Goal: Submit feedback/report problem: Submit feedback/report problem

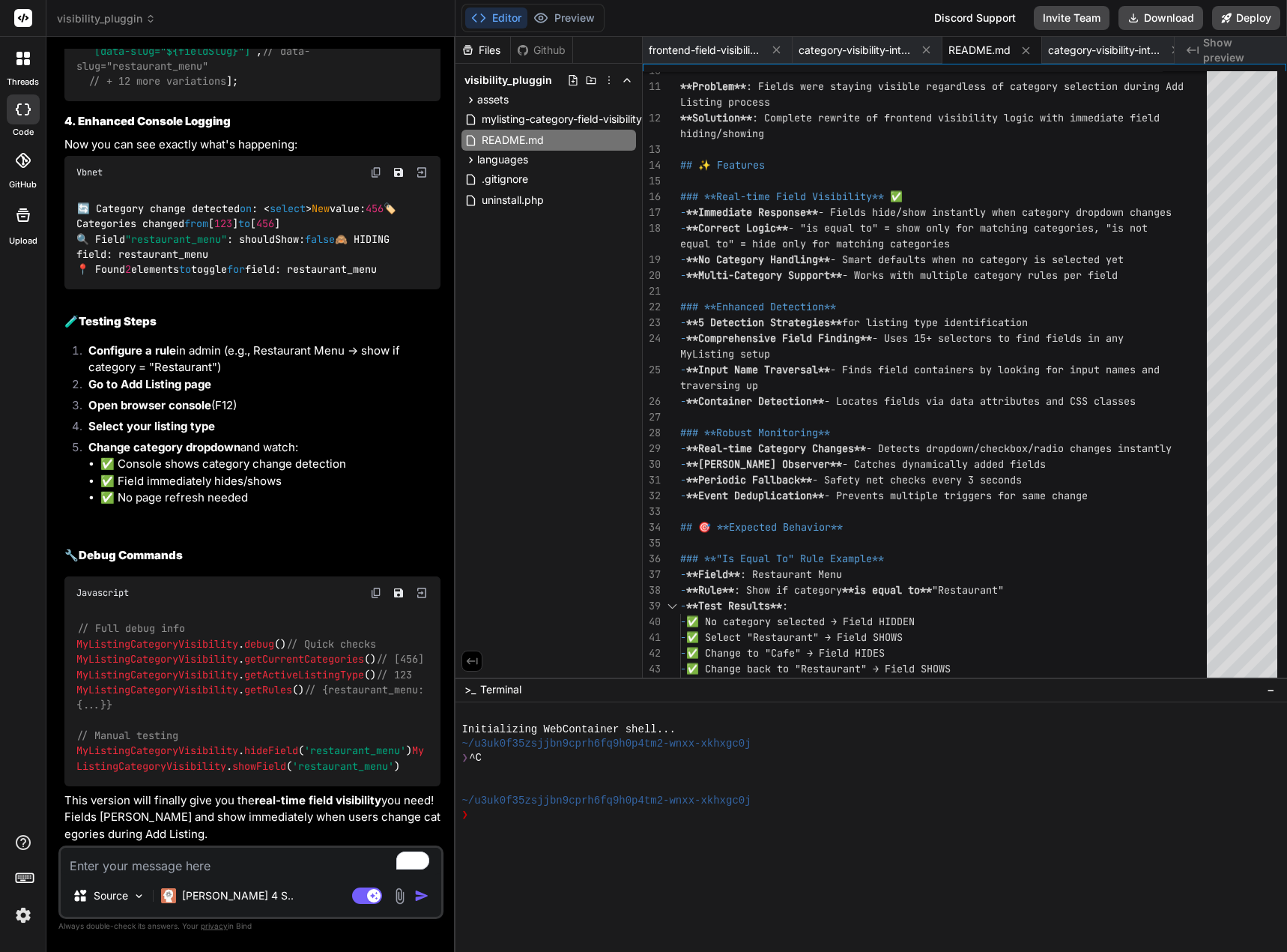
scroll to position [17616, 0]
click at [1148, 18] on button "Download" at bounding box center [1160, 18] width 84 height 24
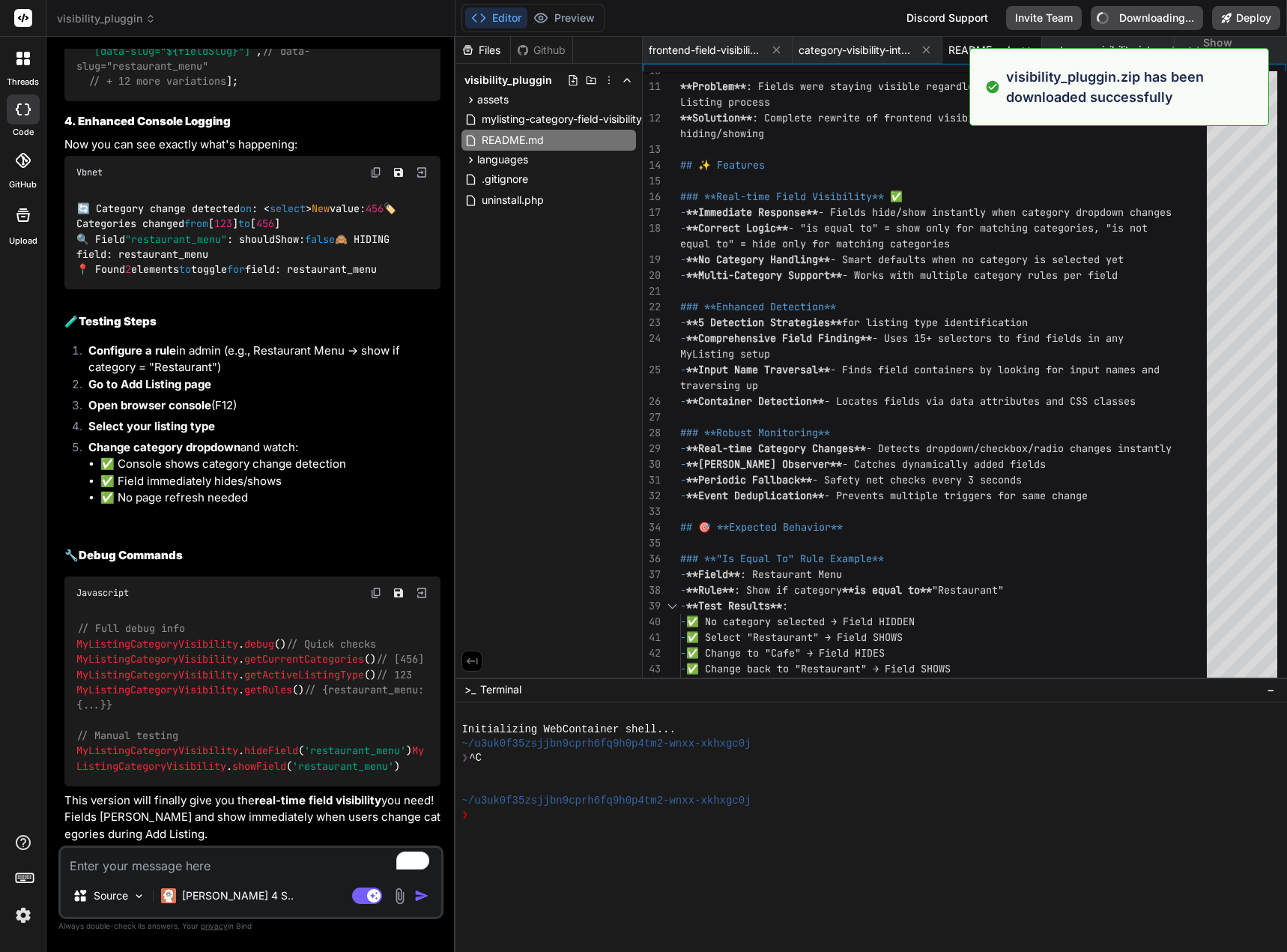
type textarea "x"
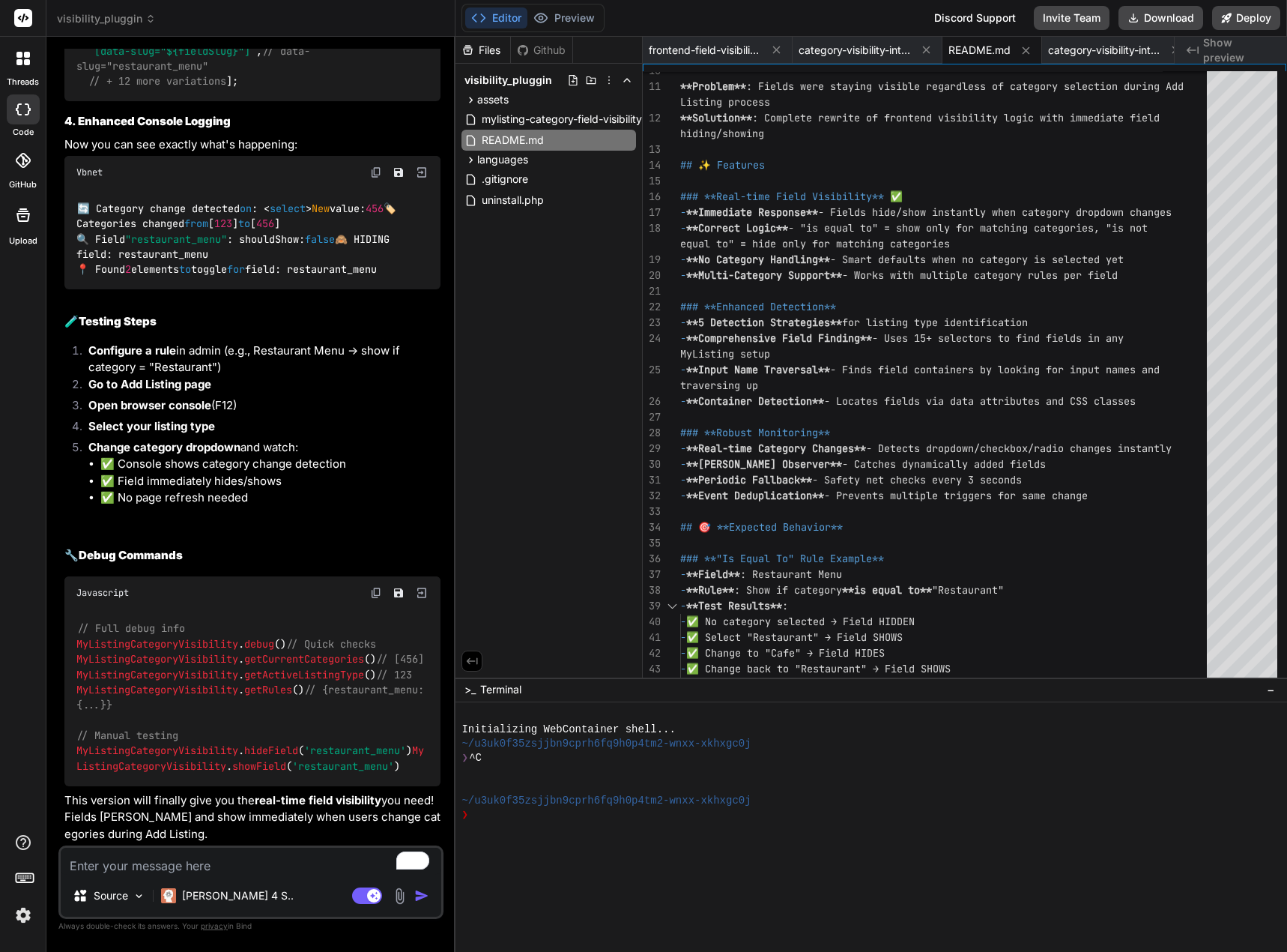
click at [234, 868] on textarea "To enrich screen reader interactions, please activate Accessibility in Grammarl…" at bounding box center [251, 861] width 381 height 27
type textarea "c"
type textarea "x"
type textarea "ca"
type textarea "x"
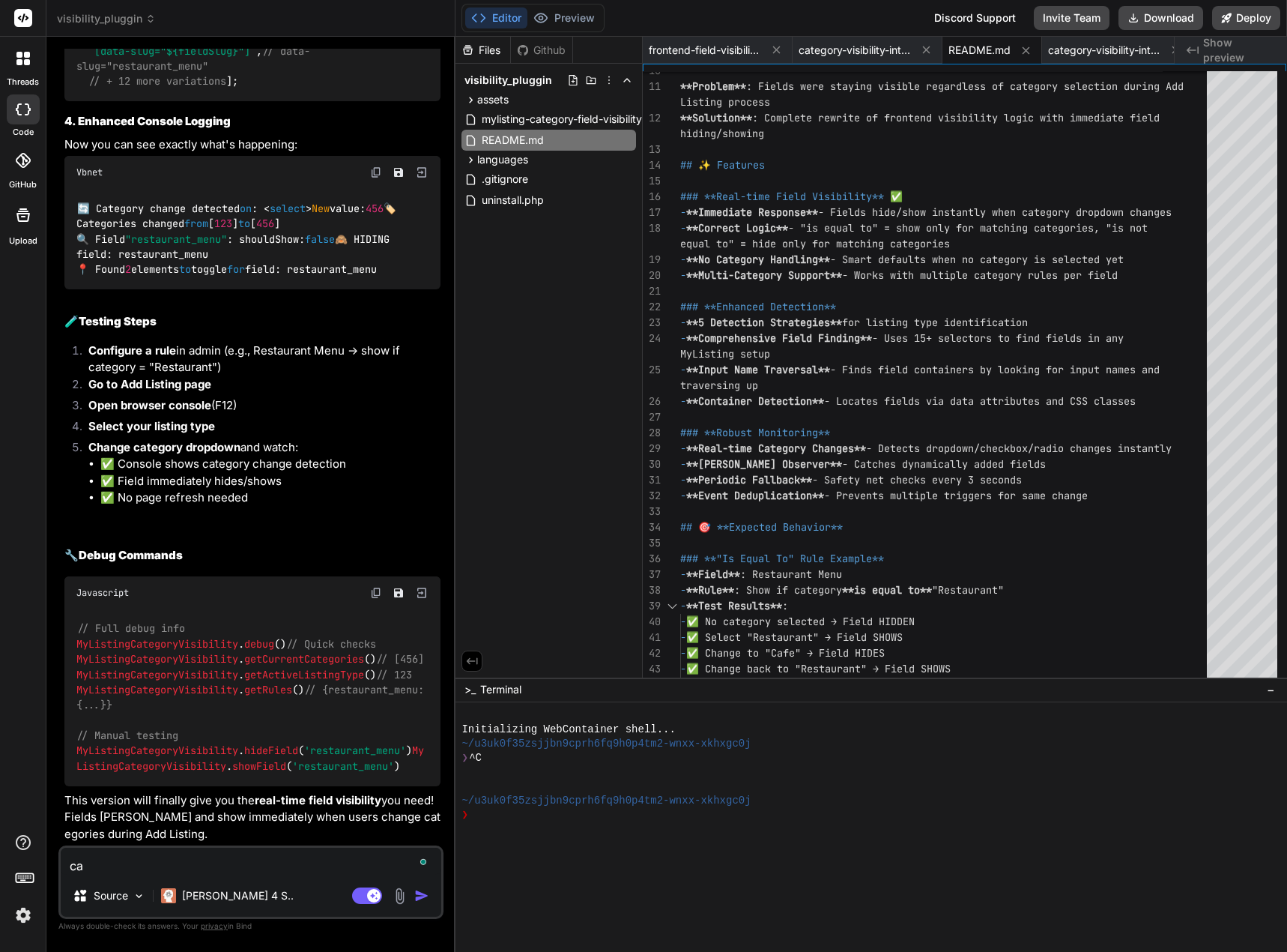
type textarea "can"
type textarea "x"
type textarea "can"
type textarea "x"
type textarea "can y"
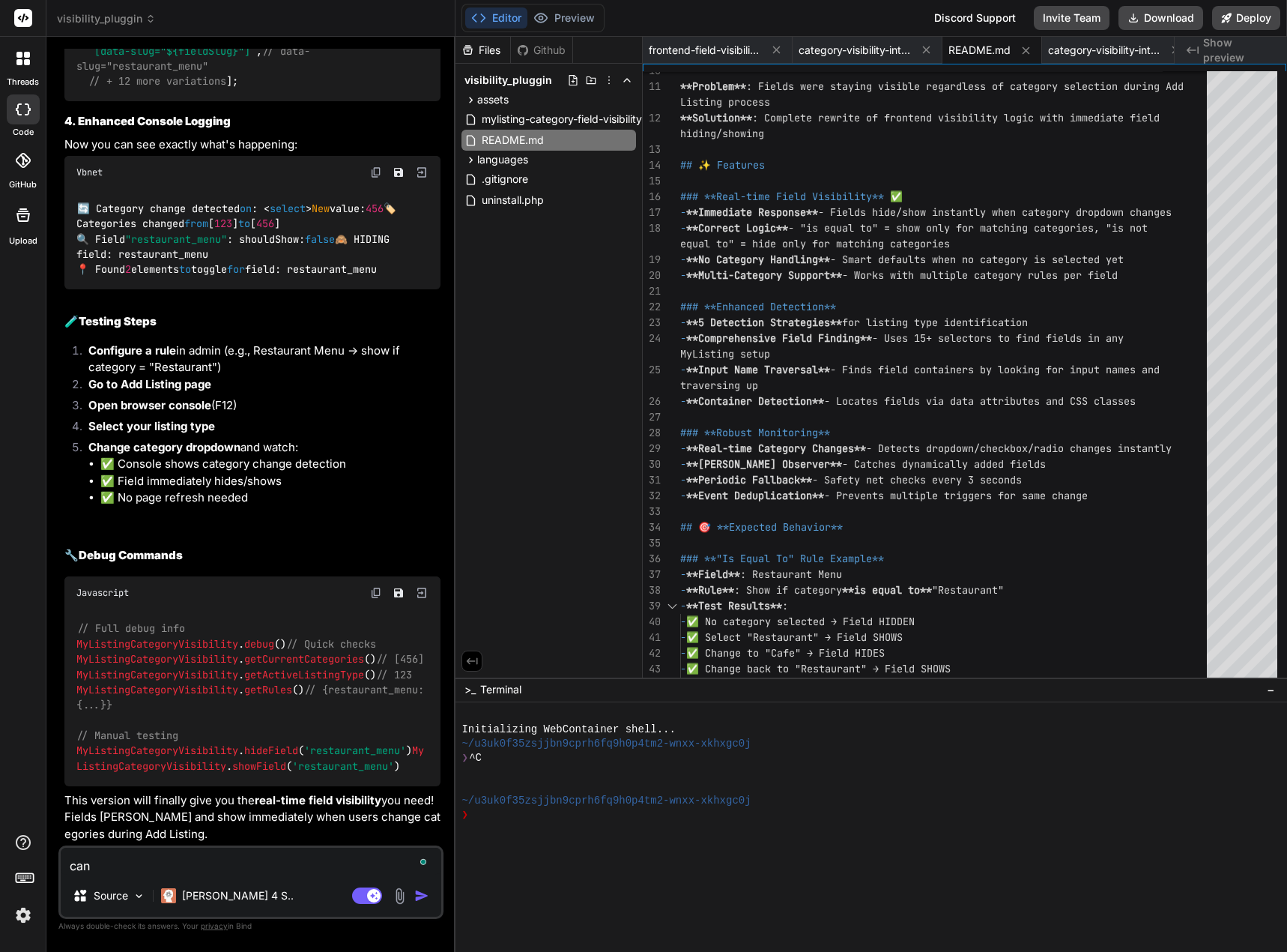
type textarea "x"
type textarea "can yo"
type textarea "x"
type textarea "can you"
type textarea "x"
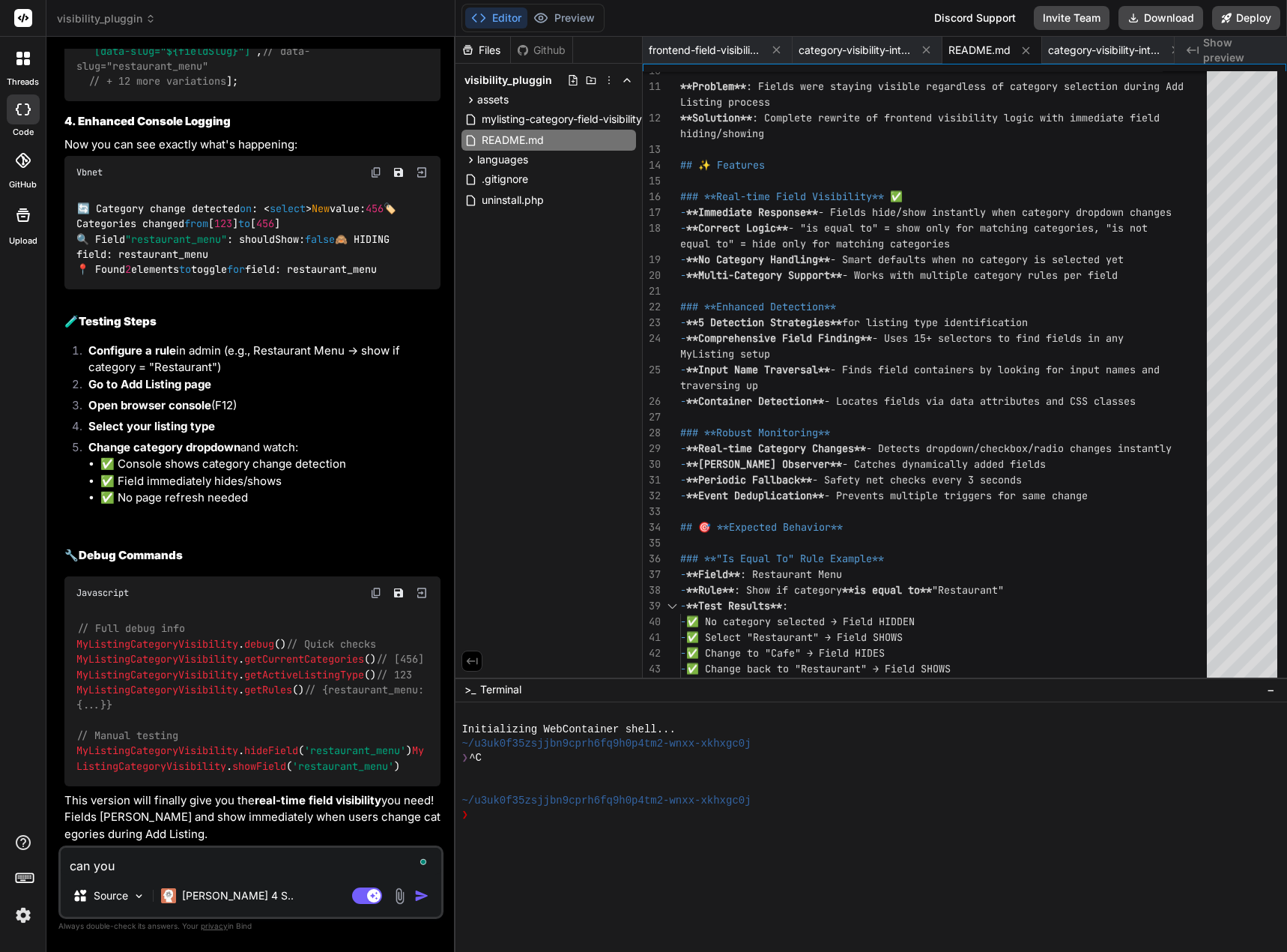
type textarea "can you"
type textarea "x"
type textarea "can you i"
type textarea "x"
type textarea "can you in"
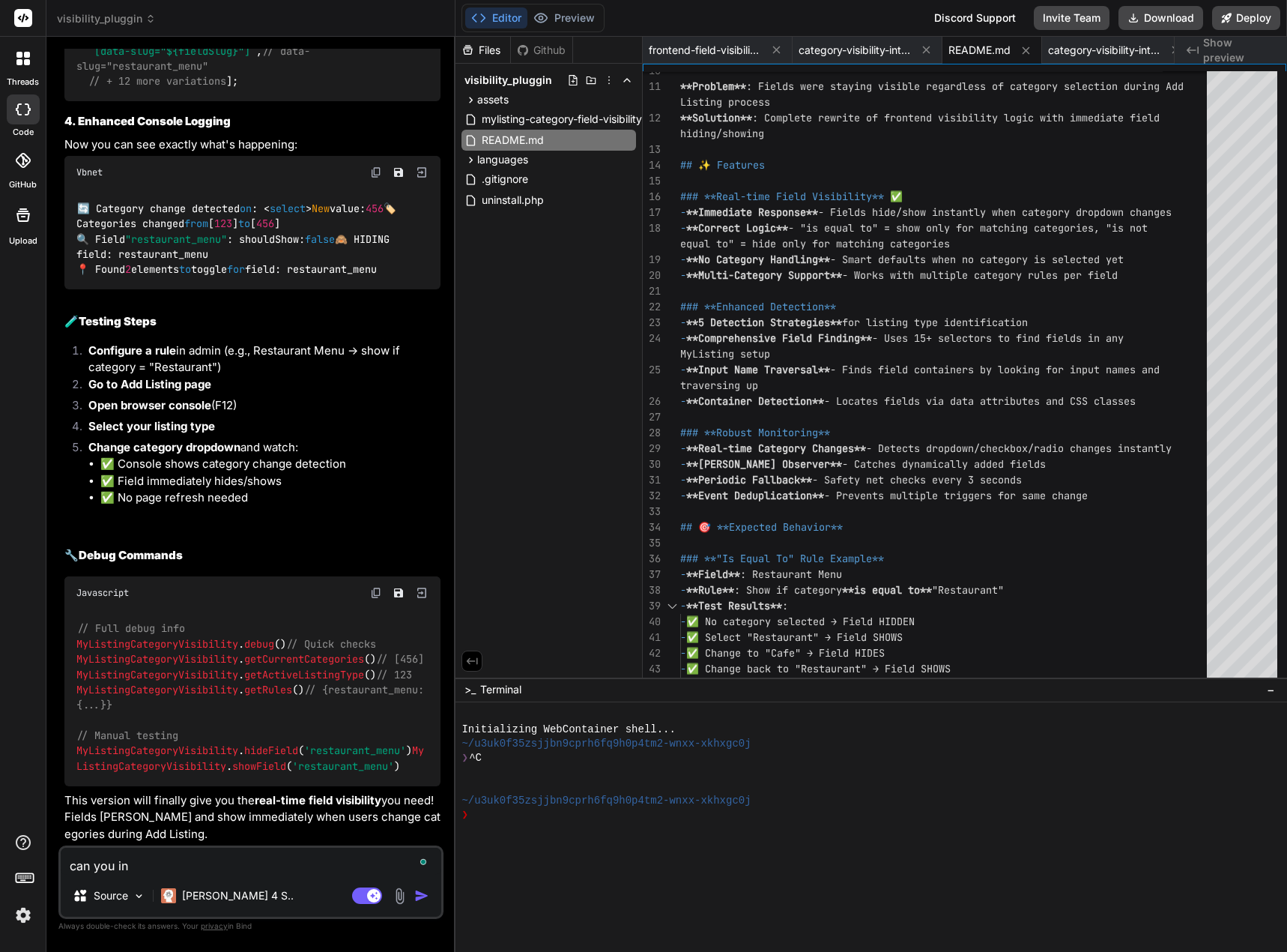
type textarea "x"
type textarea "can you inc"
type textarea "x"
type textarea "can you inco"
type textarea "x"
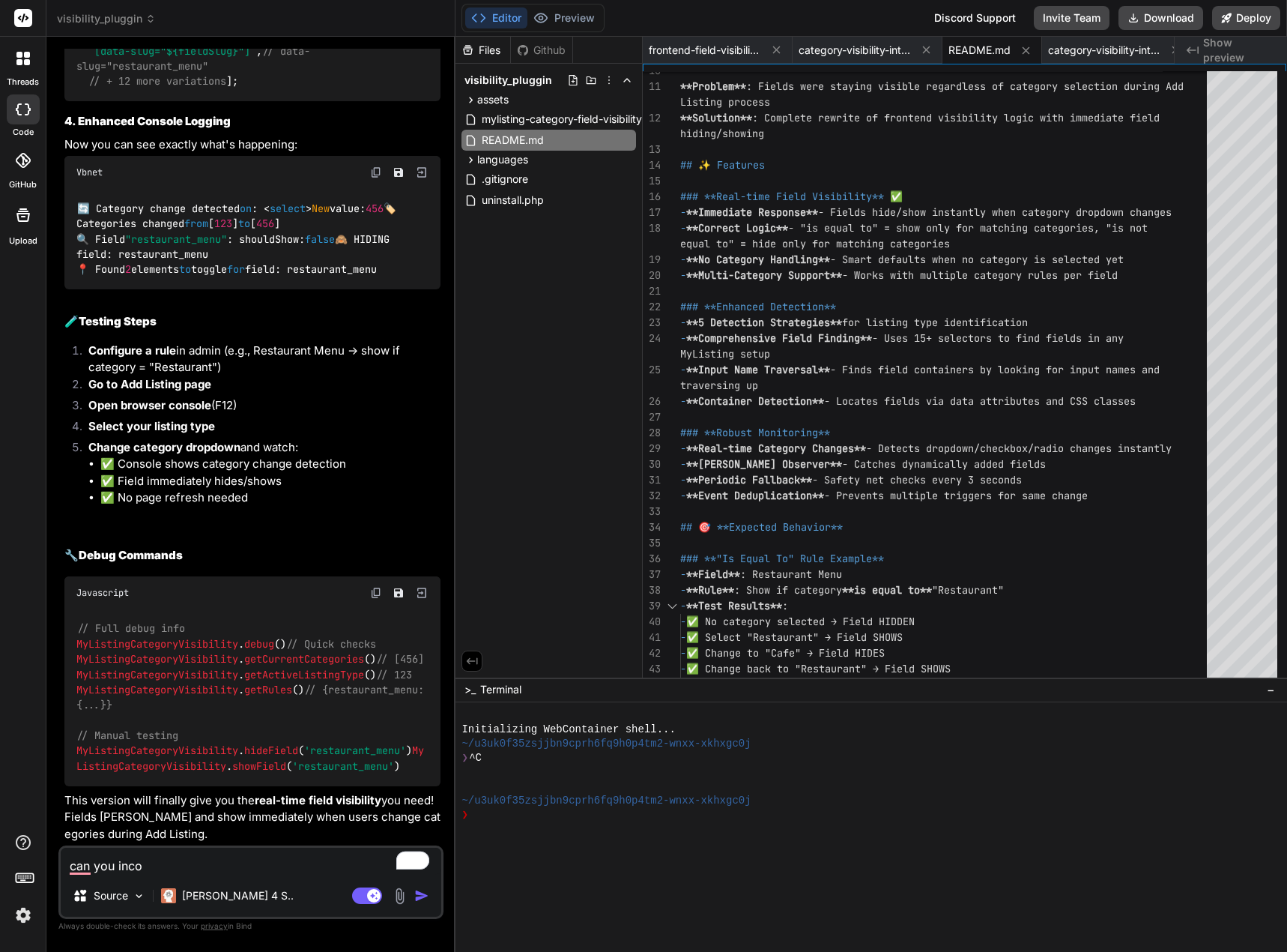
type textarea "can you incoo"
type textarea "x"
type textarea "can you inco"
type textarea "x"
type textarea "can you incor"
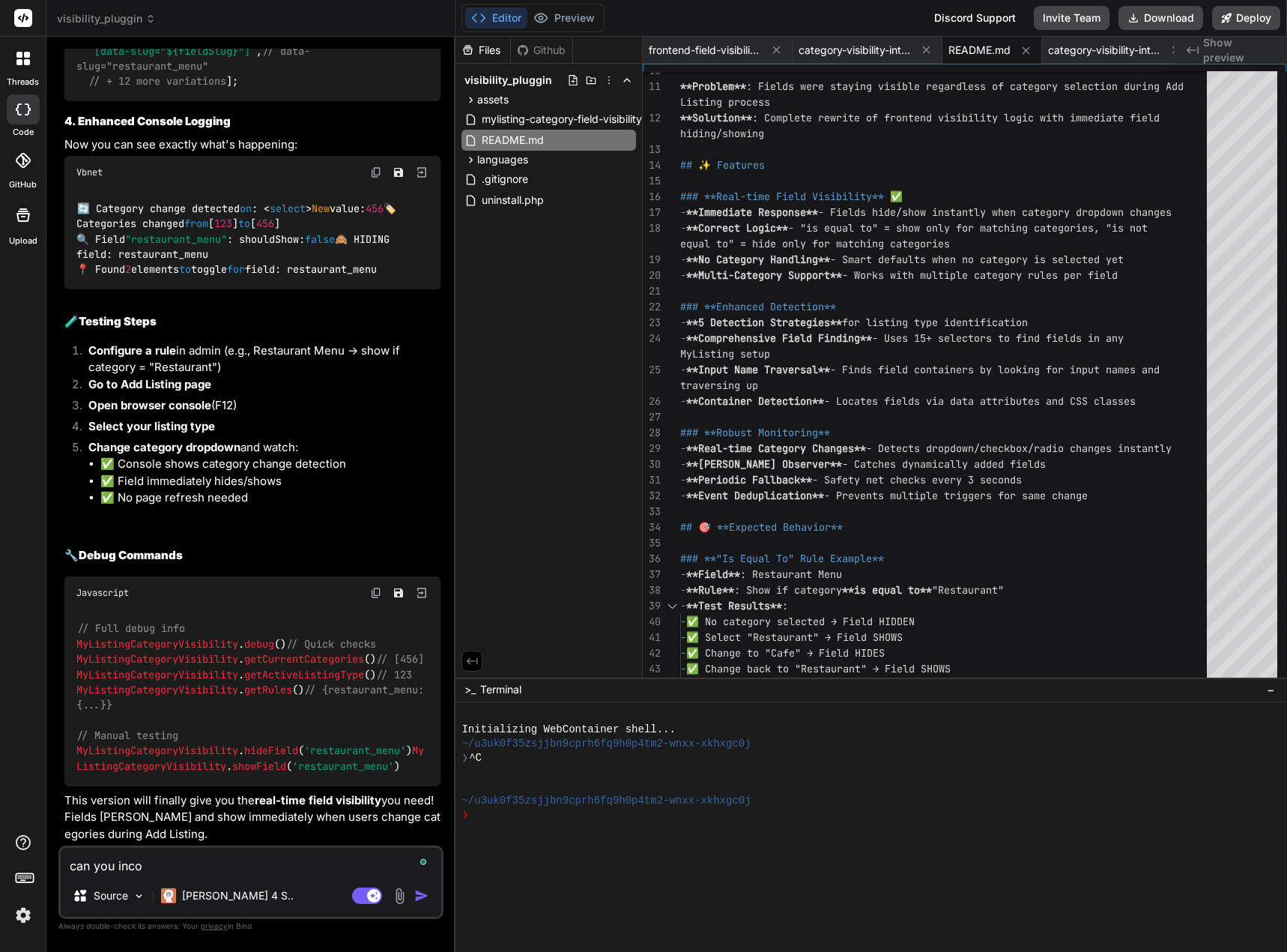
type textarea "x"
type textarea "can you incorp"
type textarea "x"
type textarea "can you incorpo"
type textarea "x"
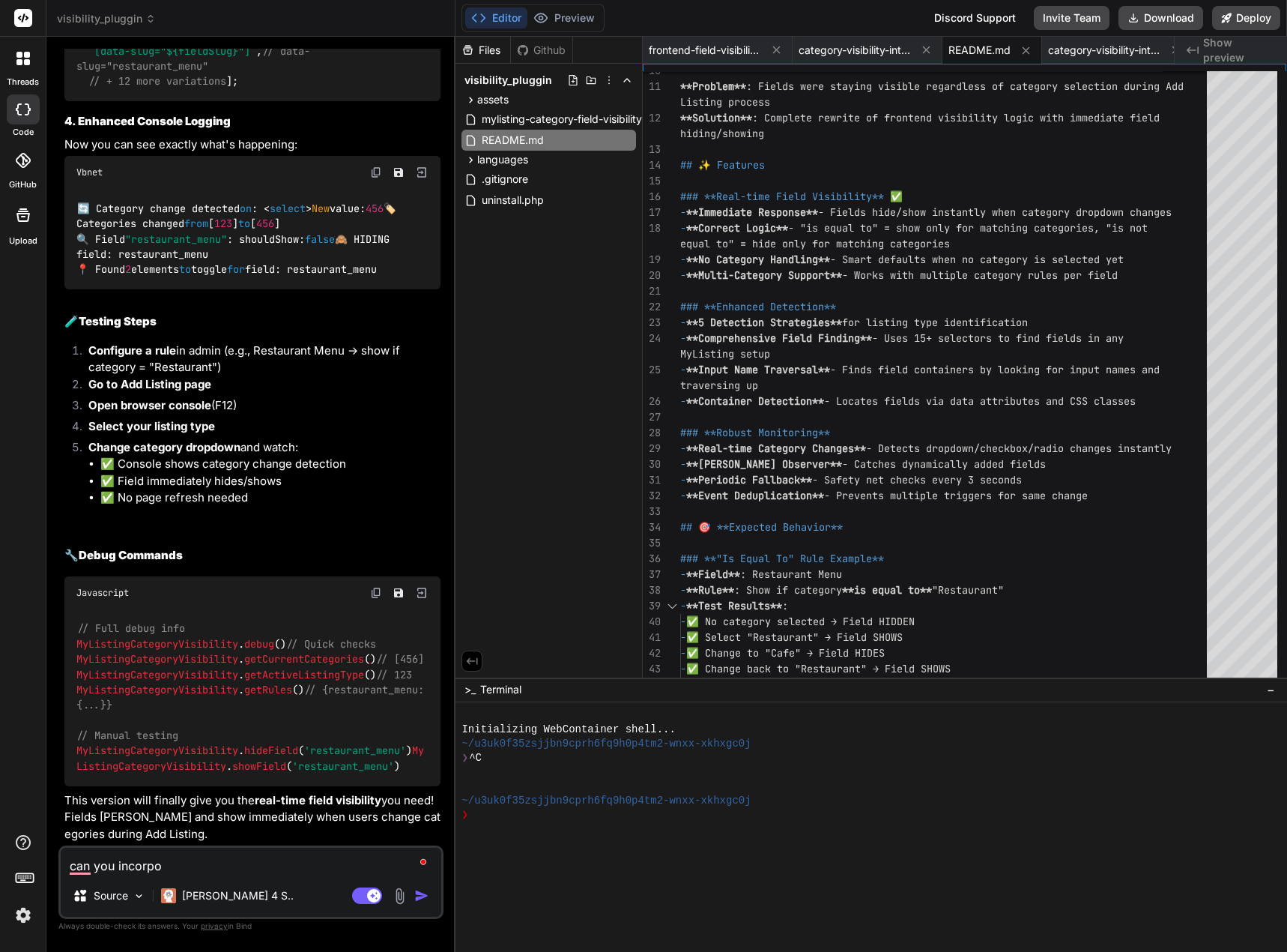
type textarea "can you incorpor"
type textarea "x"
type textarea "can you incorpora"
type textarea "x"
type textarea "can you incorporat"
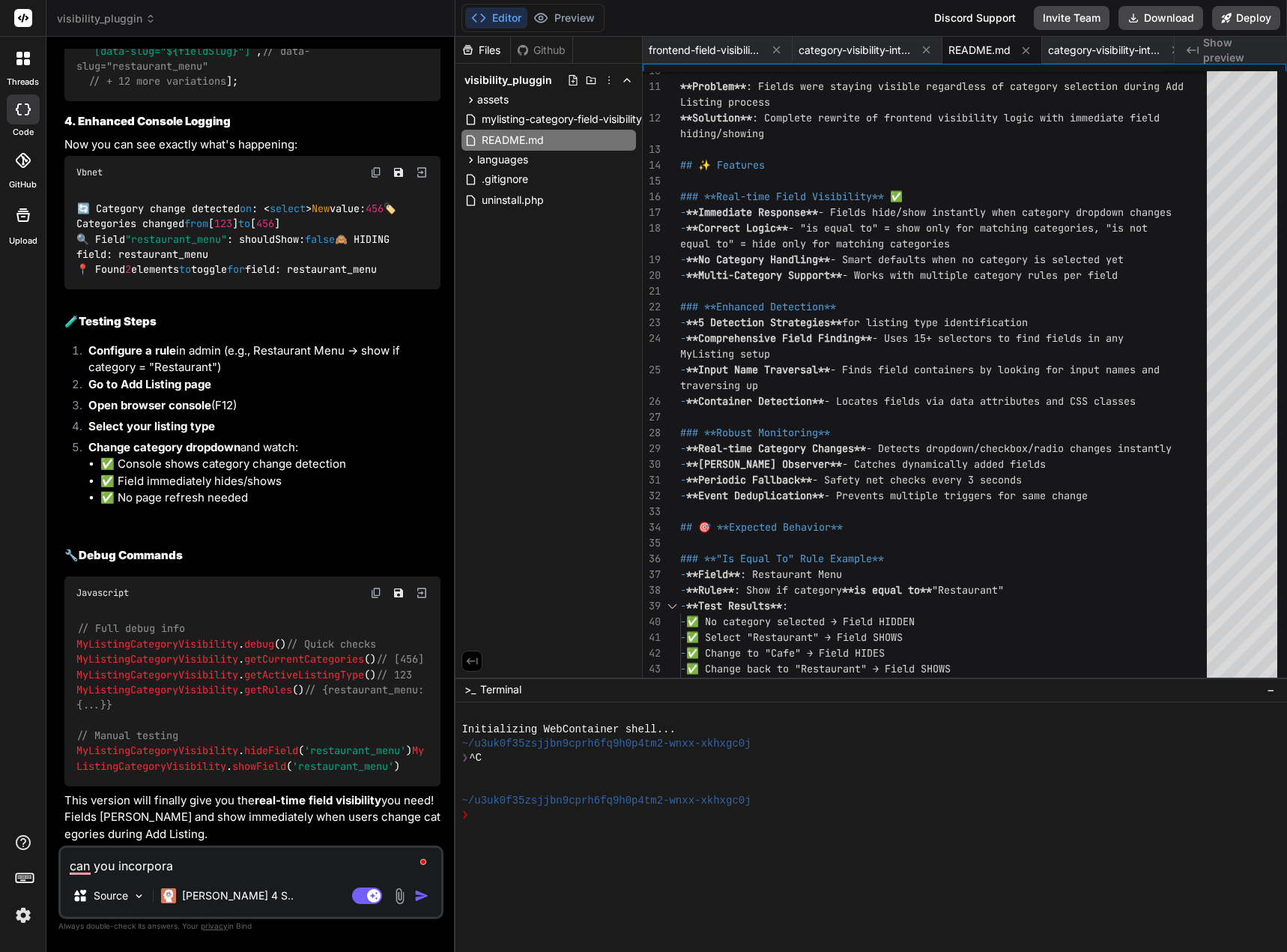
type textarea "x"
type textarea "can you incorporate"
type textarea "x"
type textarea "can you incorporate"
type textarea "x"
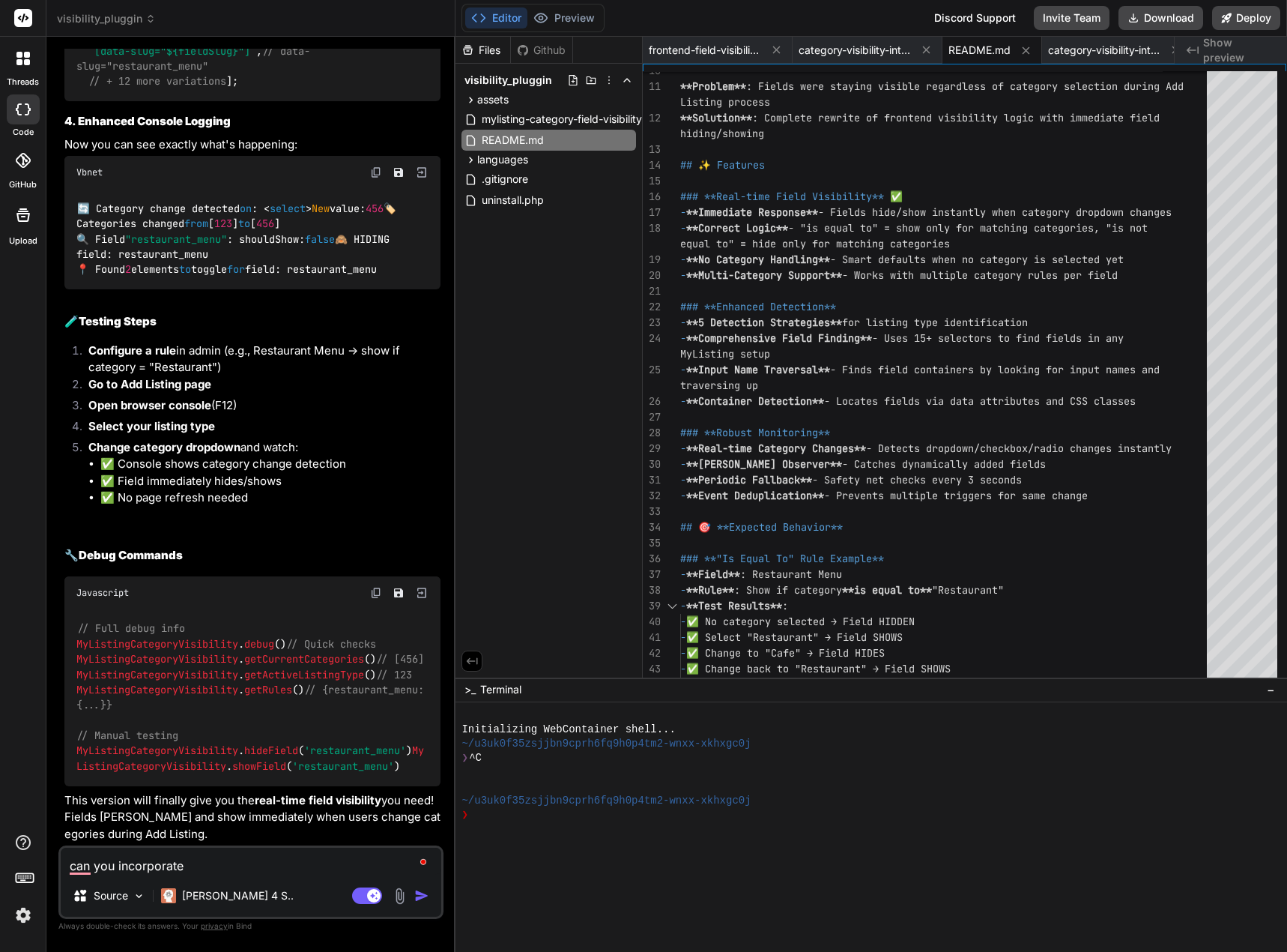
type textarea "can you incorporate a"
type textarea "x"
type textarea "can you incorporate a"
type textarea "x"
type textarea "can you incorporate a d"
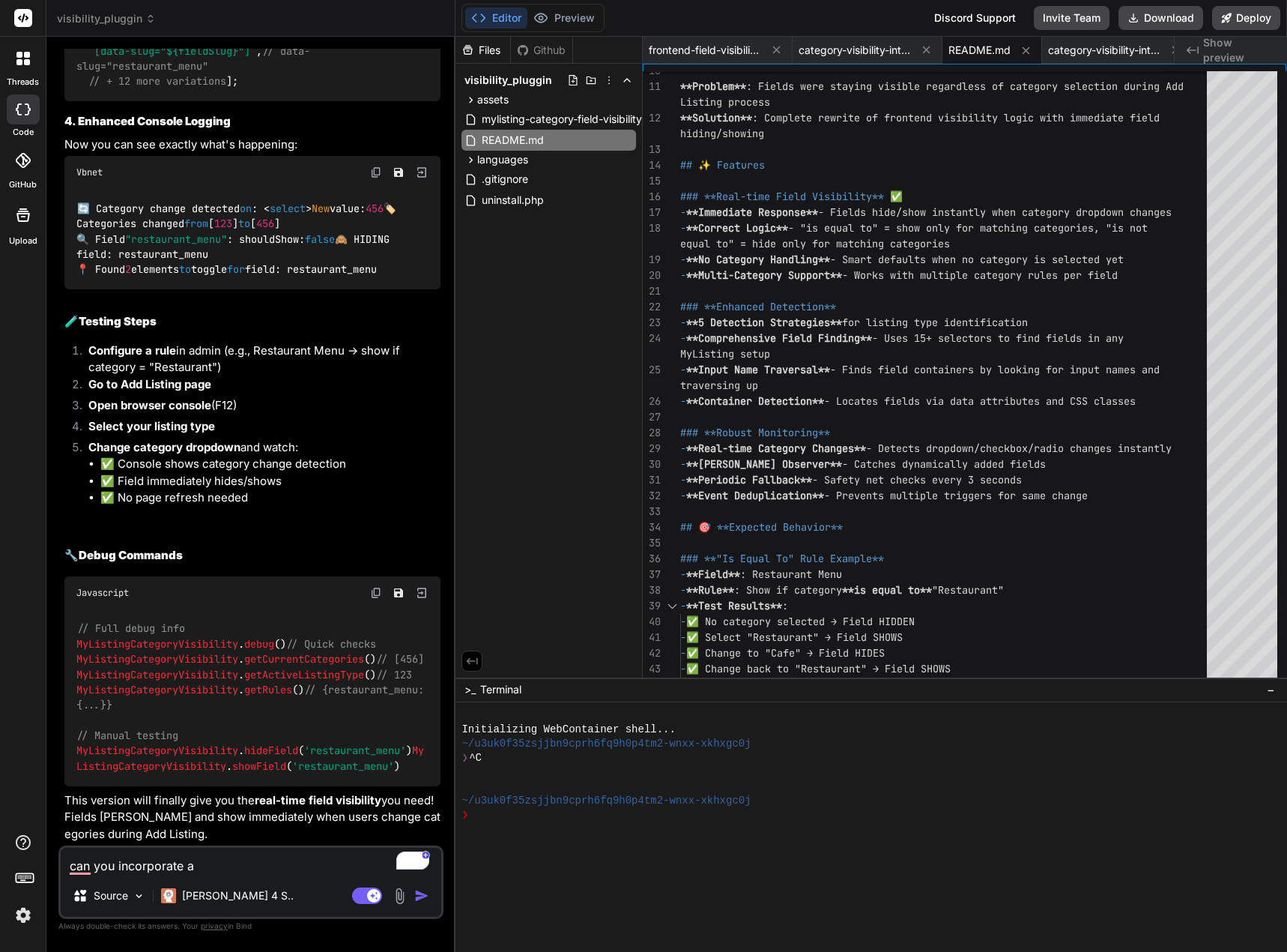
type textarea "x"
type textarea "can you incorporate a de"
type textarea "x"
type textarea "can you incorporate a deb"
type textarea "x"
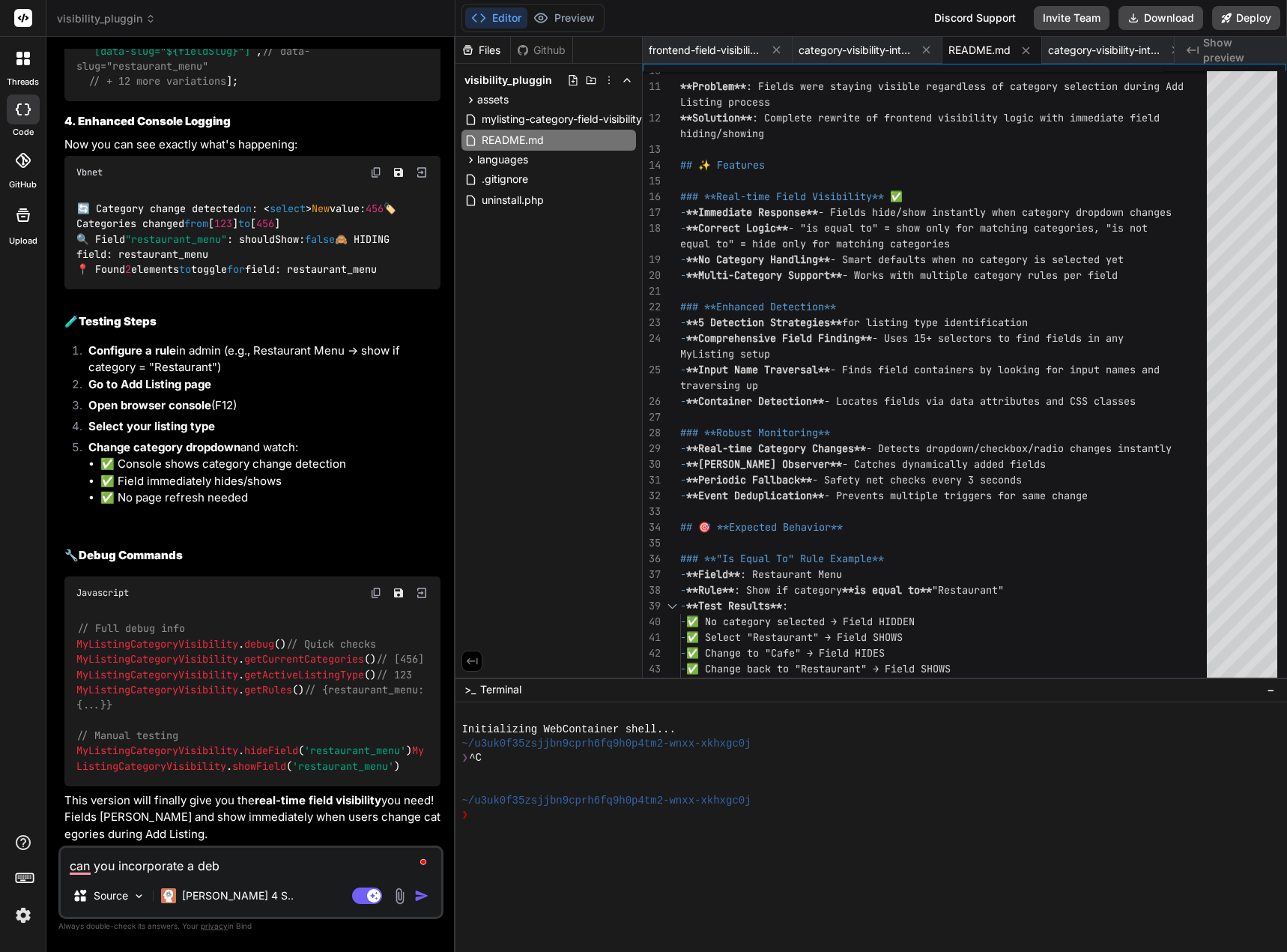
type textarea "can you incorporate a debu"
type textarea "x"
type textarea "can you incorporate a debug"
type textarea "x"
type textarea "can you incorporate a debugg"
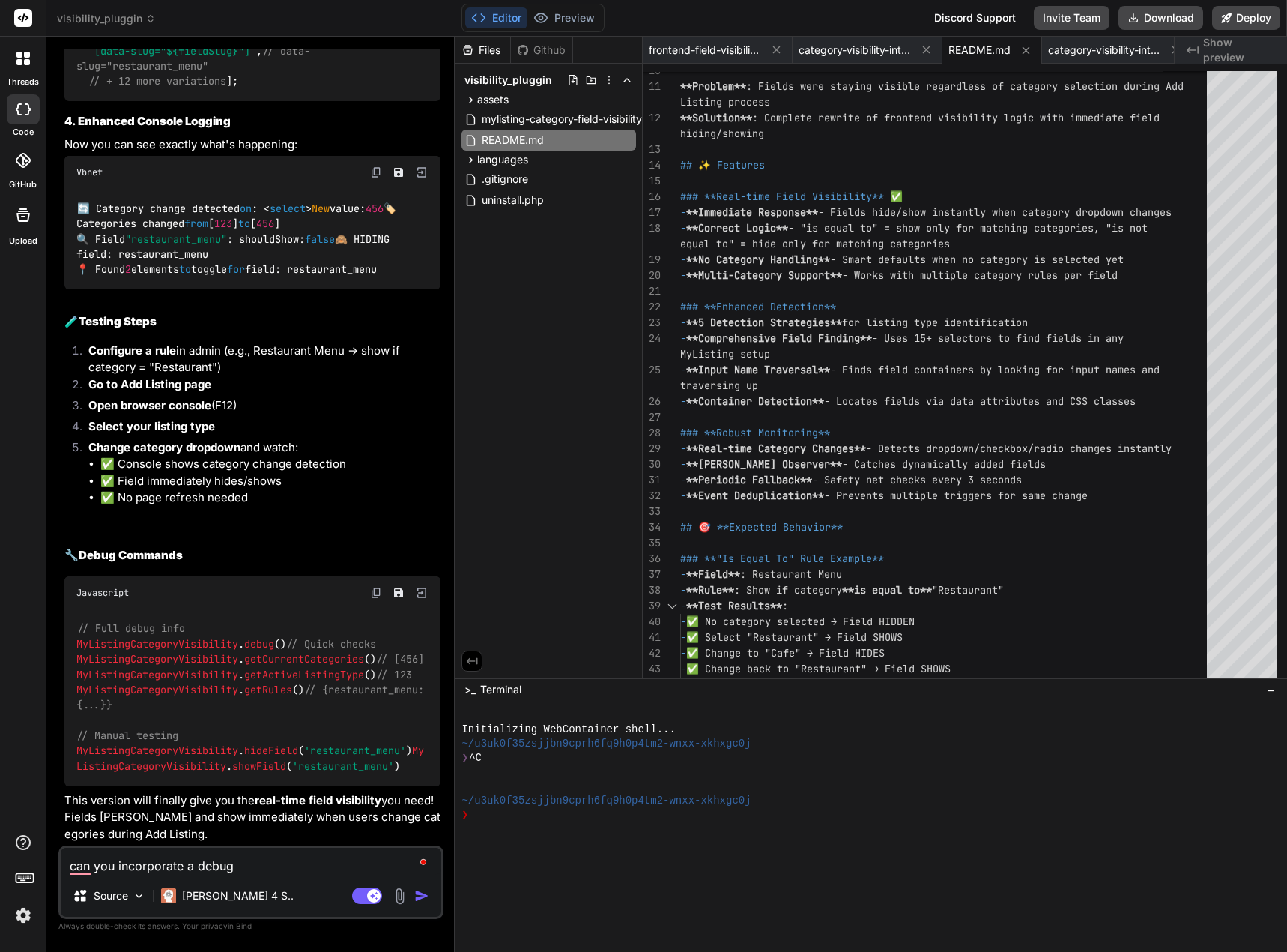
type textarea "x"
type textarea "can you incorporate a debuggi"
type textarea "x"
type textarea "can you incorporate a debuggin"
type textarea "x"
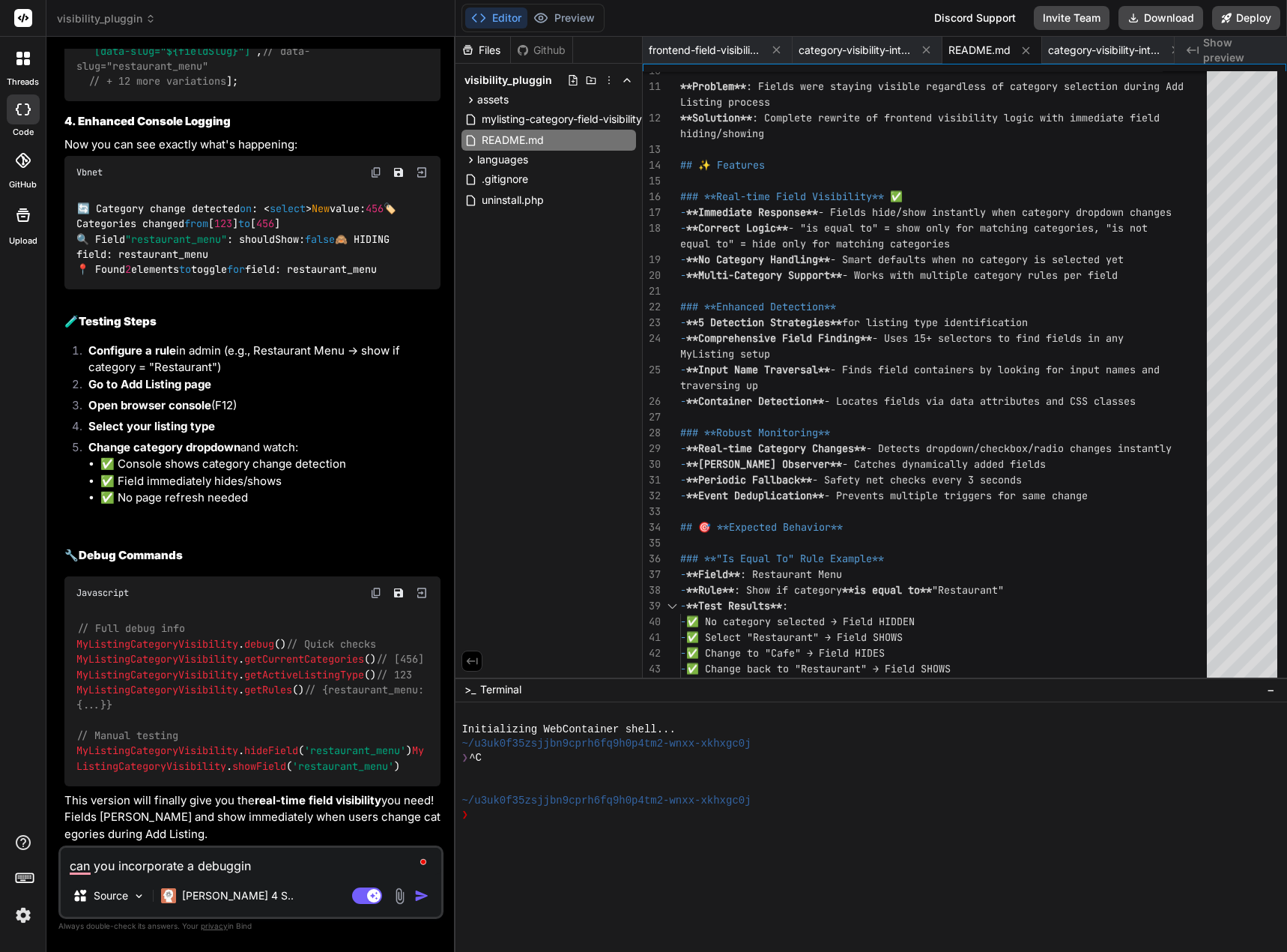
type textarea "can you incorporate a debugging"
type textarea "x"
type textarea "can you incorporate a debugging,"
type textarea "x"
type textarea "can you incorporate a debugging,"
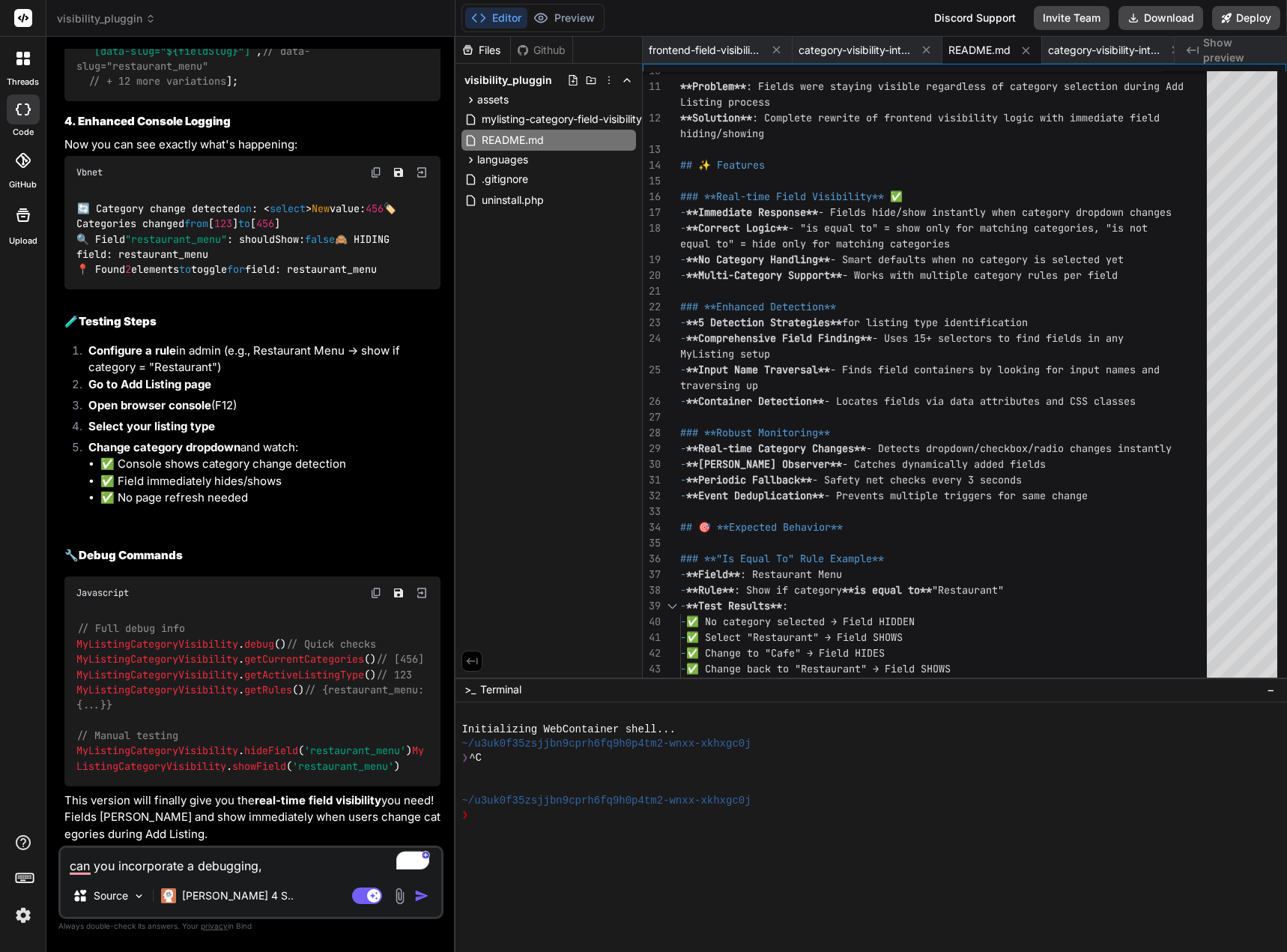
type textarea "x"
type textarea "can you incorporate a debugging, a"
type textarea "x"
type textarea "can you incorporate a debugging, ad"
type textarea "x"
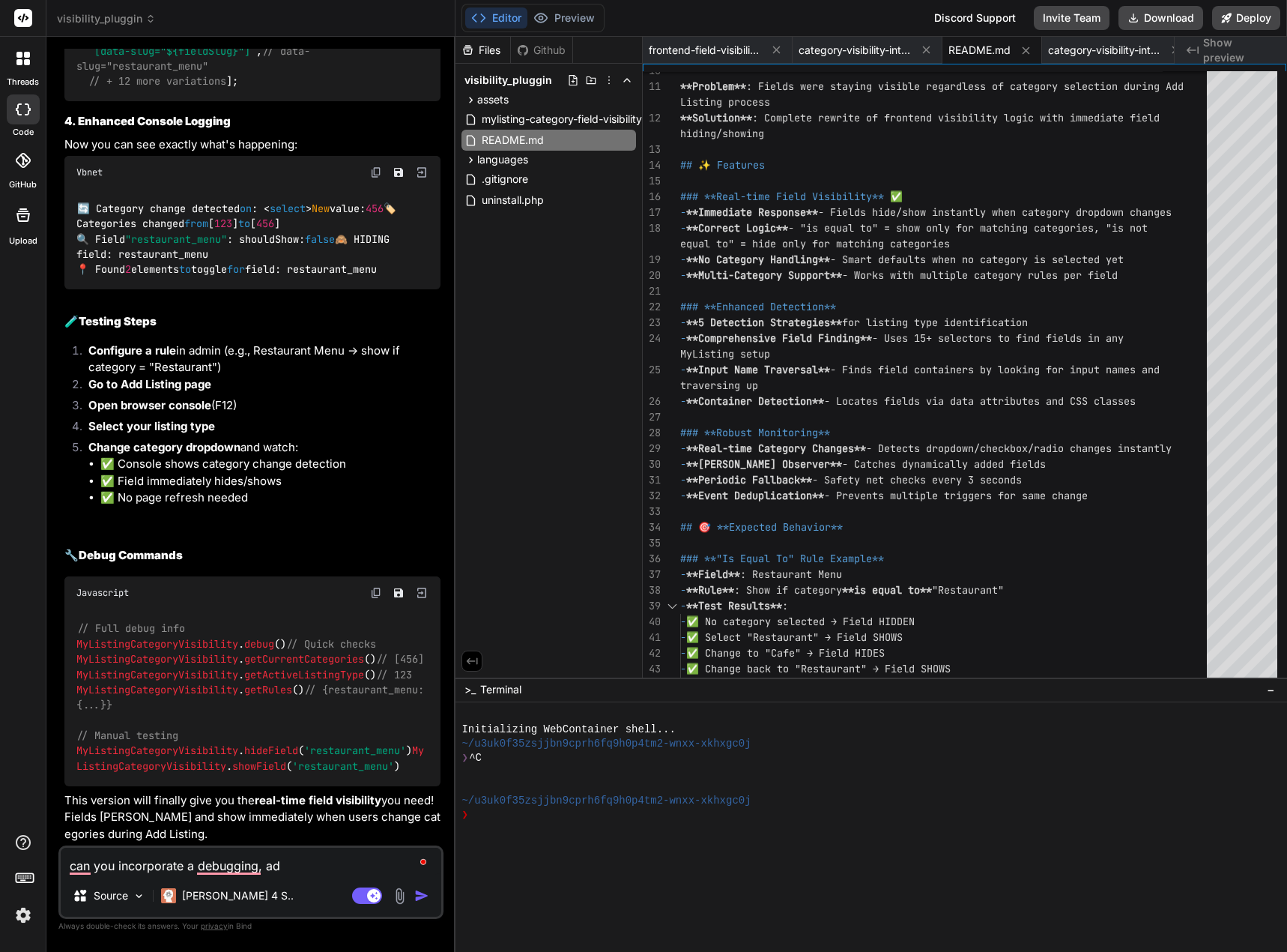
type textarea "can you incorporate a debugging, adm"
type textarea "x"
type textarea "can you incorporate a debugging, admi"
type textarea "x"
type textarea "can you incorporate a debugging, admin"
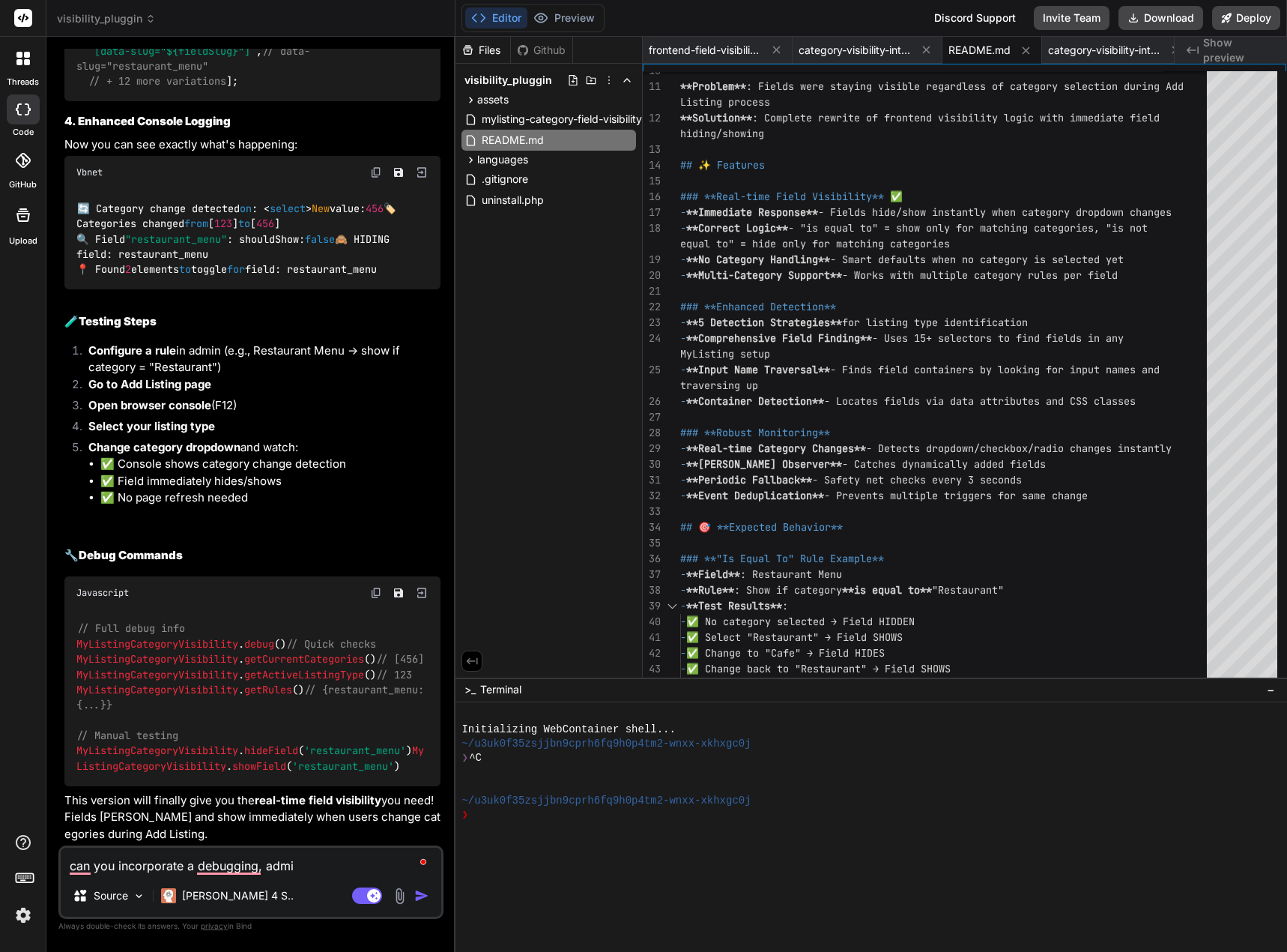
type textarea "x"
type textarea "can you incorporate a debugging, admin"
type textarea "x"
type textarea "can you incorporate a debugging, admin s"
type textarea "x"
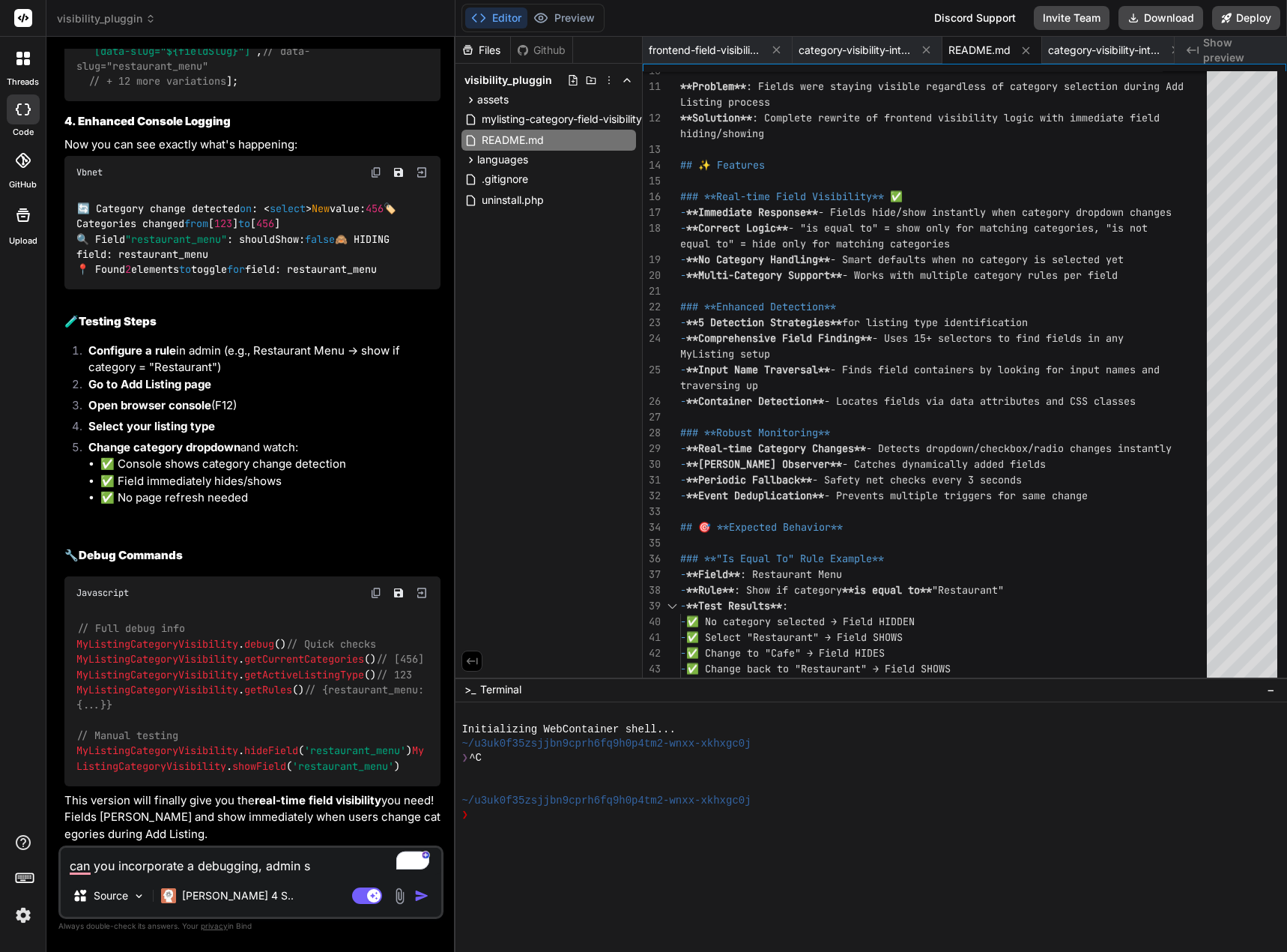
type textarea "can you incorporate a debugging, admin se"
type textarea "x"
type textarea "can you incorporate a debugging, admin set"
type textarea "x"
type textarea "can you incorporate a debugging, admin sett"
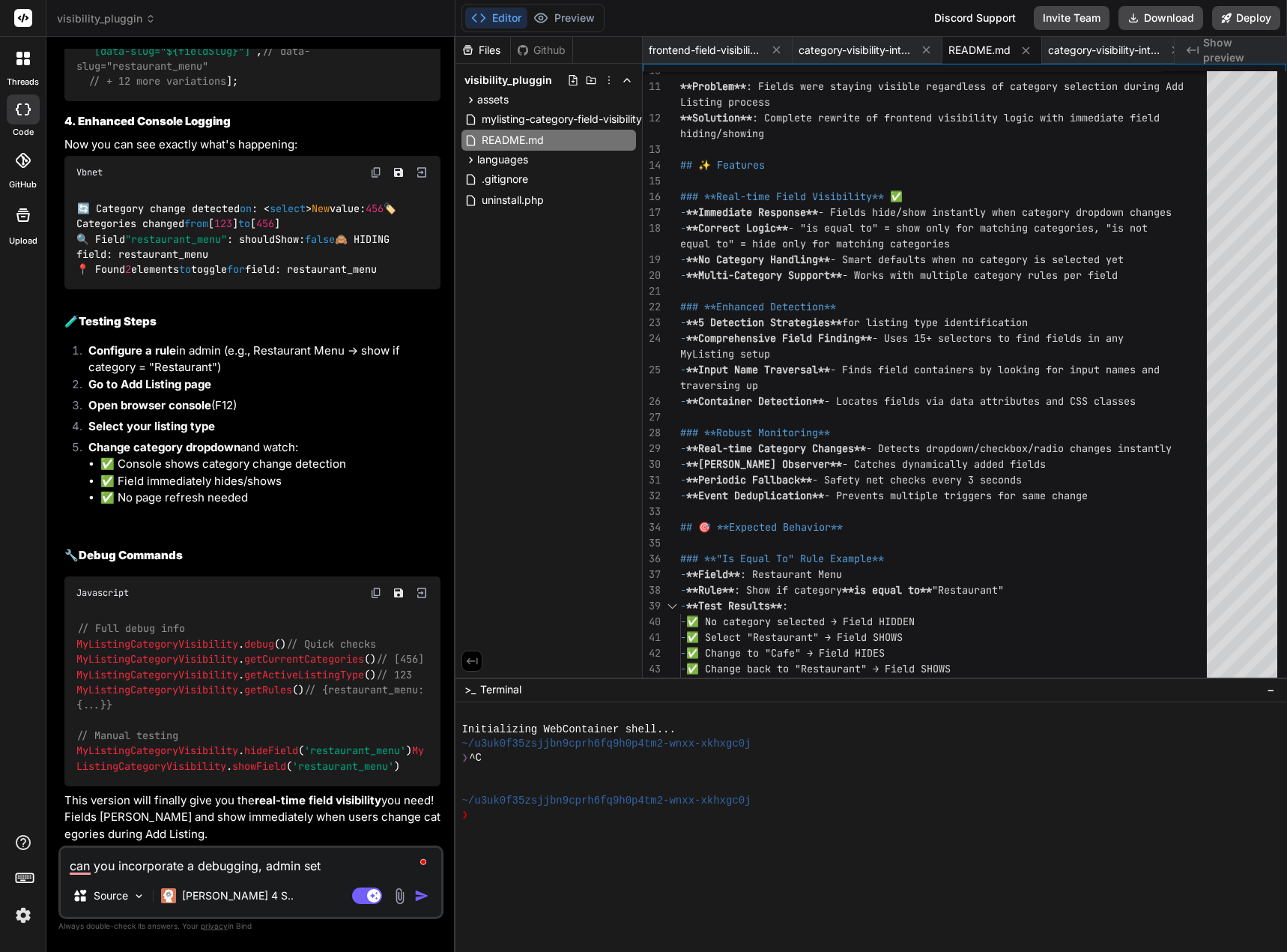
type textarea "x"
type textarea "can you incorporate a debugging, admin setti"
type textarea "x"
type textarea "can you incorporate a debugging, admin settin"
type textarea "x"
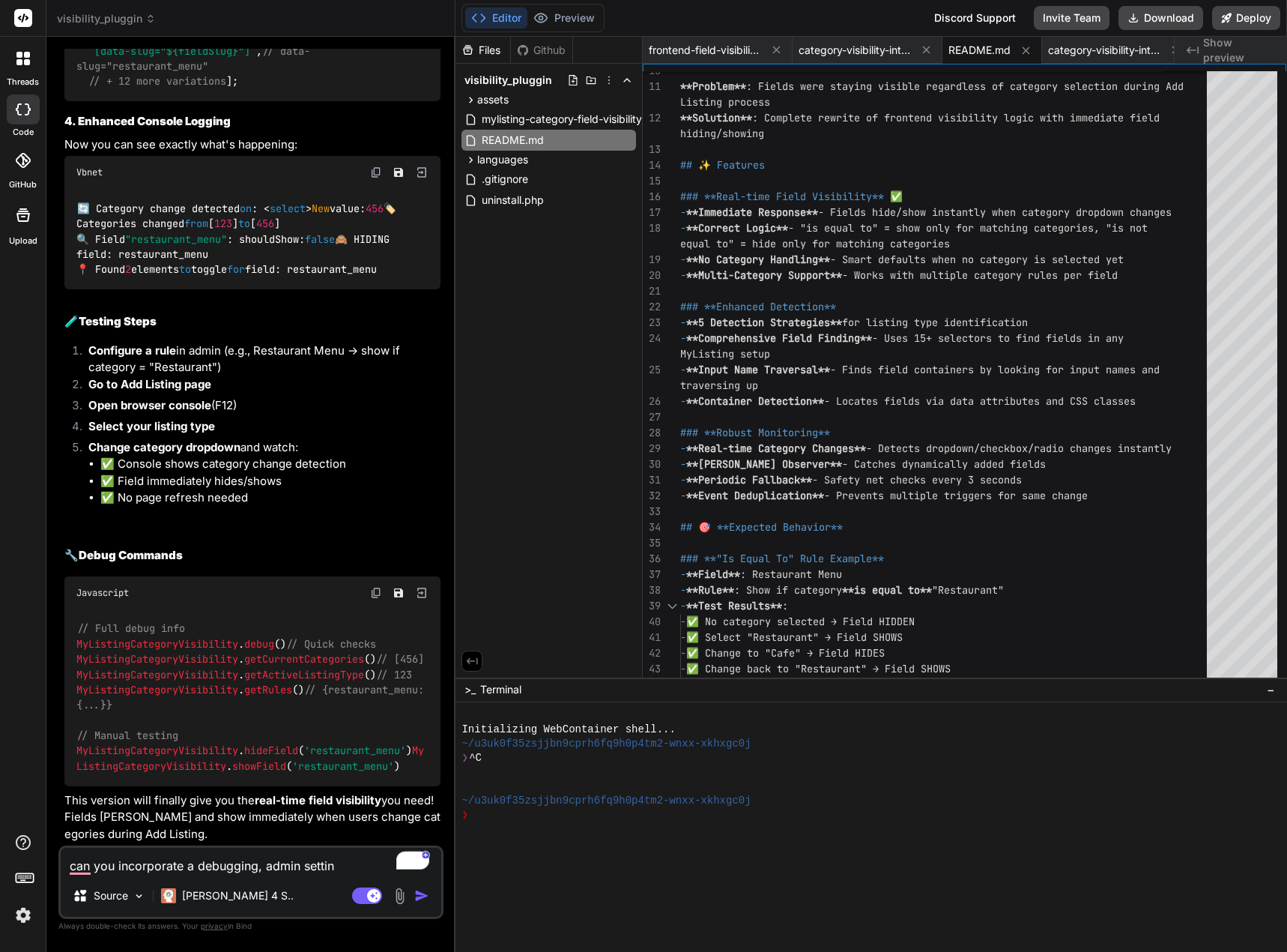
type textarea "can you incorporate a debugging, admin setting"
type textarea "x"
type textarea "can you incorporate a debugging, admin settings"
type textarea "x"
type textarea "can you incorporate a debugging, admin settings"
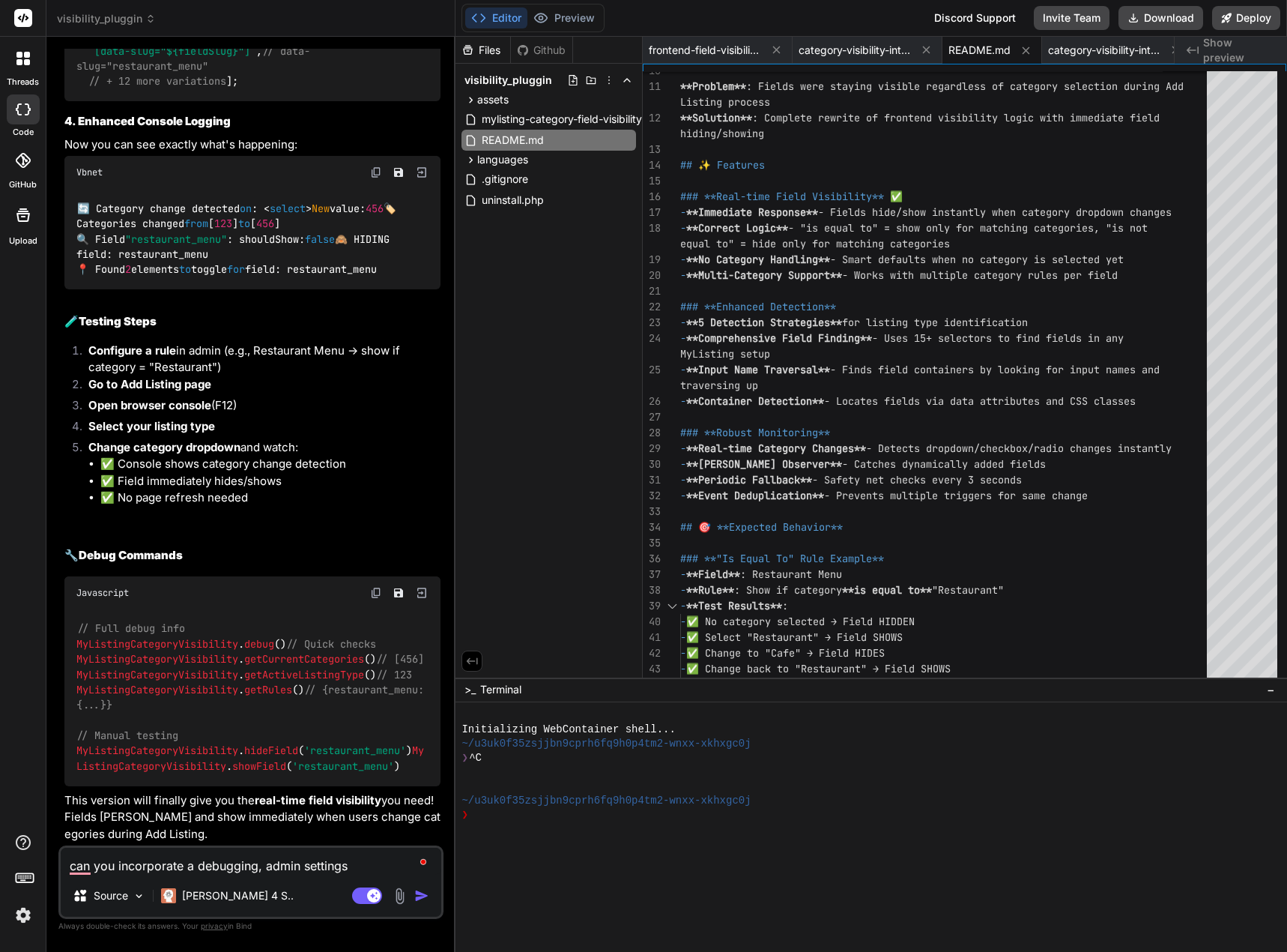
type textarea "x"
type textarea "can you incorporate a debugging, admin settings"
type textarea "x"
type textarea "can you incorporate a debugging, admin settings,"
type textarea "x"
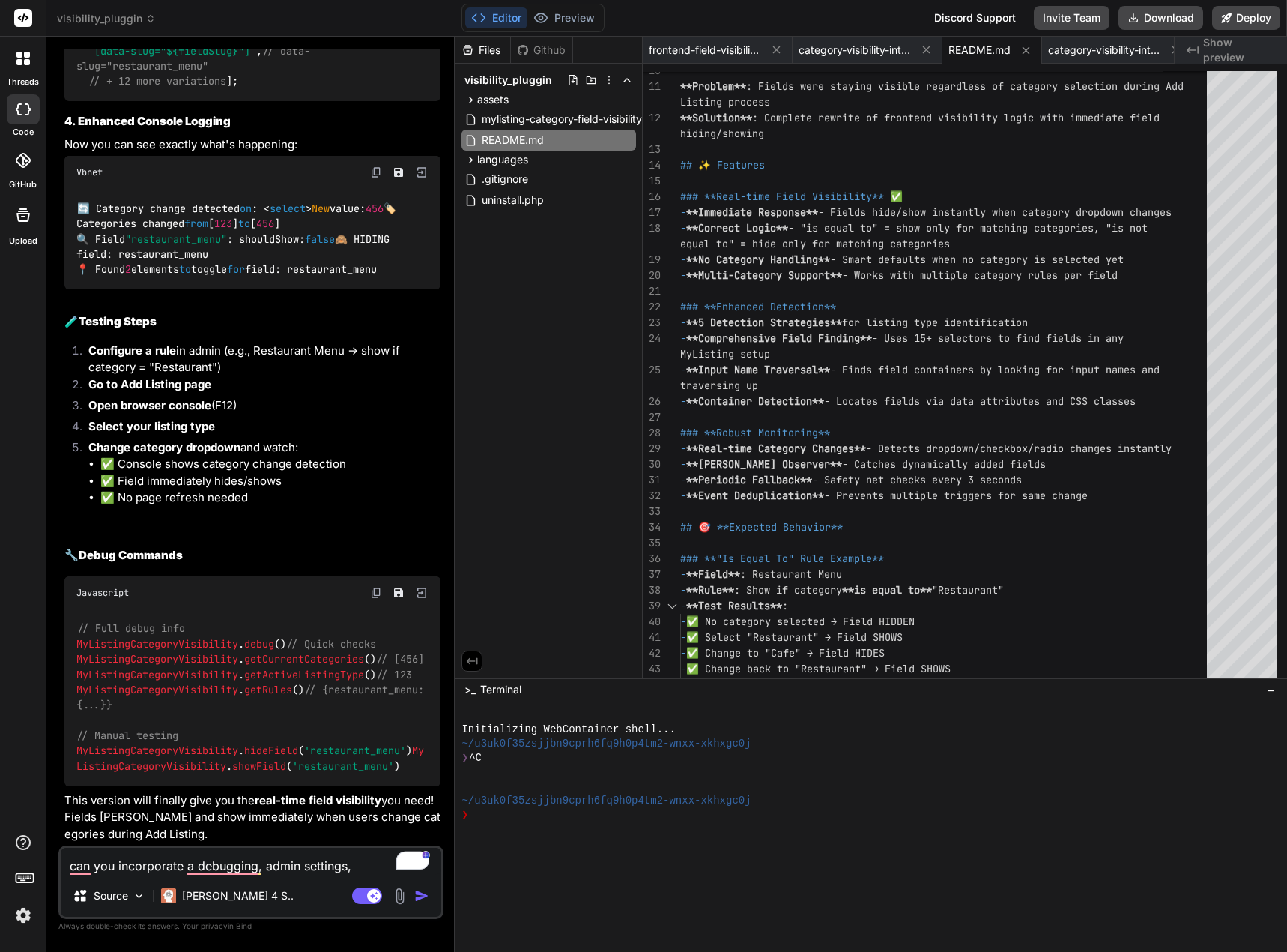
type textarea "can you incorporate a debugging, admin settings,"
type textarea "x"
type textarea "can you incorporate a debugging, admin settings, a"
type textarea "x"
type textarea "can you incorporate a debugging, admin settings, ac"
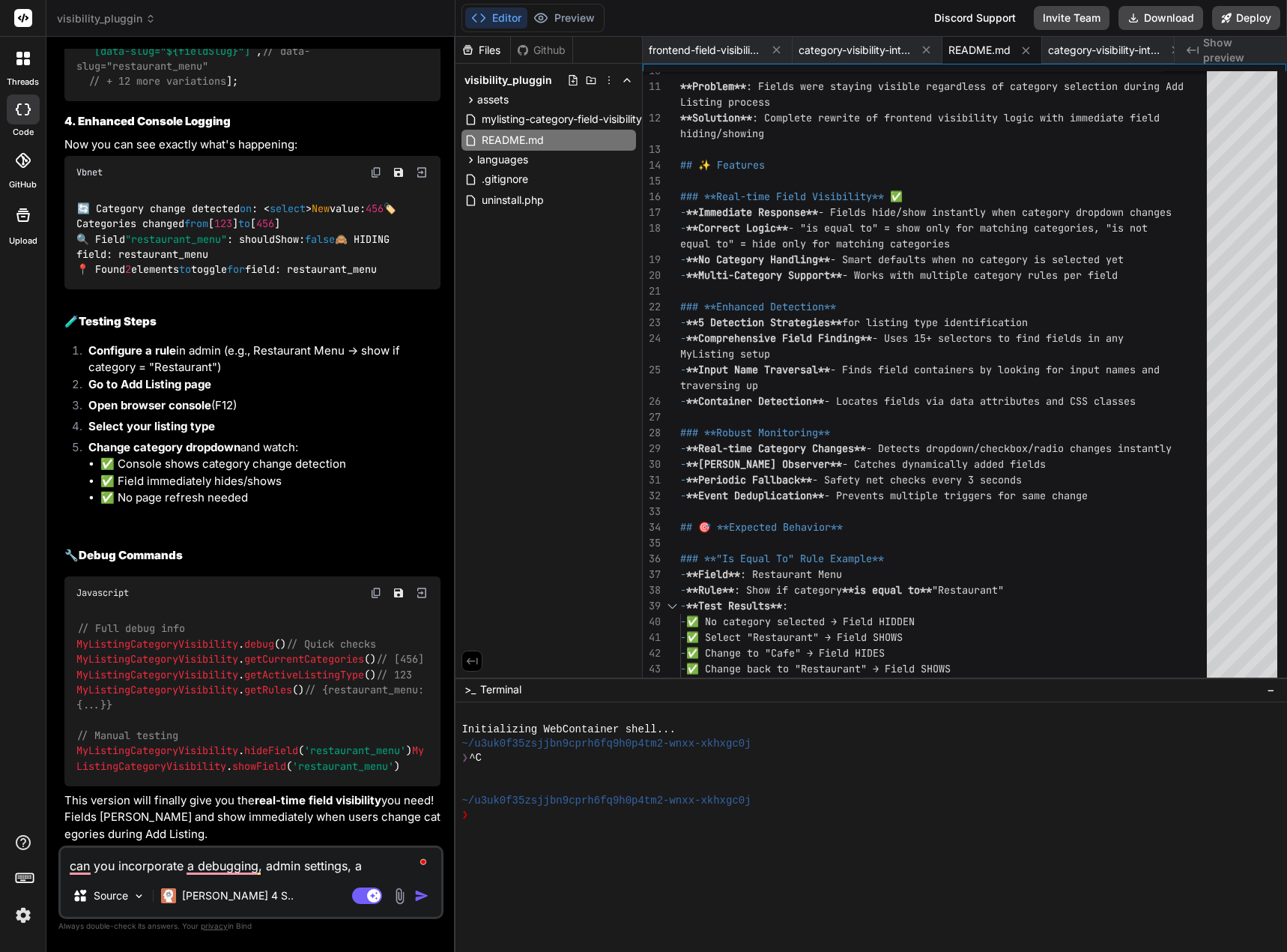
type textarea "x"
type textarea "can you incorporate a debugging, admin settings, acc"
type textarea "x"
type textarea "can you incorporate a debugging, admin settings, acce"
type textarea "x"
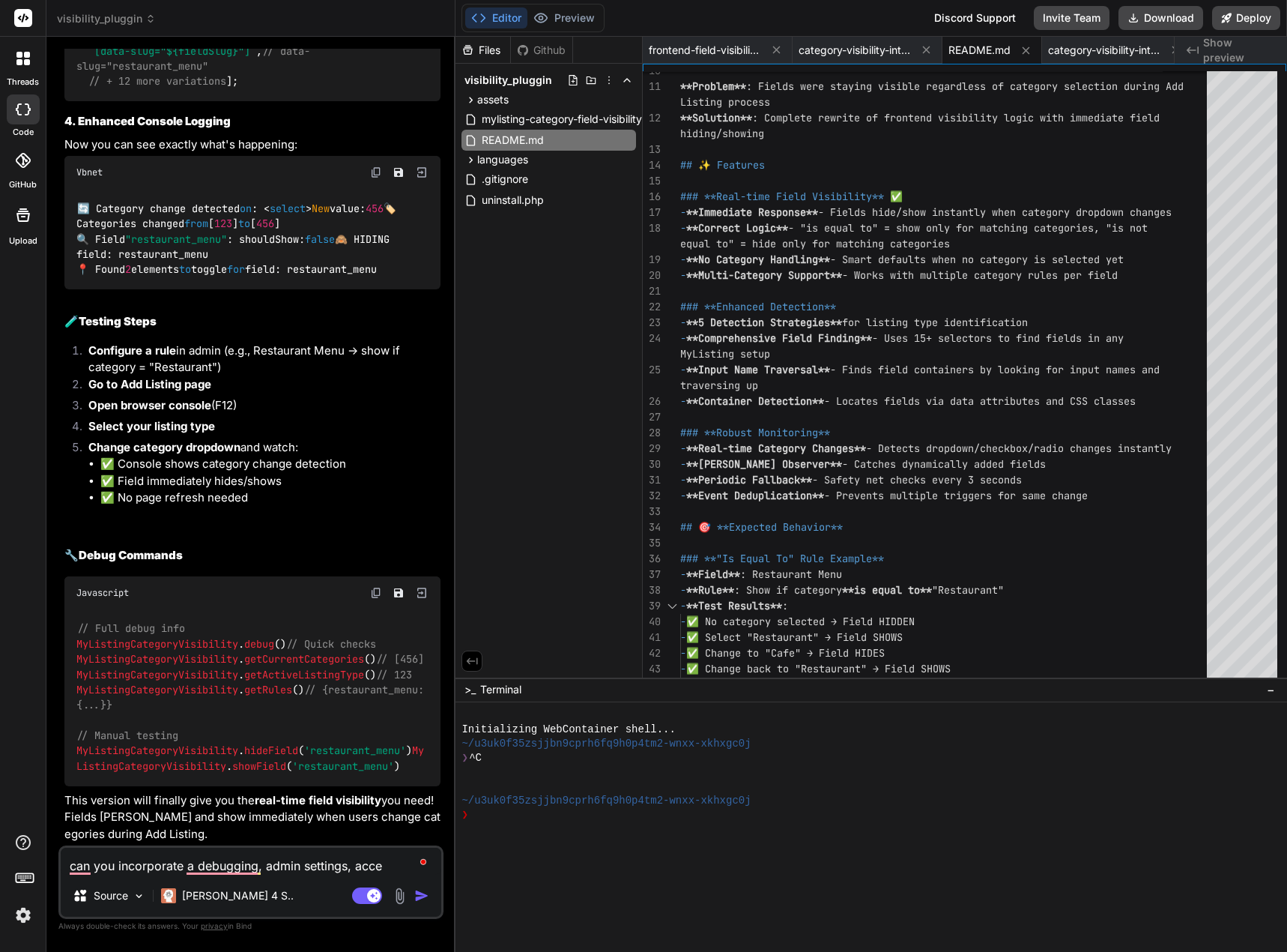
type textarea "can you incorporate a debugging, admin settings, acces"
type textarea "x"
type textarea "can you incorporate a debugging, admin settings, access"
type textarea "x"
type textarea "can you incorporate a debugging, admin settings, accessa"
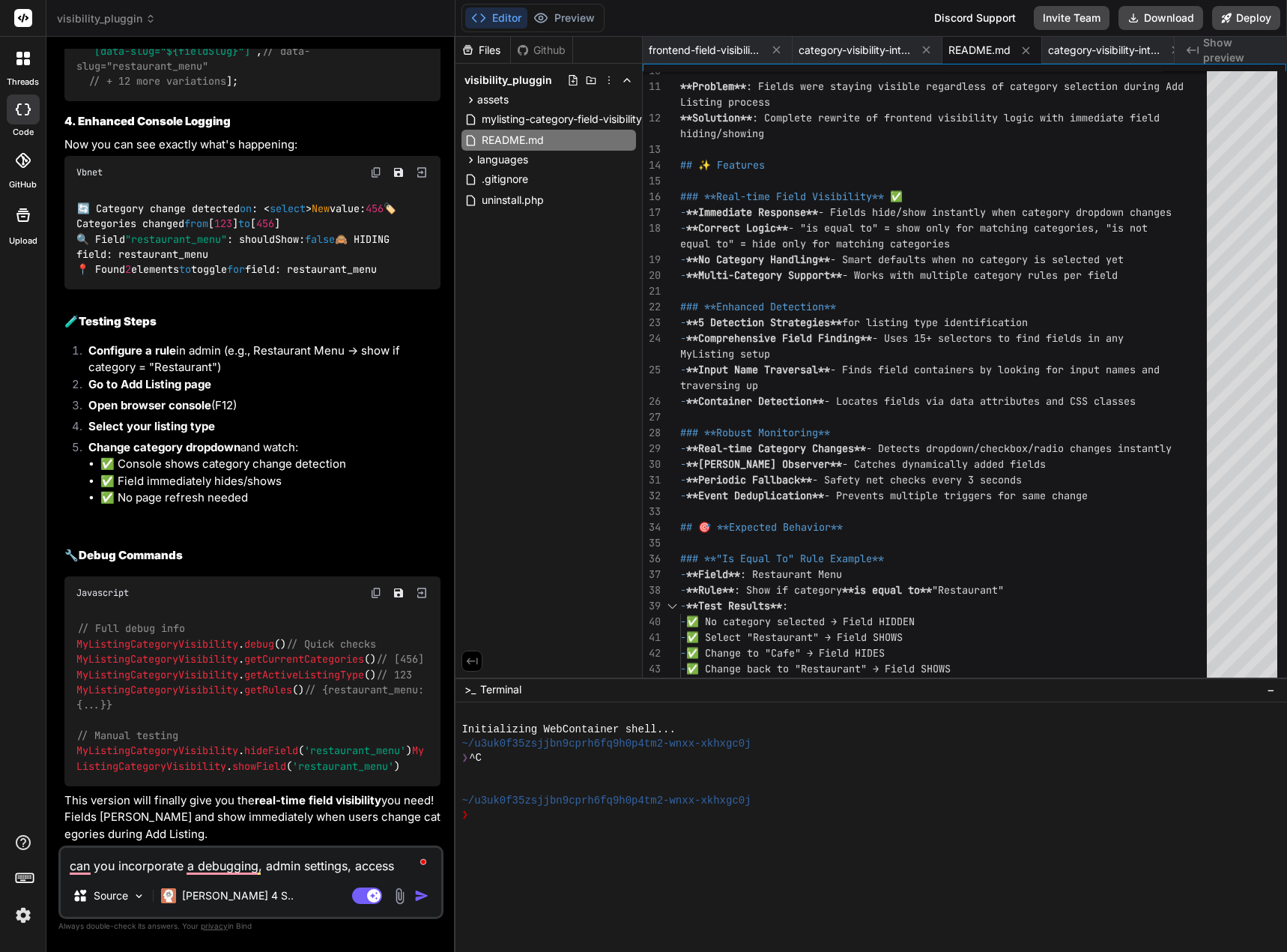
type textarea "x"
type textarea "can you incorporate a debugging, admin settings, accessab"
type textarea "x"
type textarea "can you incorporate a debugging, admin settings, accessabi"
type textarea "x"
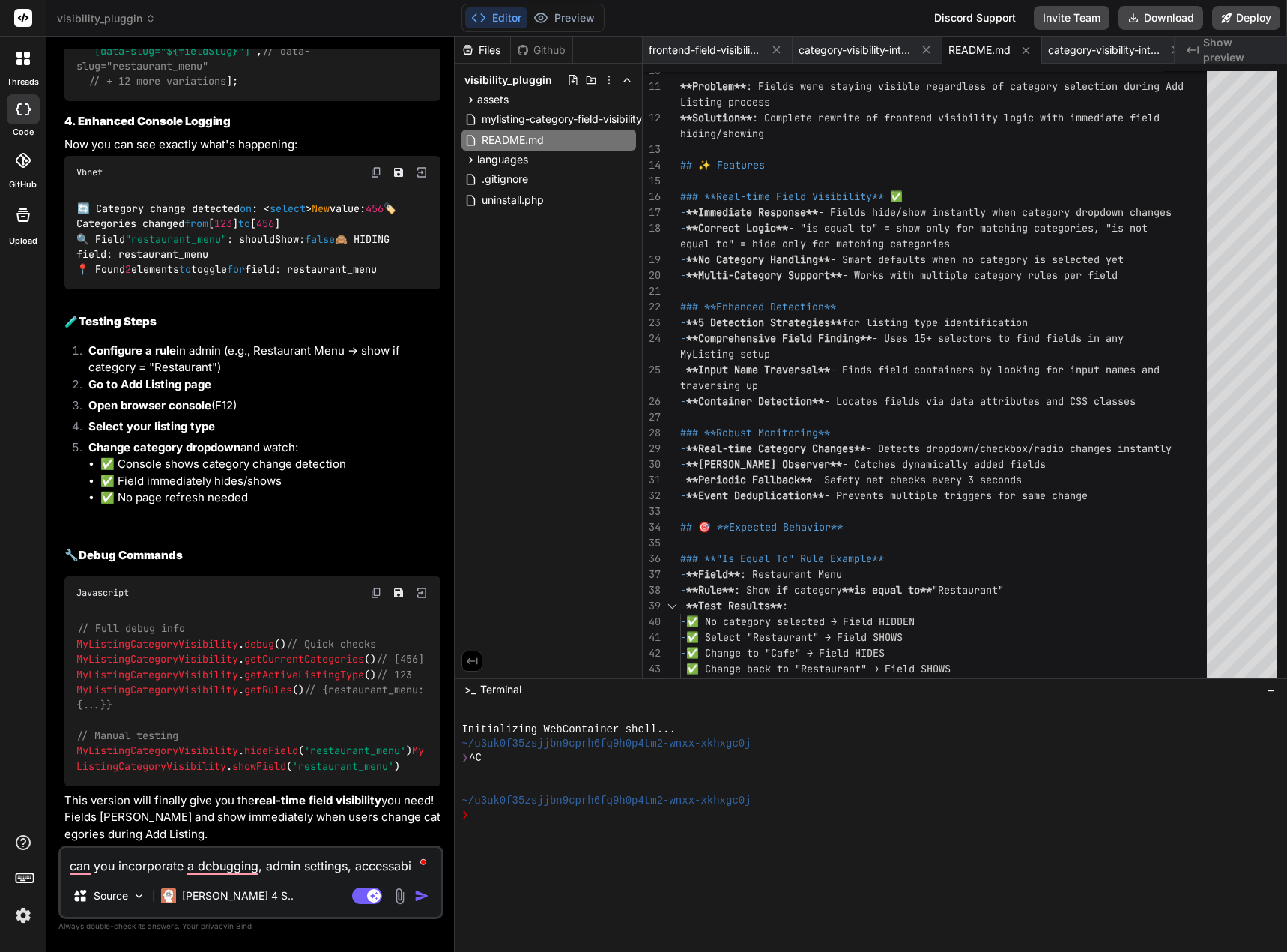
type textarea "can you incorporate a debugging, admin settings, accessabil"
type textarea "x"
type textarea "can you incorporate a debugging, admin settings, accessabile"
type textarea "x"
type textarea "can you incorporate a debugging, admin settings, accessabile"
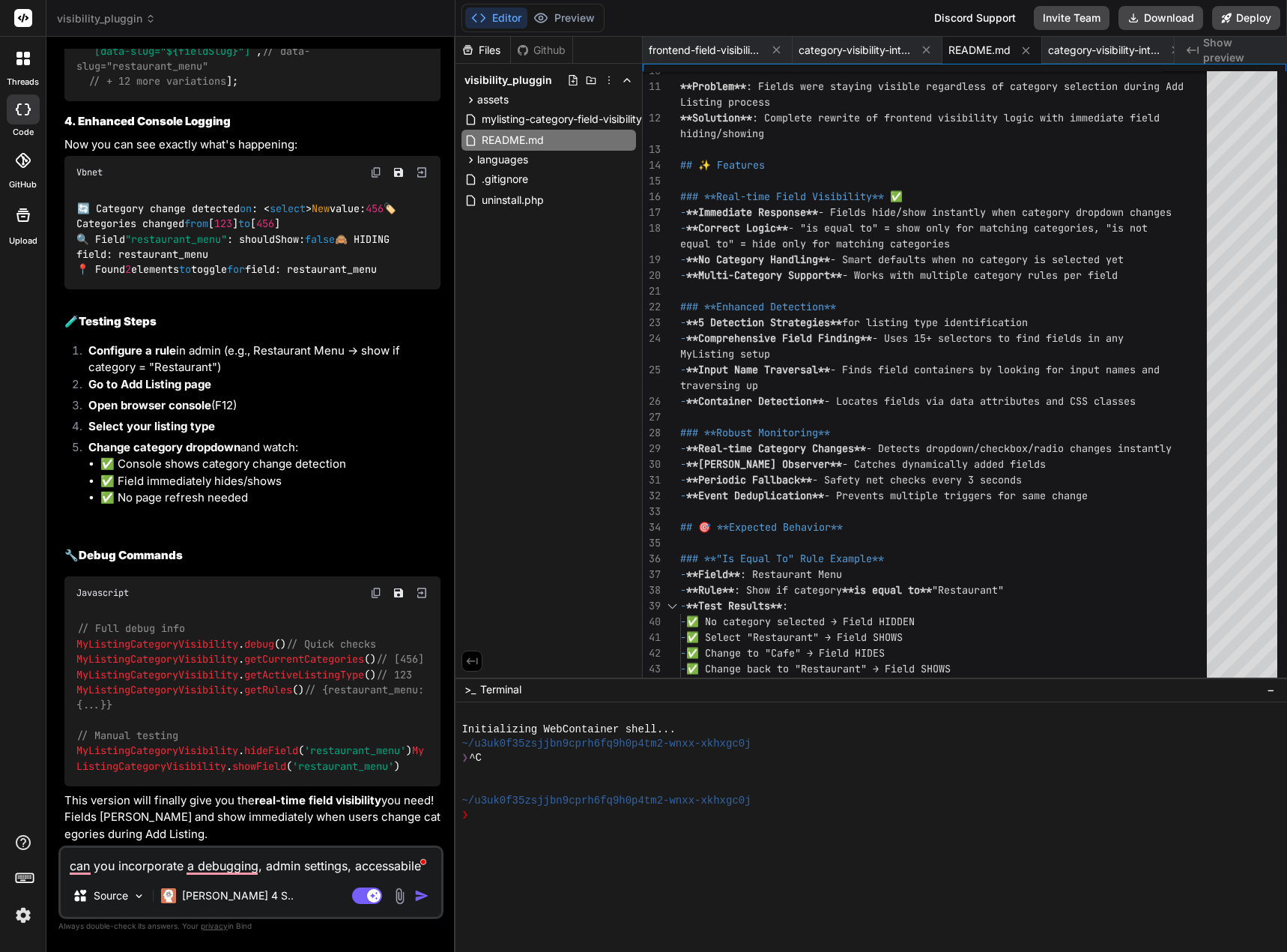
type textarea "x"
type textarea "can you incorporate a debugging, admin settings, accessabile f"
type textarea "x"
type textarea "can you incorporate a debugging, admin settings, accessabile fr"
type textarea "x"
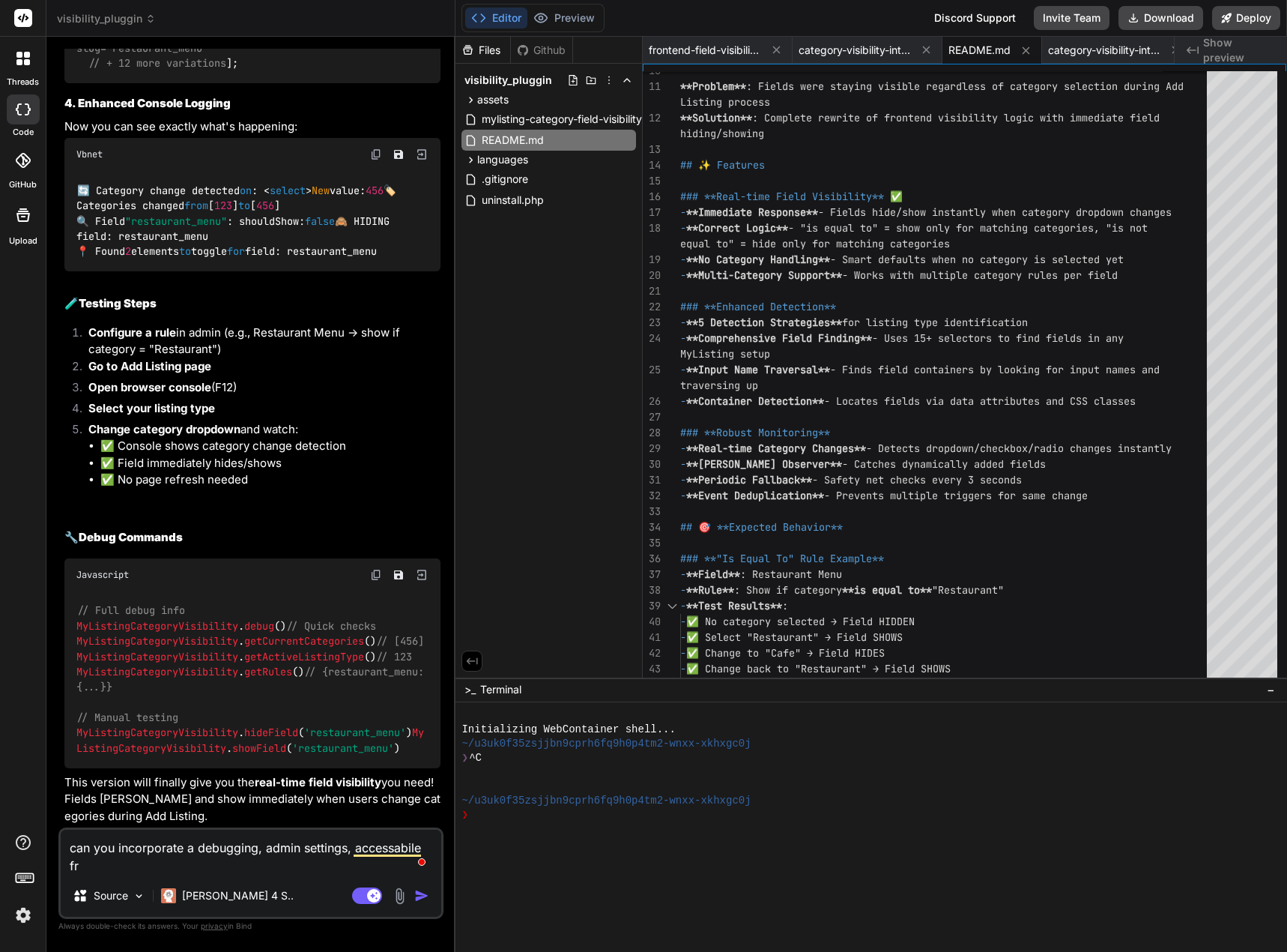
type textarea "can you incorporate a debugging, admin settings, accessabile fro"
type textarea "x"
type textarea "can you incorporate a debugging, admin settings, accessabile from"
type textarea "x"
type textarea "can you incorporate a debugging, admin settings, accessabile from"
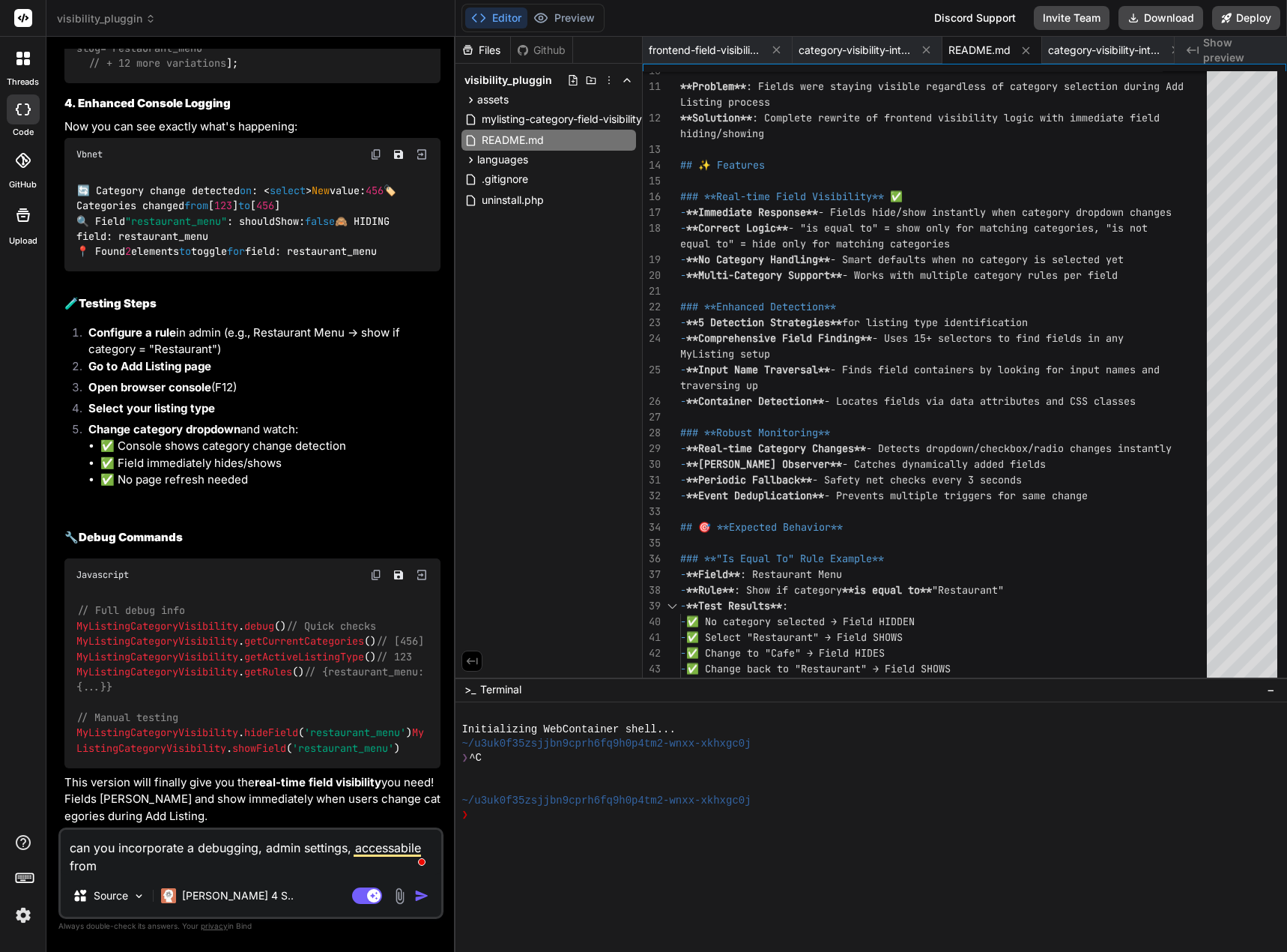
type textarea "x"
type textarea "can you incorporate a debugging, admin settings, accessabile from w"
type textarea "x"
type textarea "can you incorporate a debugging, admin settings, accessabile from wp"
type textarea "x"
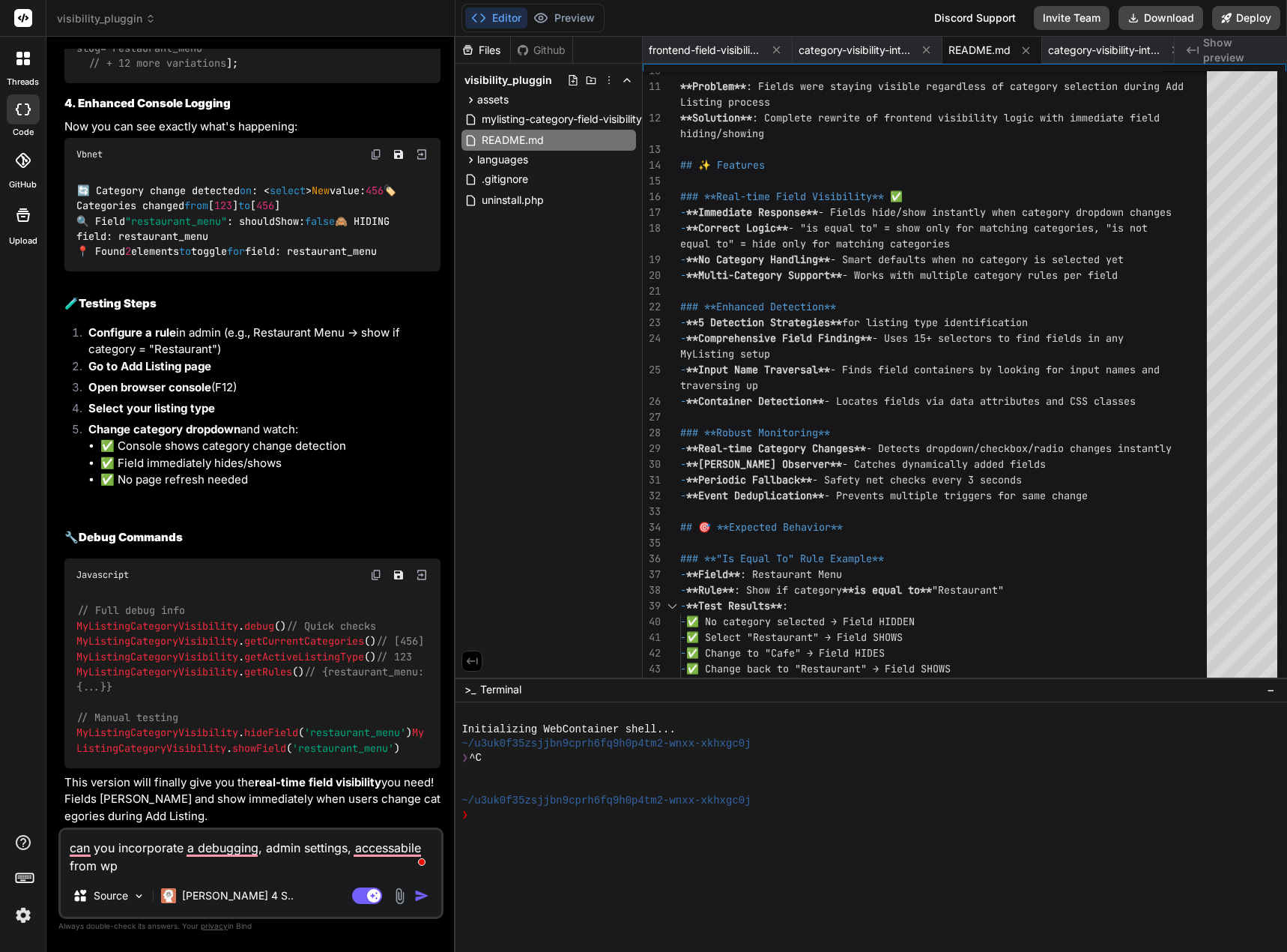
type textarea "can you incorporate a debugging, admin settings, accessabile from wpa"
type textarea "x"
type textarea "can you incorporate a debugging, admin settings, accessabile from wpad"
type textarea "x"
type textarea "can you incorporate a debugging, admin settings, accessabile from wpadm"
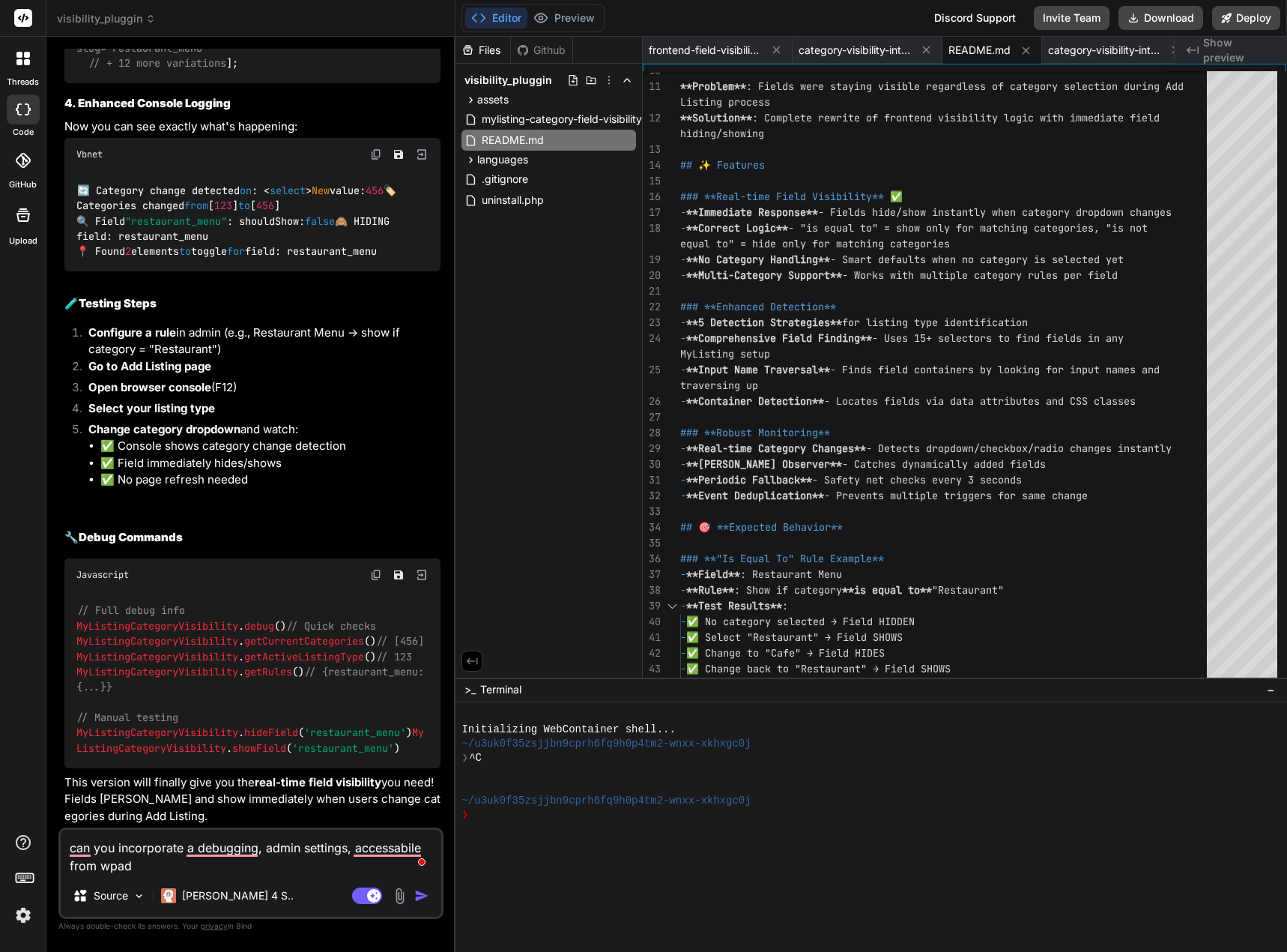
type textarea "x"
type textarea "can you incorporate a debugging, admin settings, accessabile from wpadmi"
type textarea "x"
type textarea "can you incorporate a debugging, admin settings, accessabile from wpadmin"
type textarea "x"
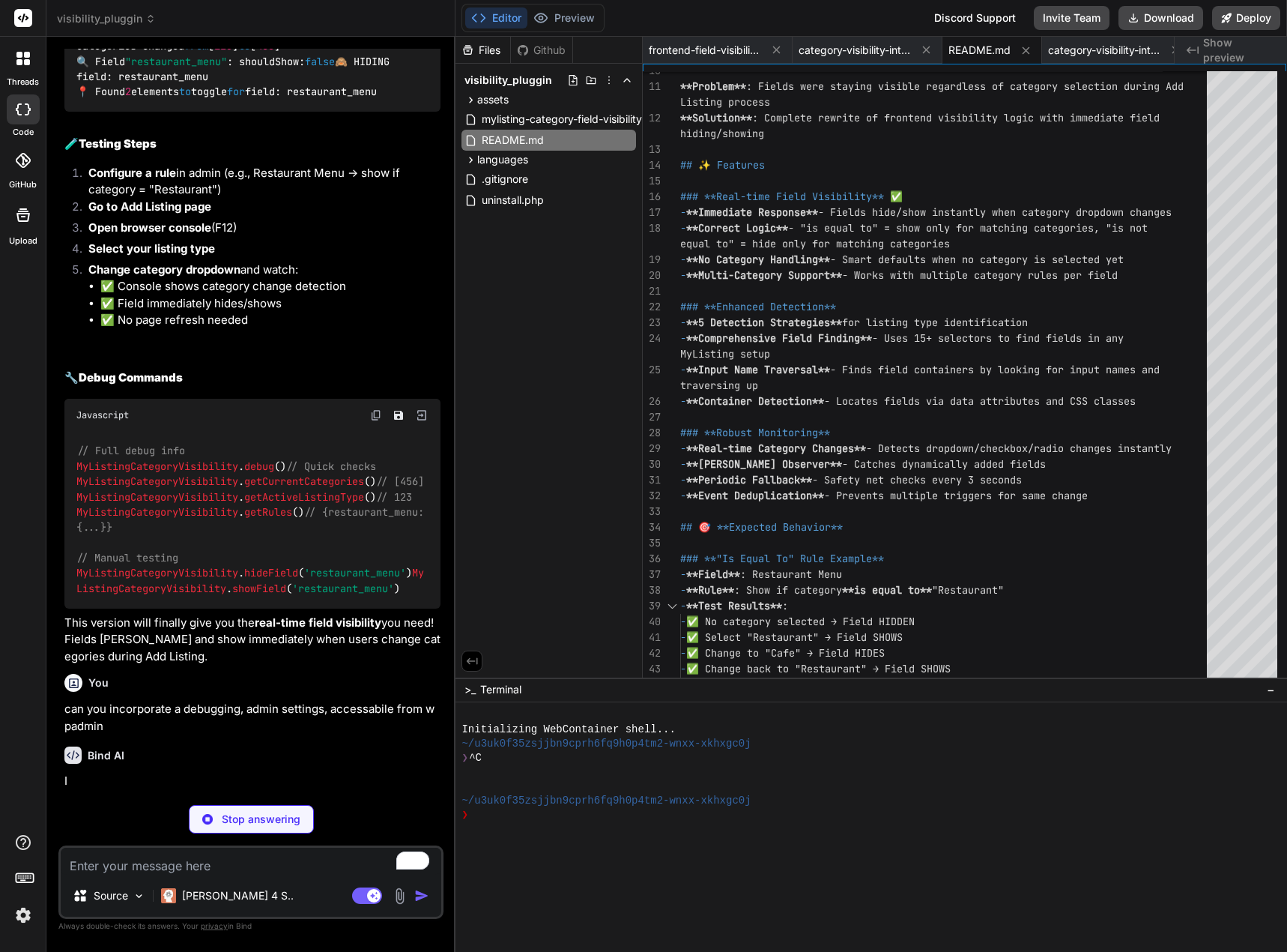
scroll to position [17787, 0]
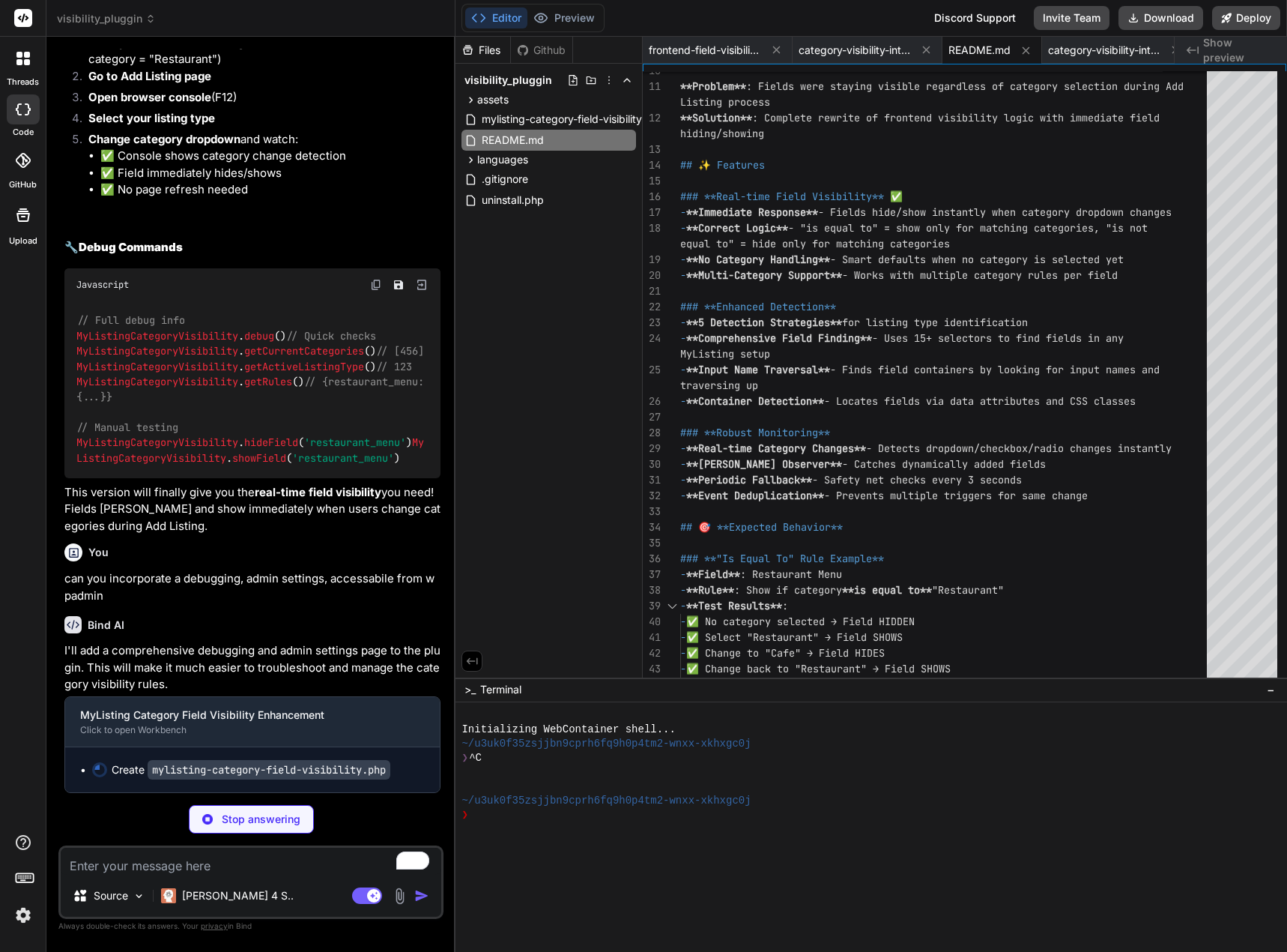
type textarea "x"
type textarea "} } // Initialize the plugin new MyListing_Category_Field_Visibility();"
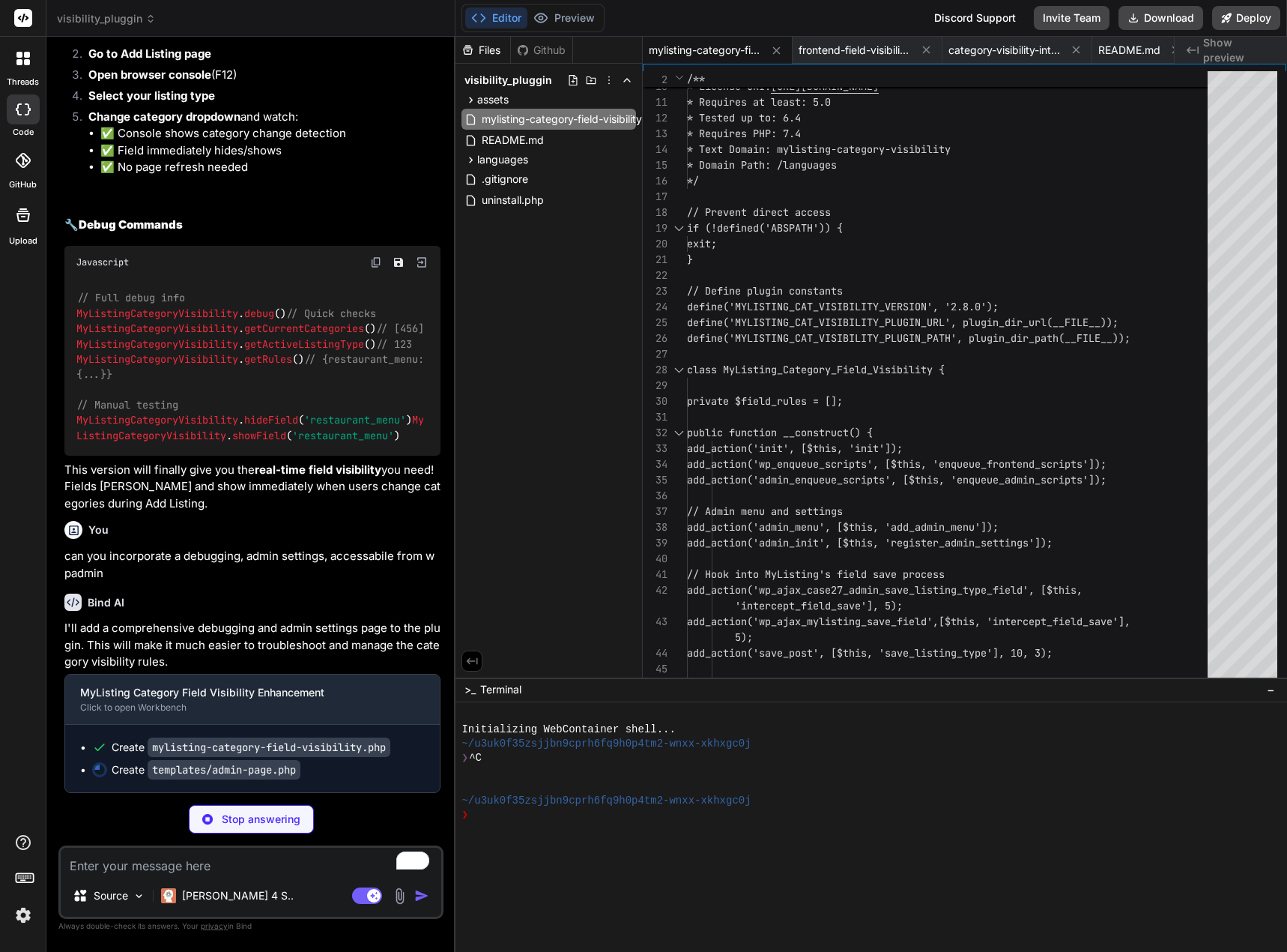
type textarea "x"
type textarea "}; reader.readAsText(file); }); }); </script>"
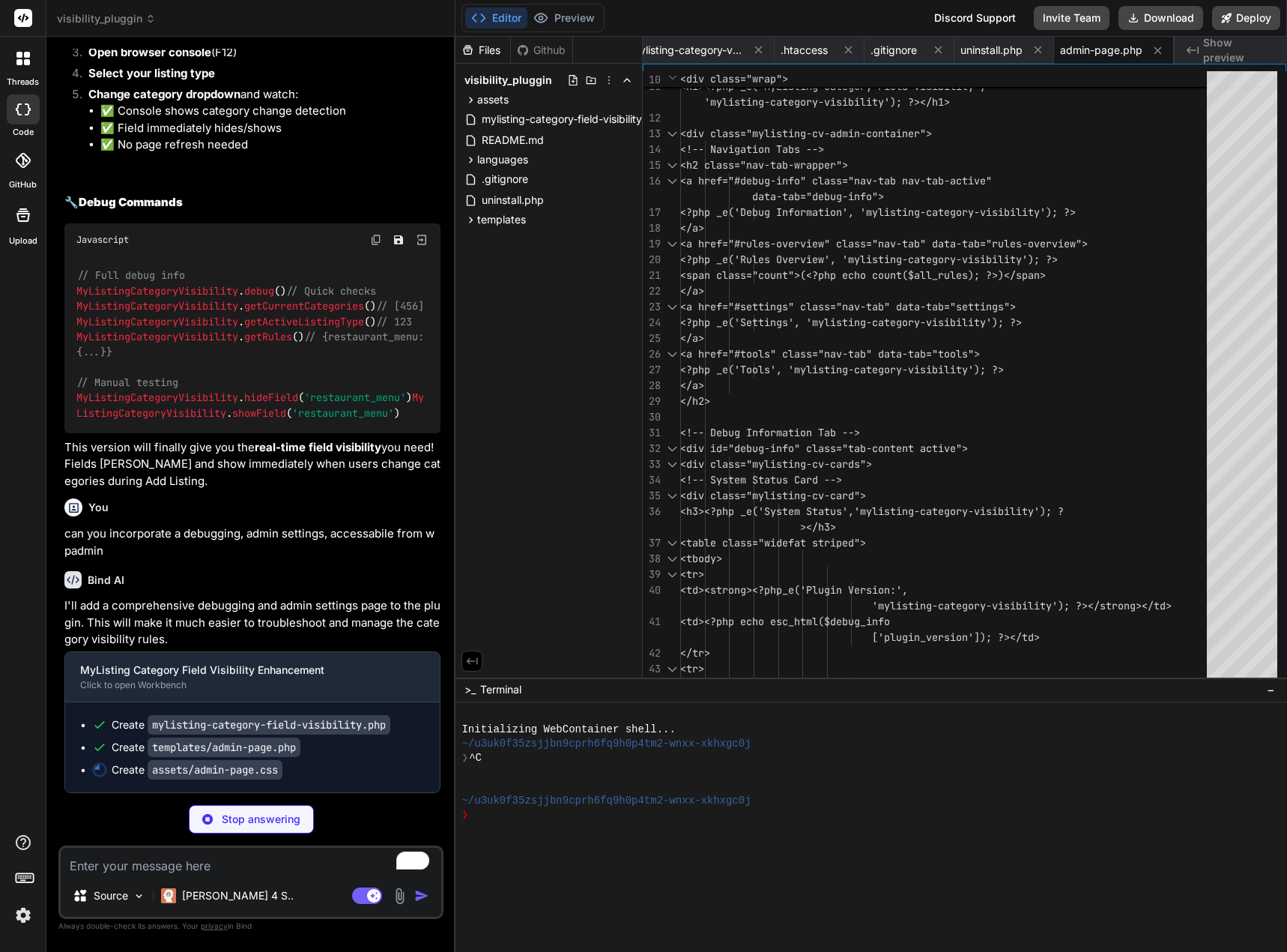
type textarea "x"
type textarea ".button.button-link-delete:hover, .button.button-link-delete:focus { color: #b7…"
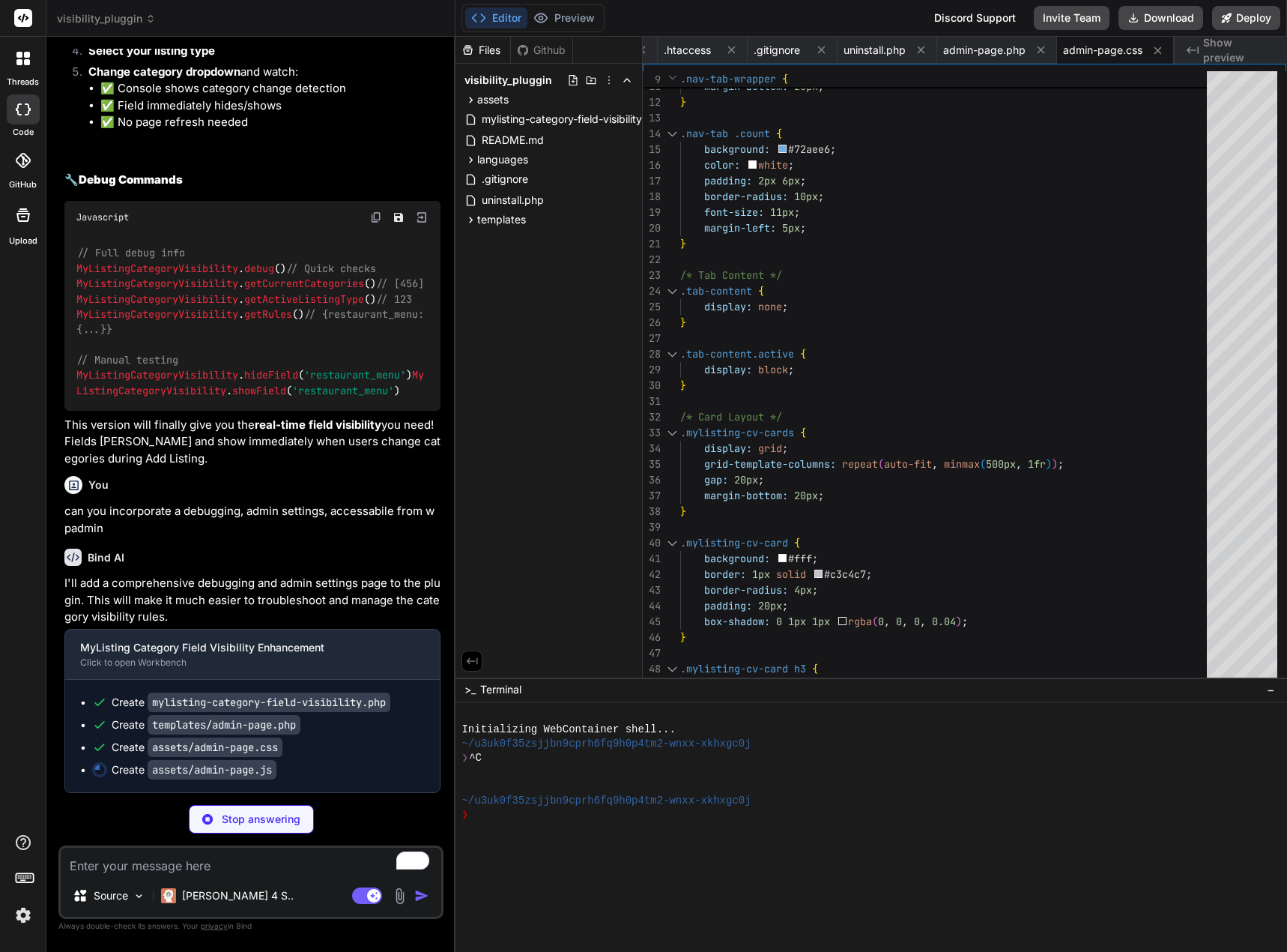
type textarea "x"
type textarea "});"
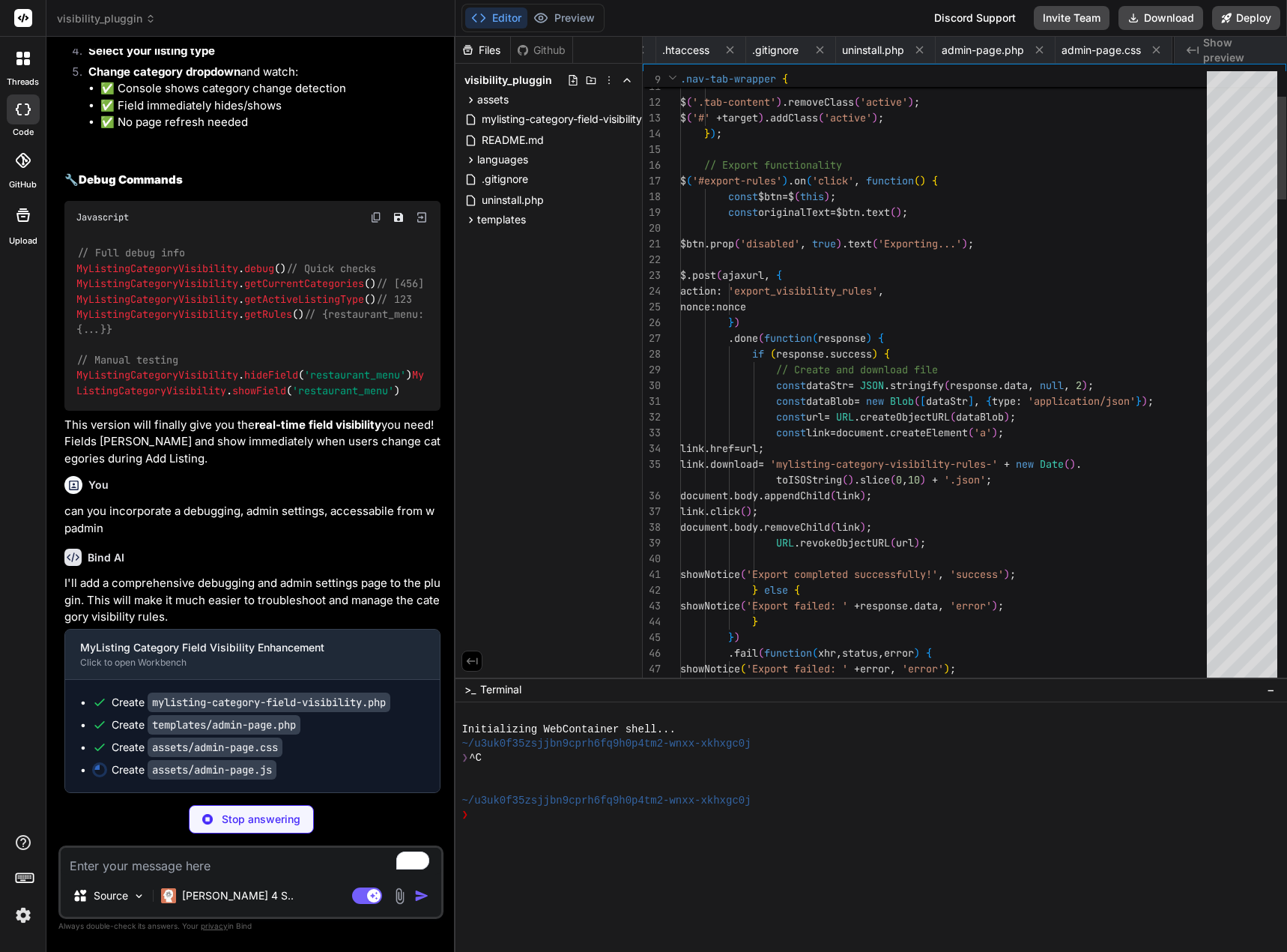
scroll to position [0, 944]
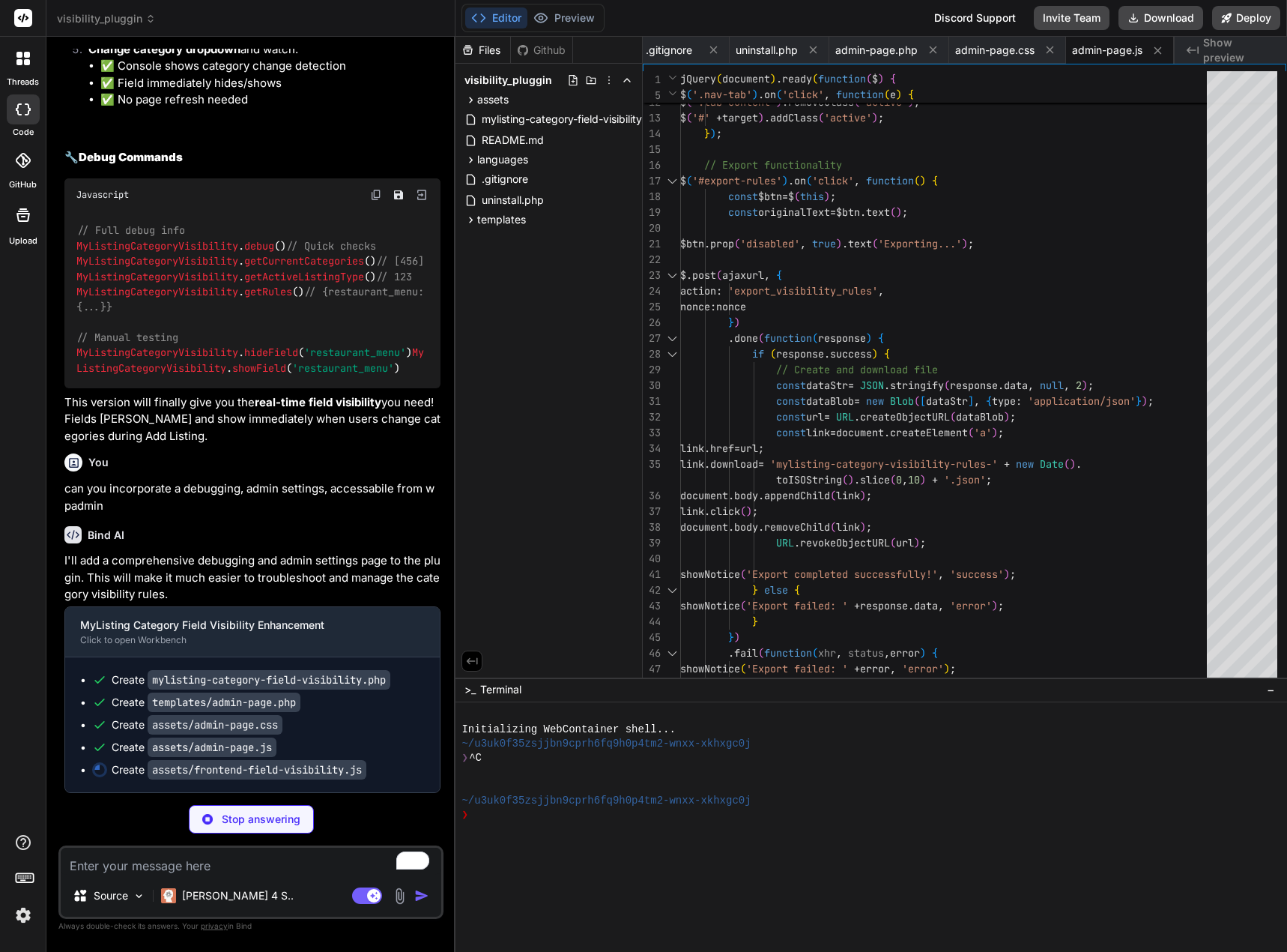
type textarea "x"
type textarea "} });"
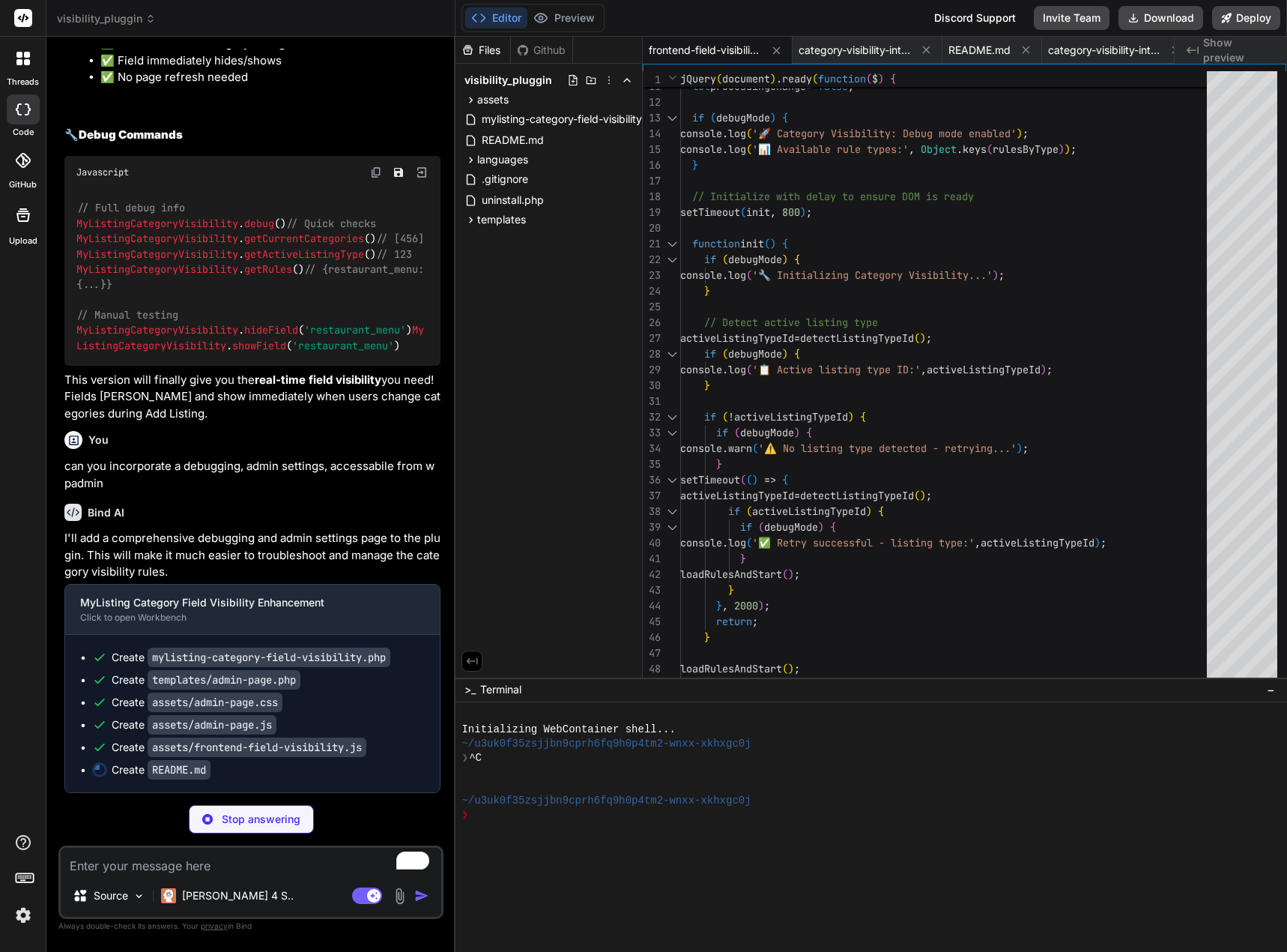
type textarea "x"
type textarea "--- **🎯 Ready to take control of your MyListing field visibility? The new admin…"
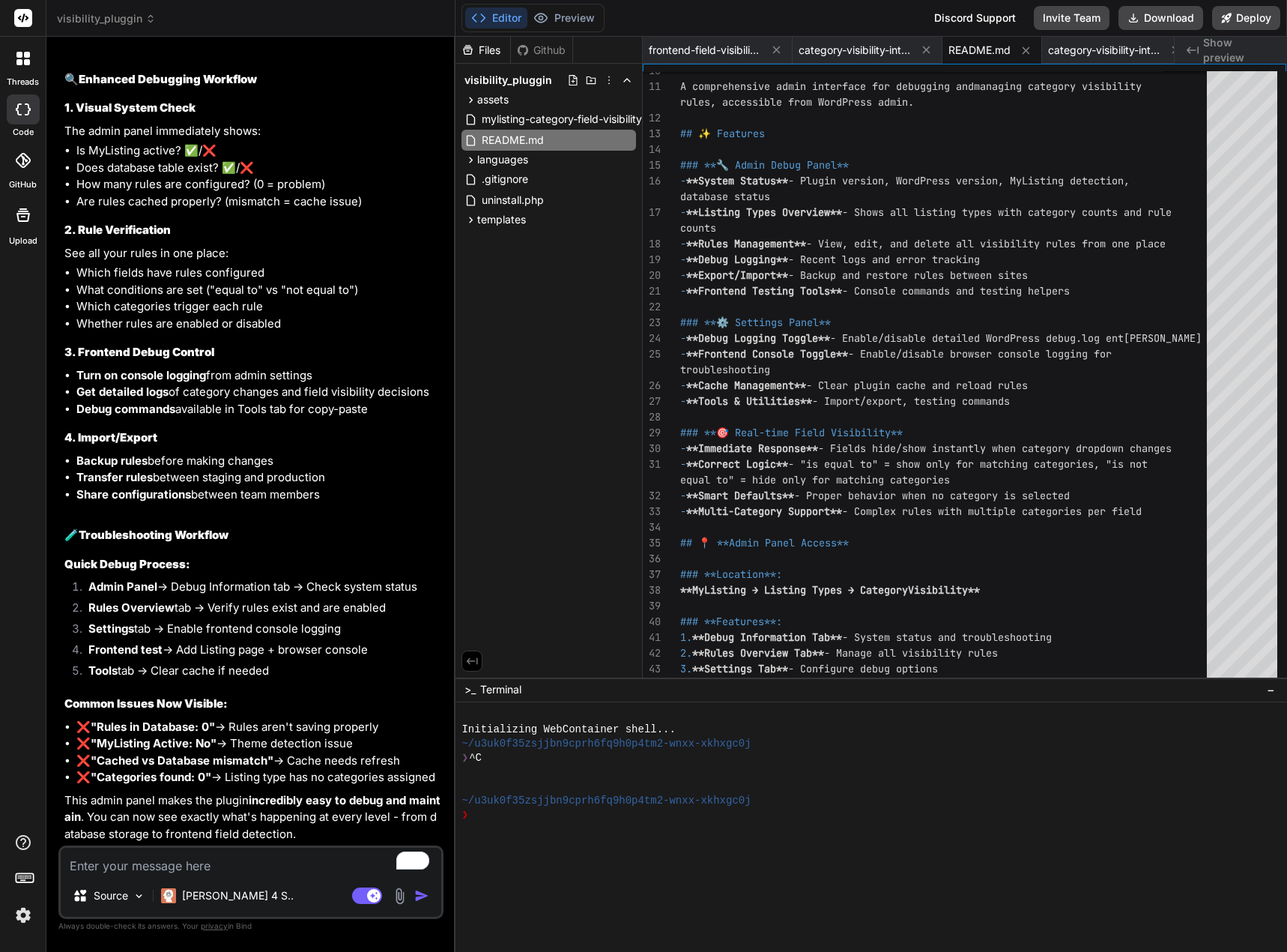
scroll to position [19407, 0]
click at [1177, 16] on button "Download" at bounding box center [1160, 18] width 84 height 24
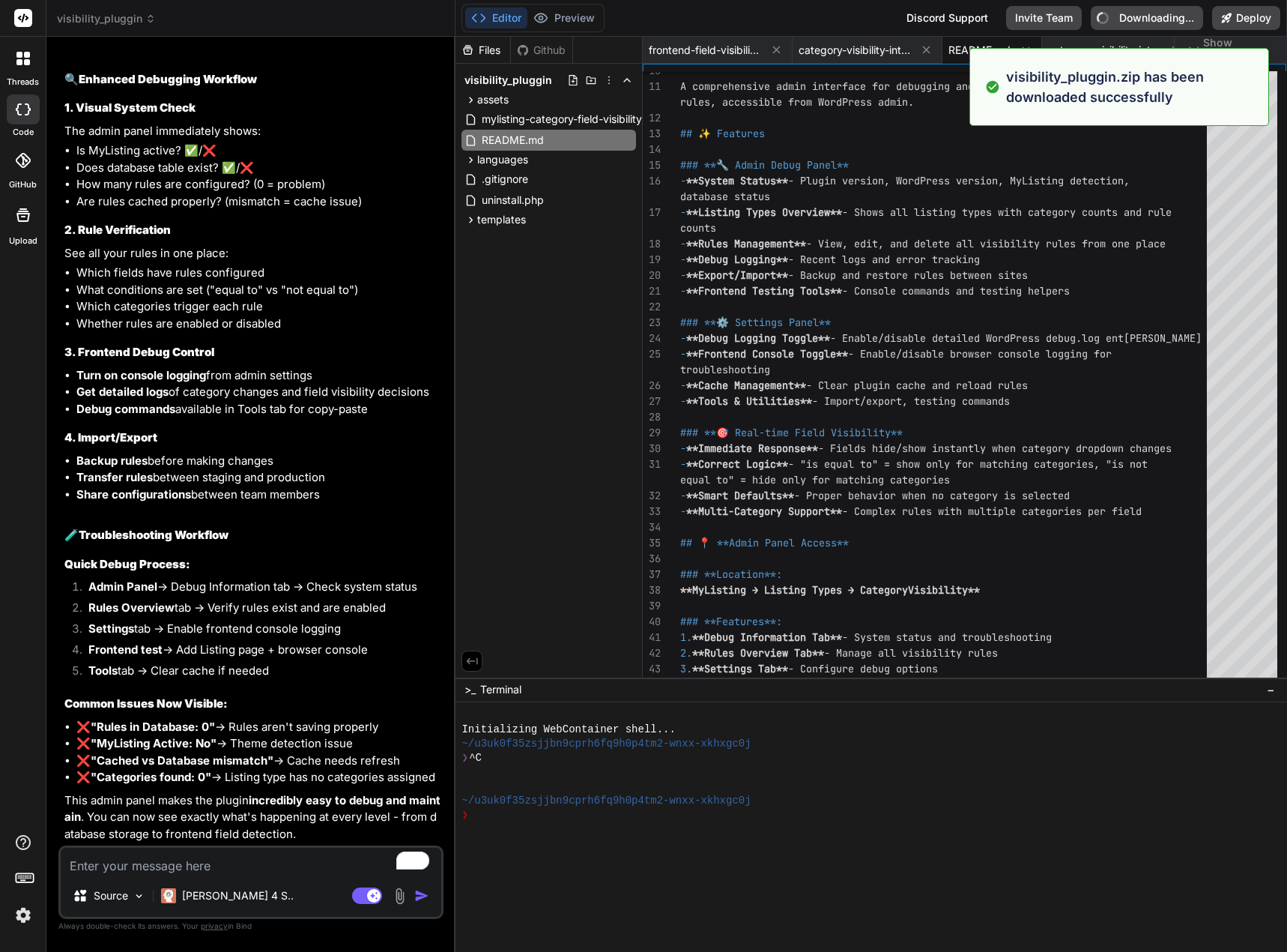
type textarea "x"
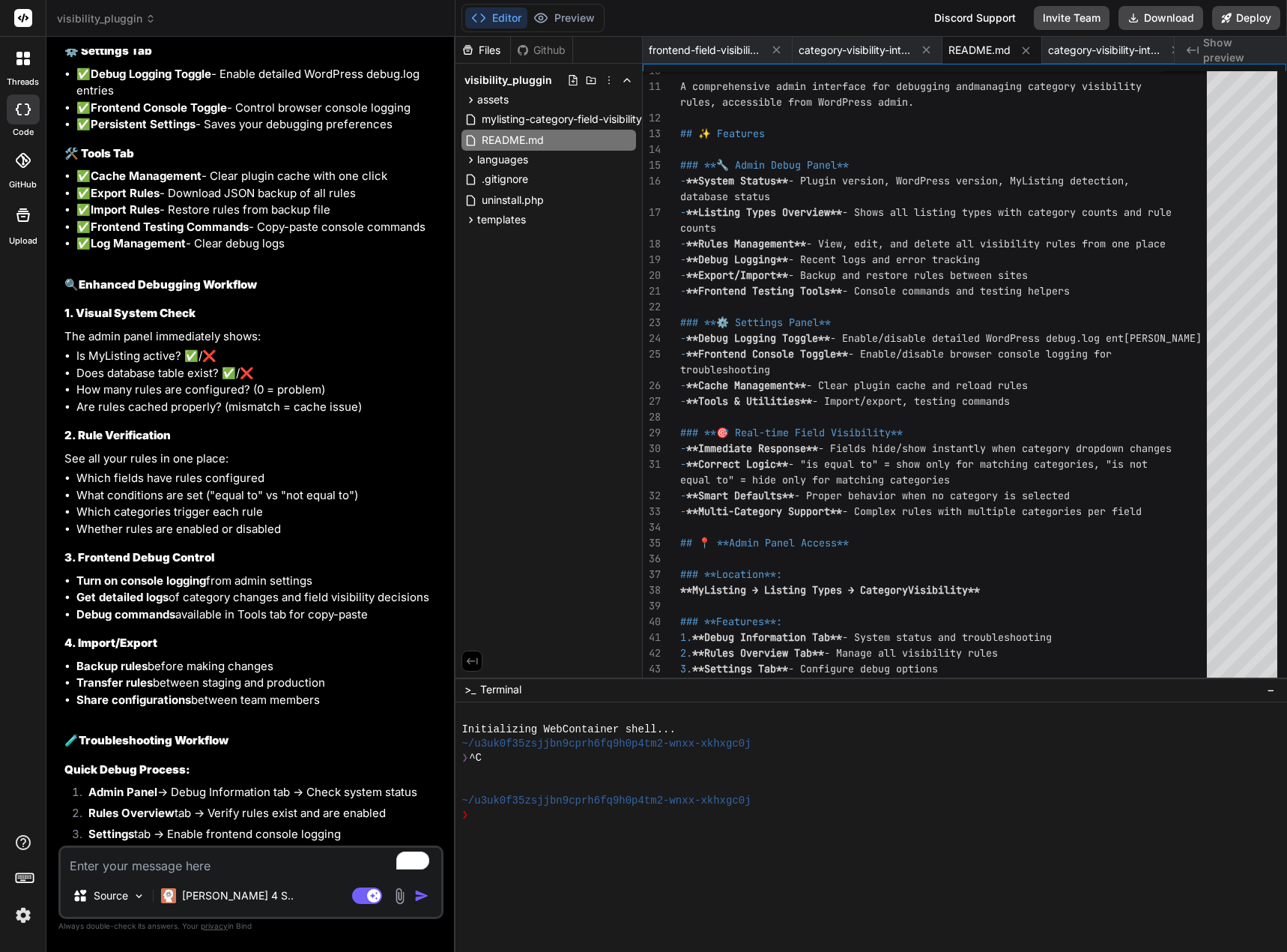
scroll to position [18732, 0]
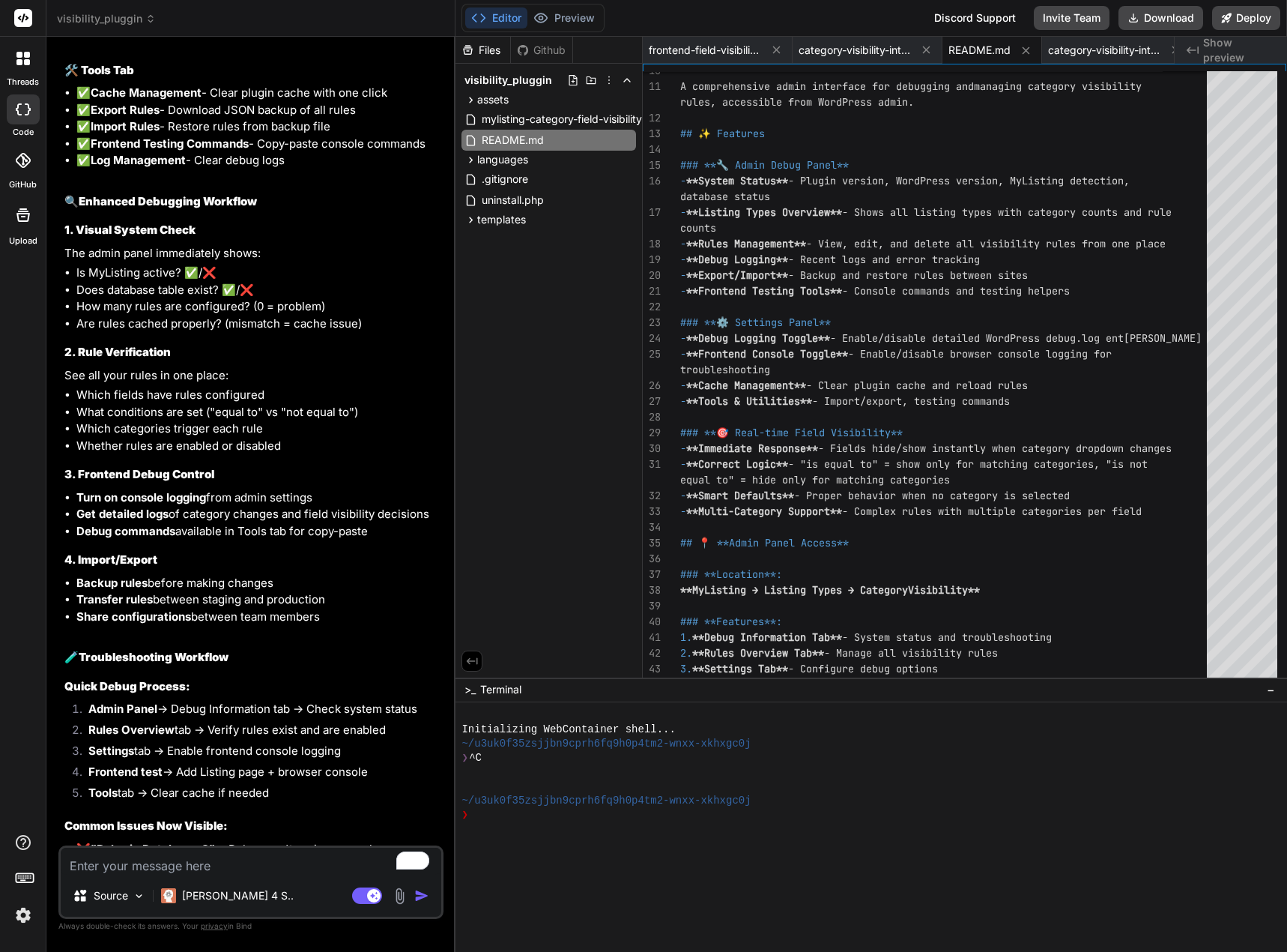
click at [171, 864] on textarea "To enrich screen reader interactions, please activate Accessibility in Grammarl…" at bounding box center [251, 861] width 381 height 27
type textarea "e"
type textarea "x"
type textarea "er"
type textarea "x"
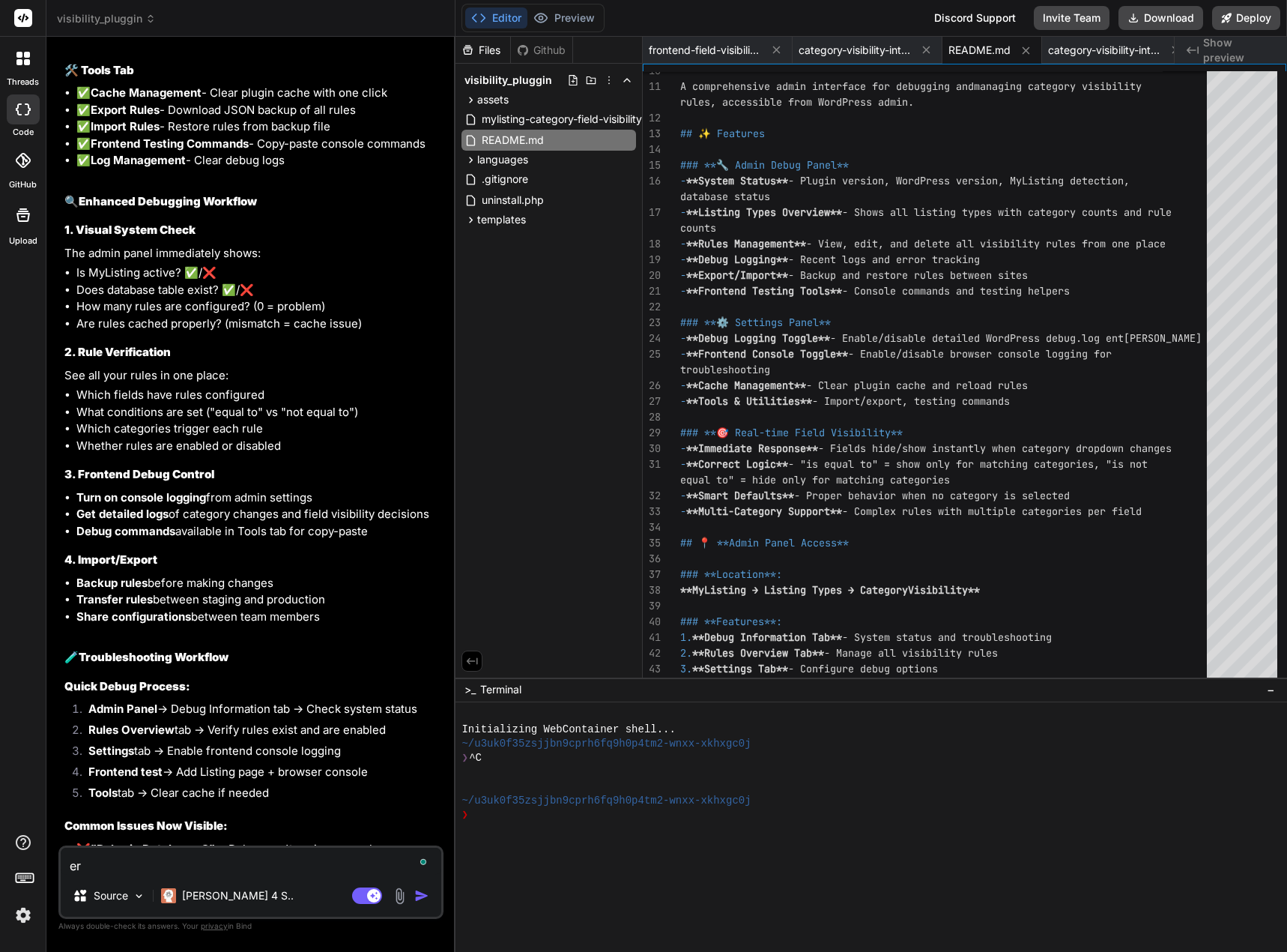
type textarea "err"
type textarea "x"
type textarea "erro"
type textarea "x"
type textarea "error"
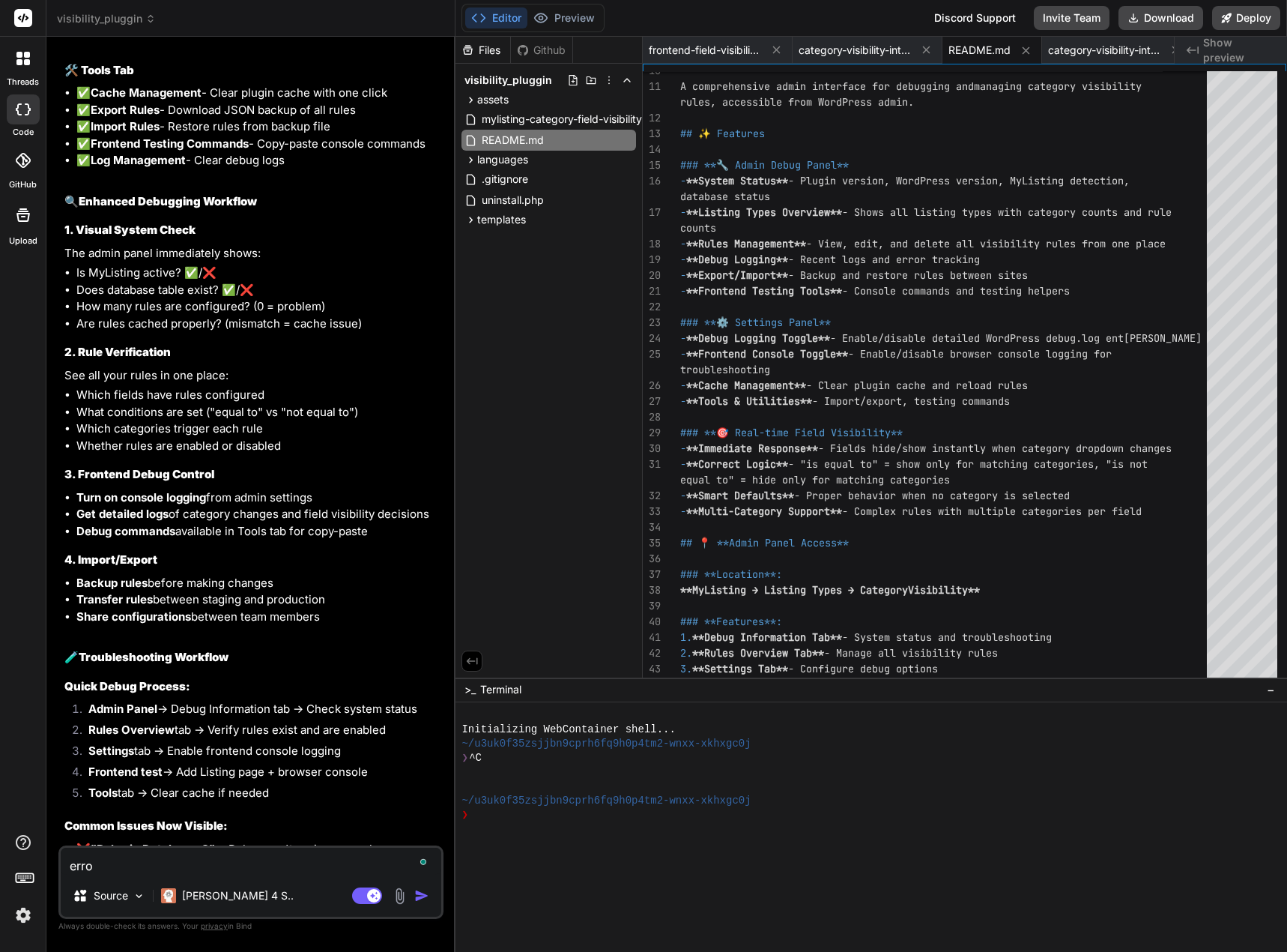
type textarea "x"
type textarea "errors"
type textarea "x"
type textarea "errors:"
type textarea "x"
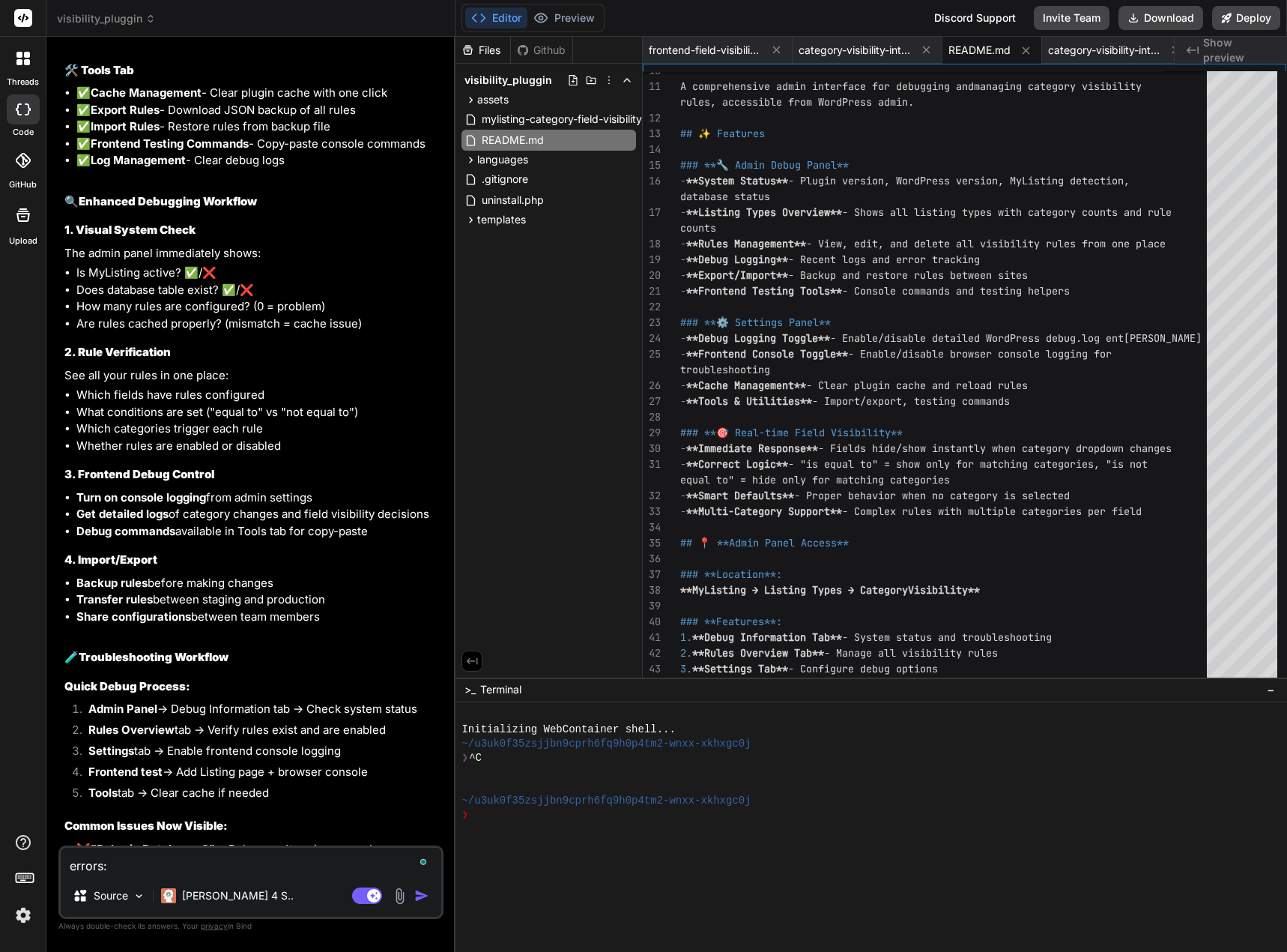
type textarea "errors:"
type textarea "x"
paste textarea "[[DATE] 04:12:57 UTC] PHP Fatal error: Cannot declare class MyListing_Category_…"
type textarea "errors: [[DATE] 04:12:57 UTC] PHP Fatal error: Cannot declare class MyListing_C…"
type textarea "x"
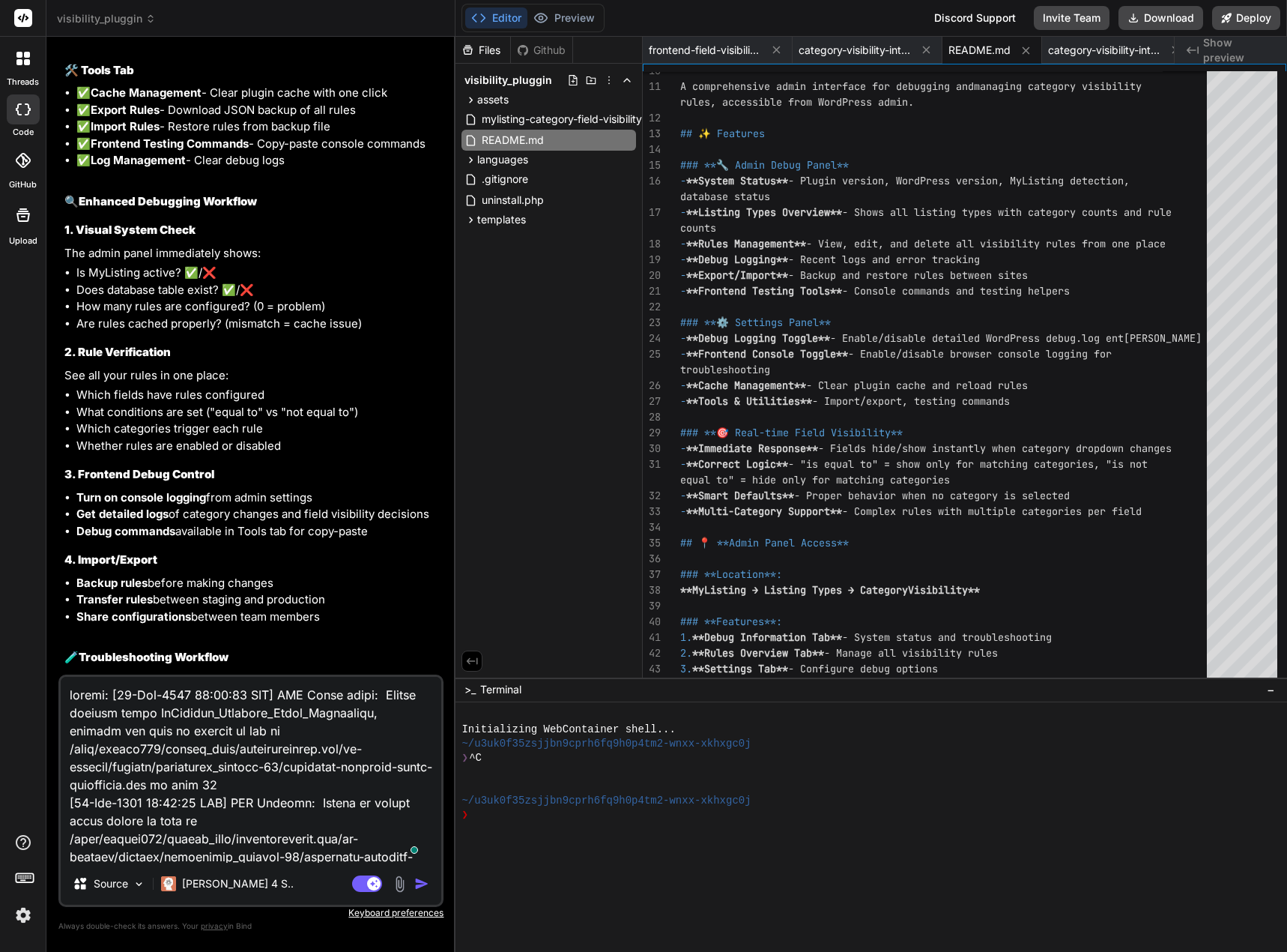
scroll to position [739, 0]
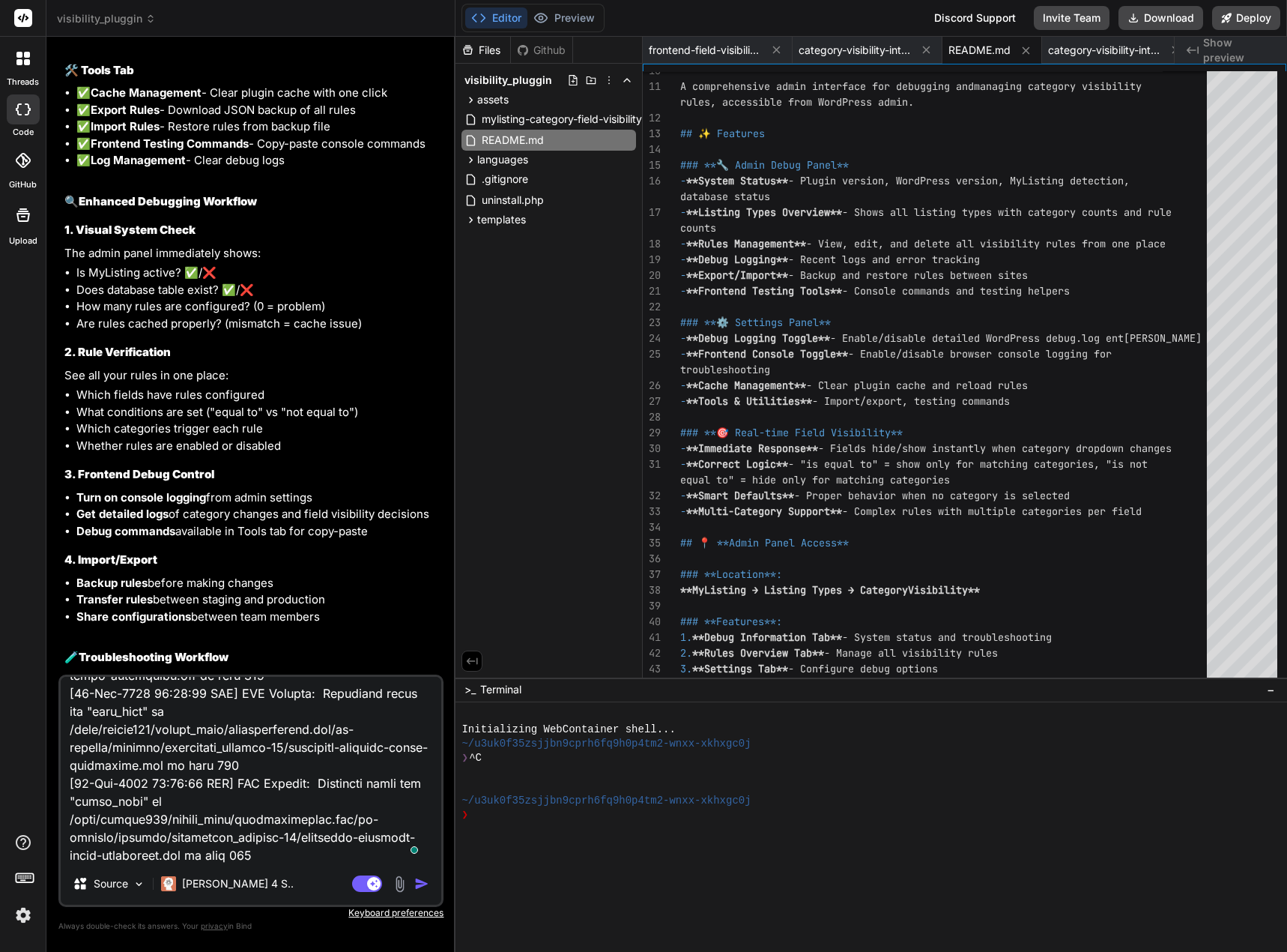
type textarea "errors: [[DATE] 04:12:57 UTC] PHP Fatal error: Cannot declare class MyListing_C…"
click at [423, 879] on img "button" at bounding box center [421, 883] width 15 height 15
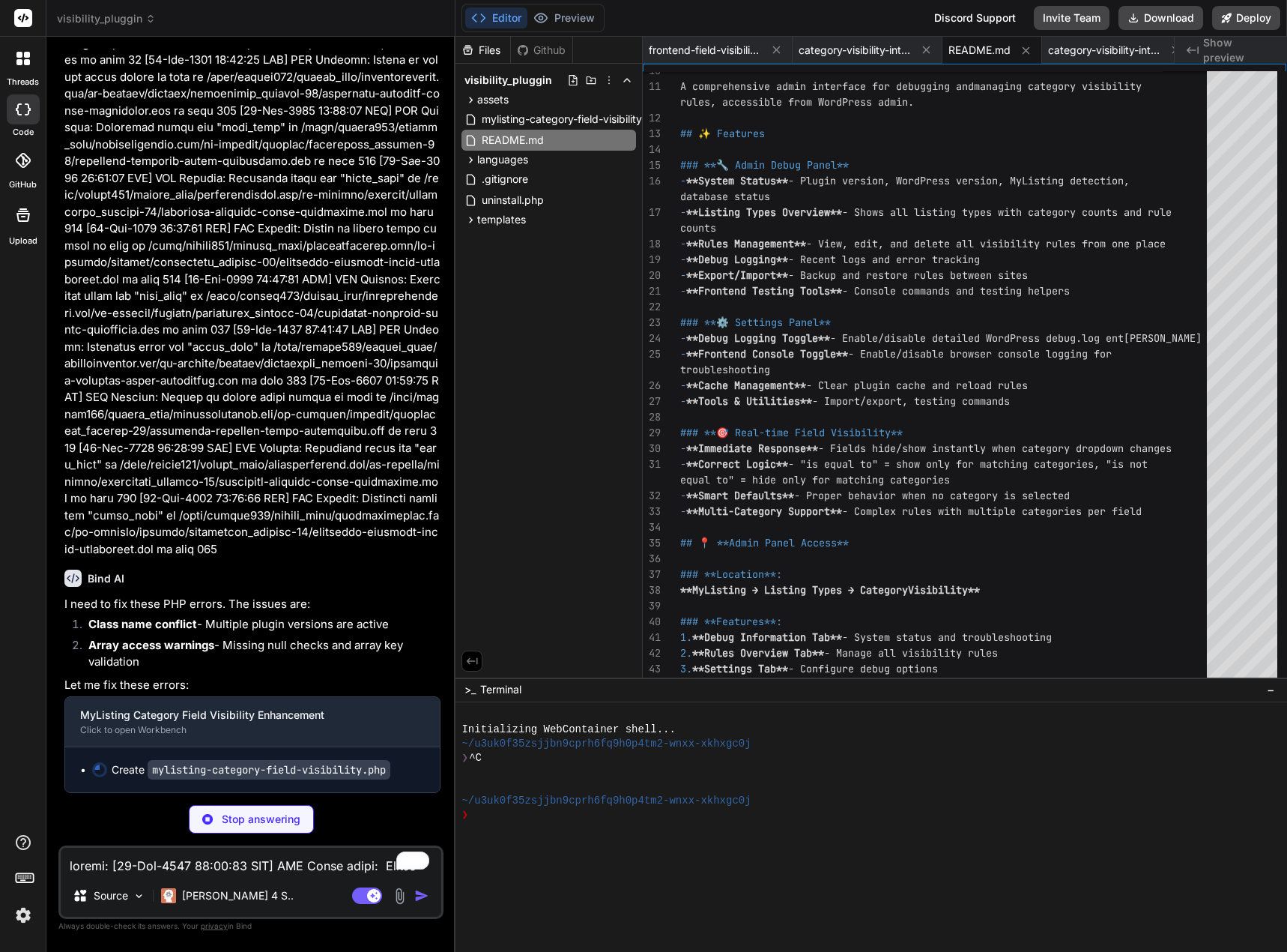
scroll to position [20284, 0]
type textarea "x"
type textarea "} } // End class_exists check"
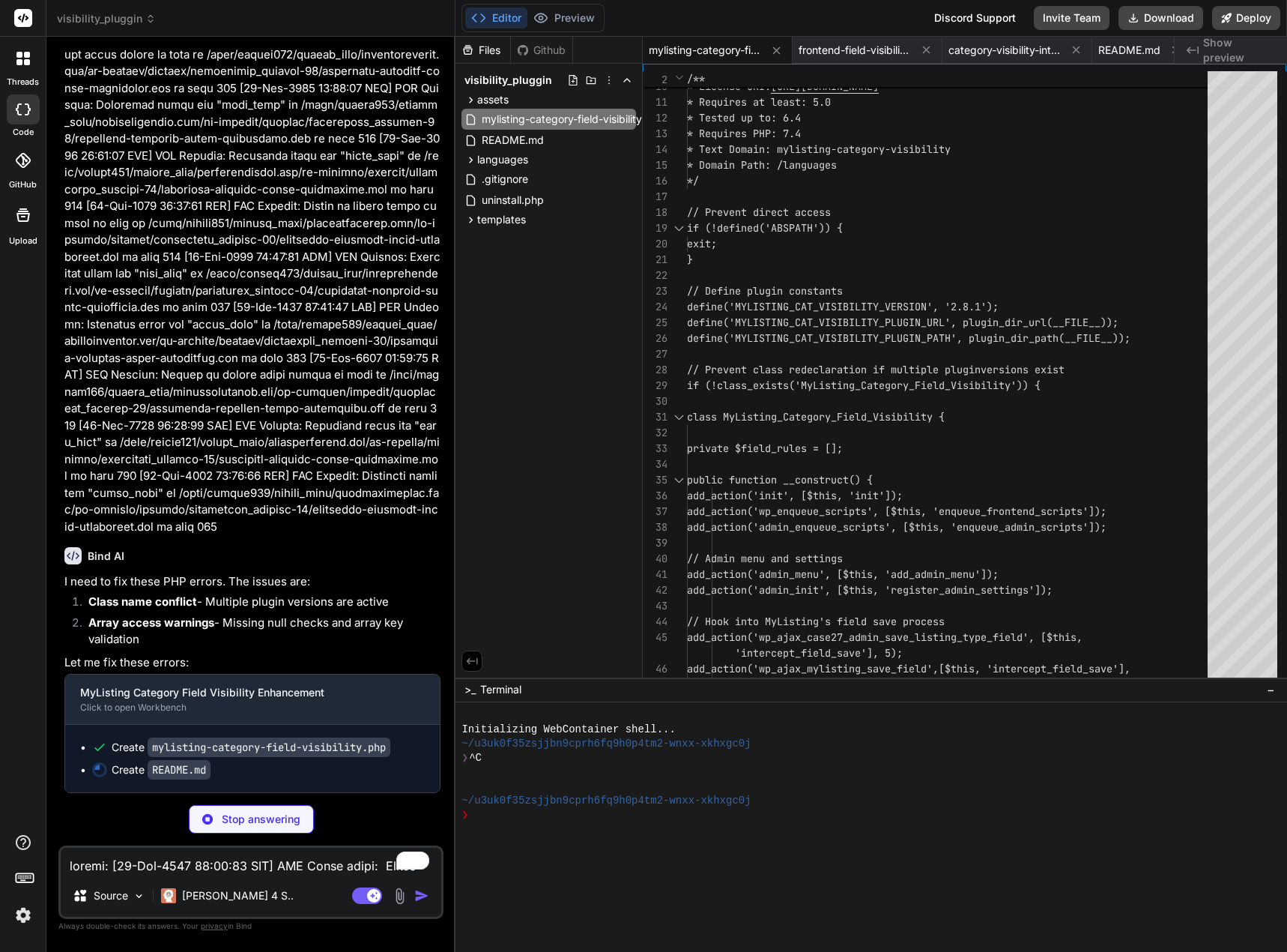
type textarea "x"
type textarea "**3. Test Isolation:** - Try with **all other plugins disabled** - Try with **d…"
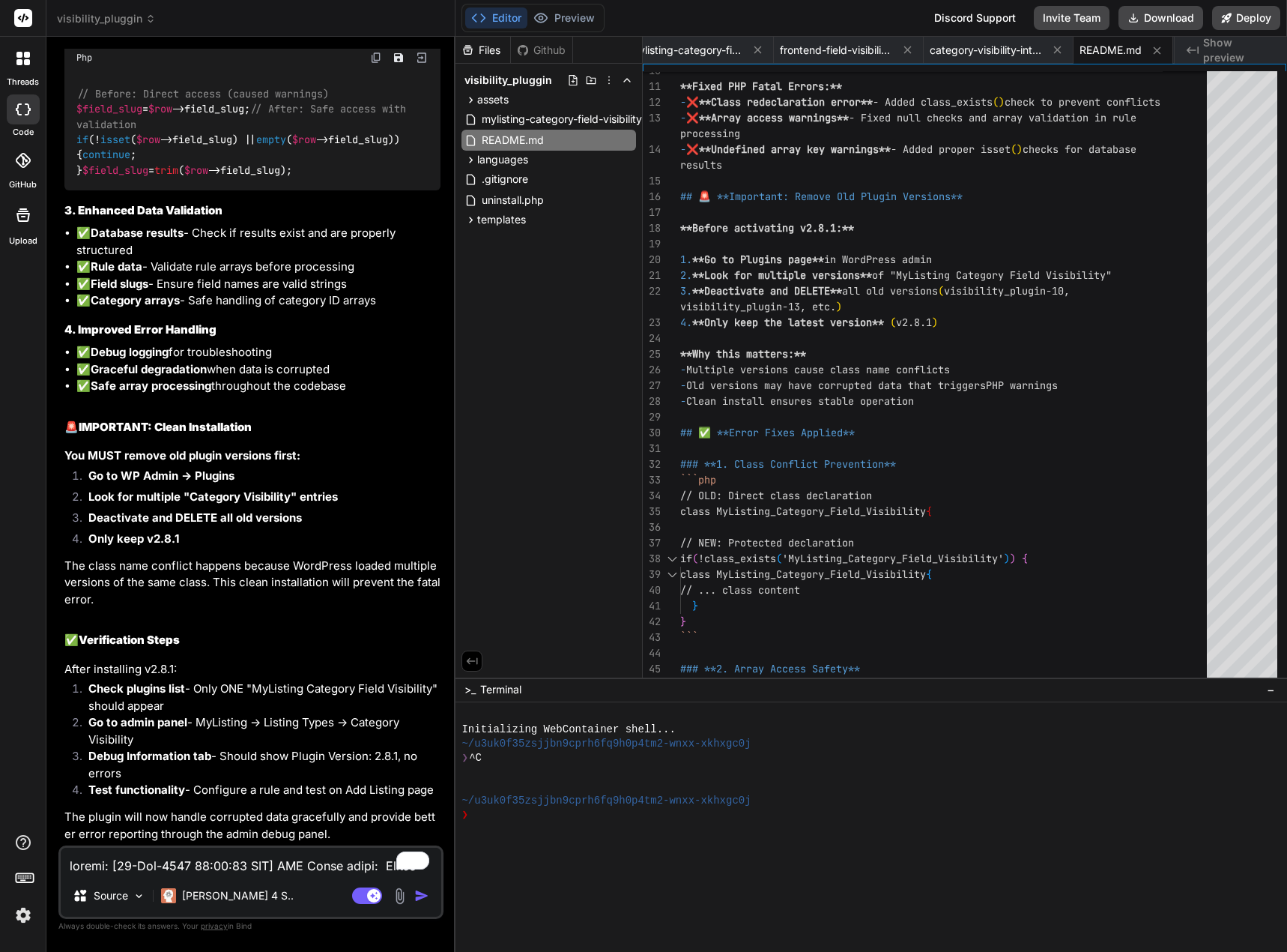
scroll to position [21476, 0]
click at [1178, 11] on button "Download" at bounding box center [1160, 18] width 84 height 24
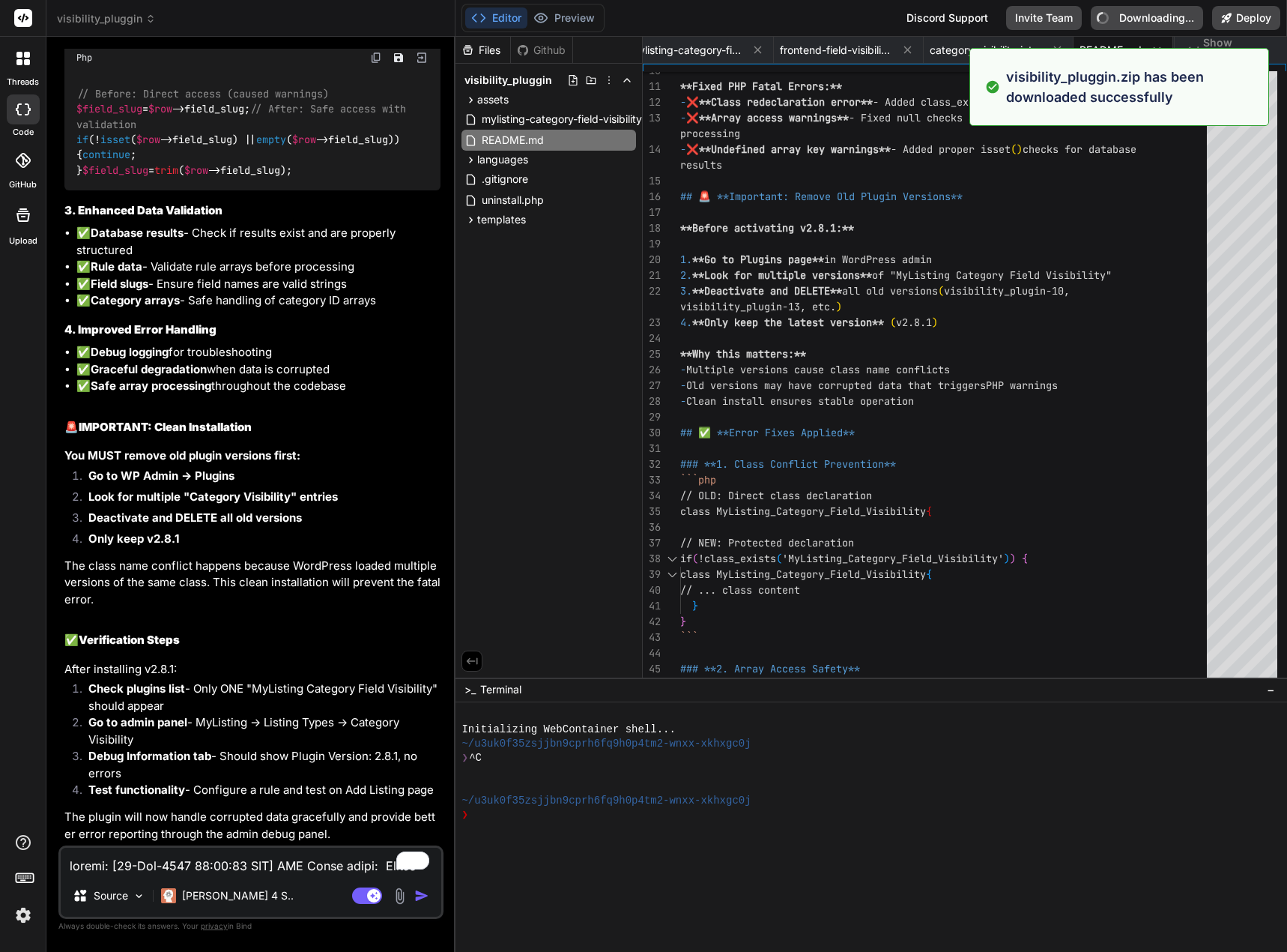
type textarea "x"
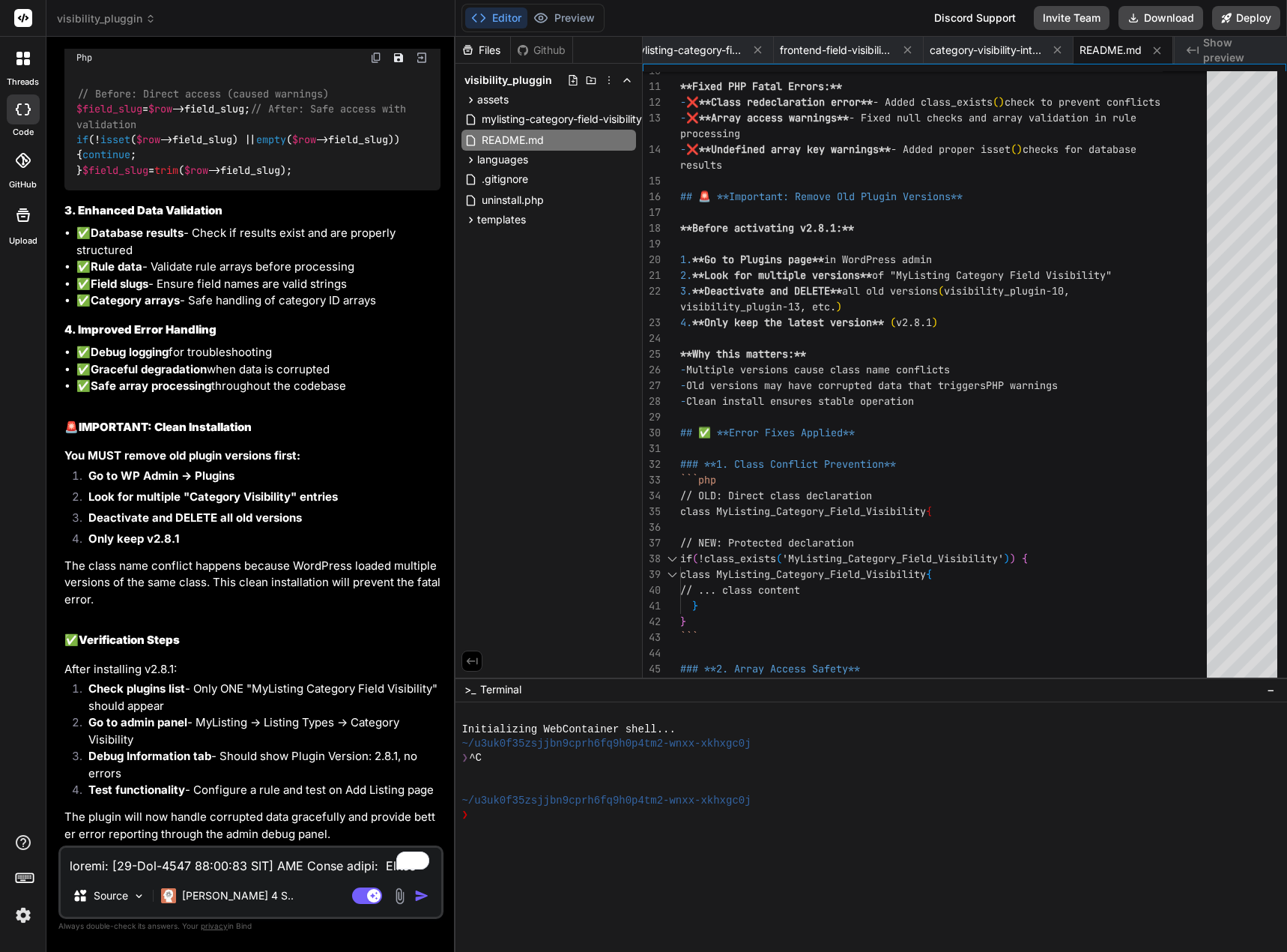
click at [113, 863] on textarea "To enrich screen reader interactions, please activate Accessibility in Grammarl…" at bounding box center [251, 861] width 381 height 27
type textarea "h"
type textarea "x"
type textarea "he"
type textarea "x"
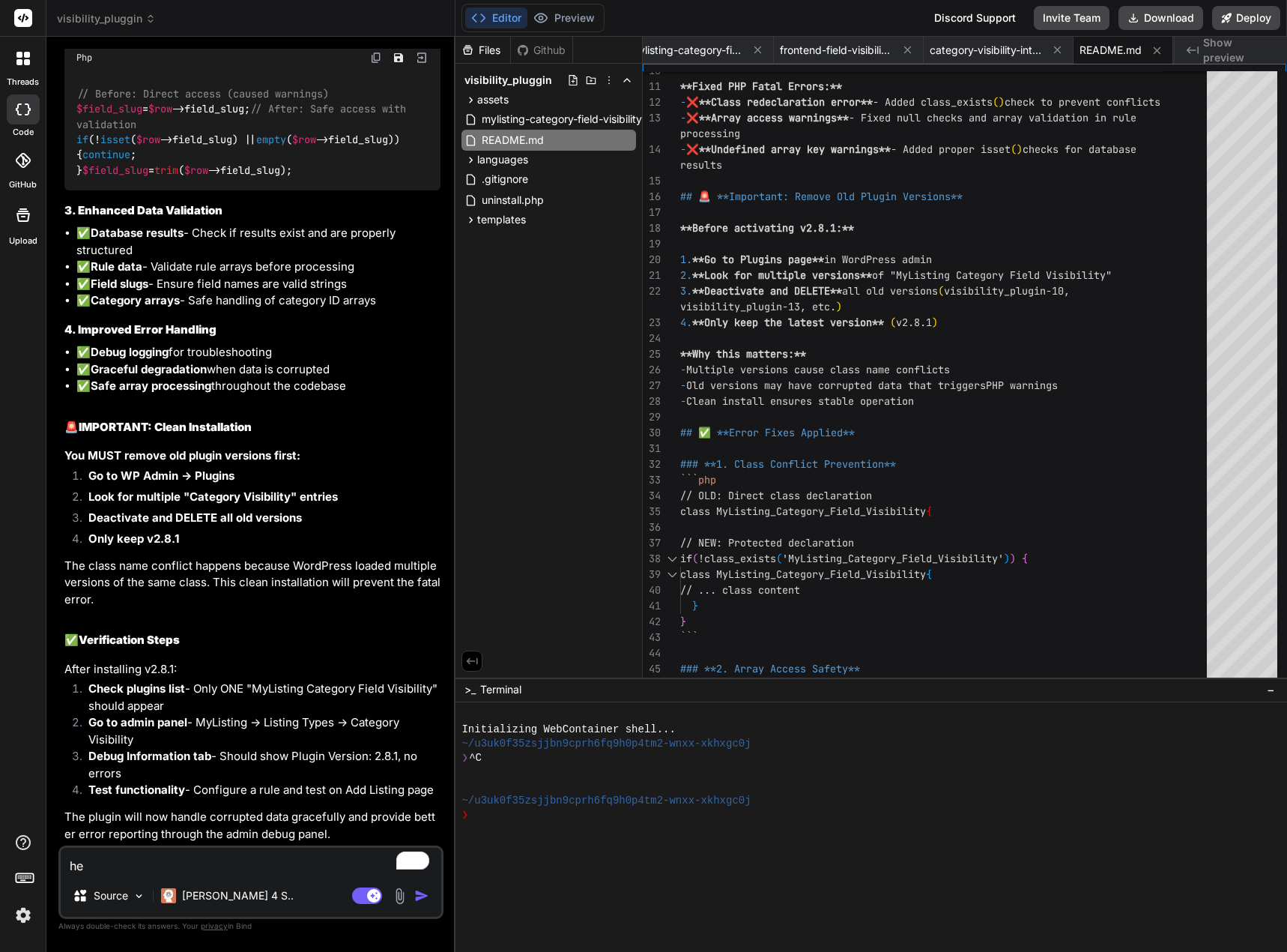
type textarea "her"
type textarea "x"
type textarea "here"
paste textarea "<html lang="en-US" data-redeviation-bs-uid="3c815v01q0u"><head><style>.LGLeeN-k…"
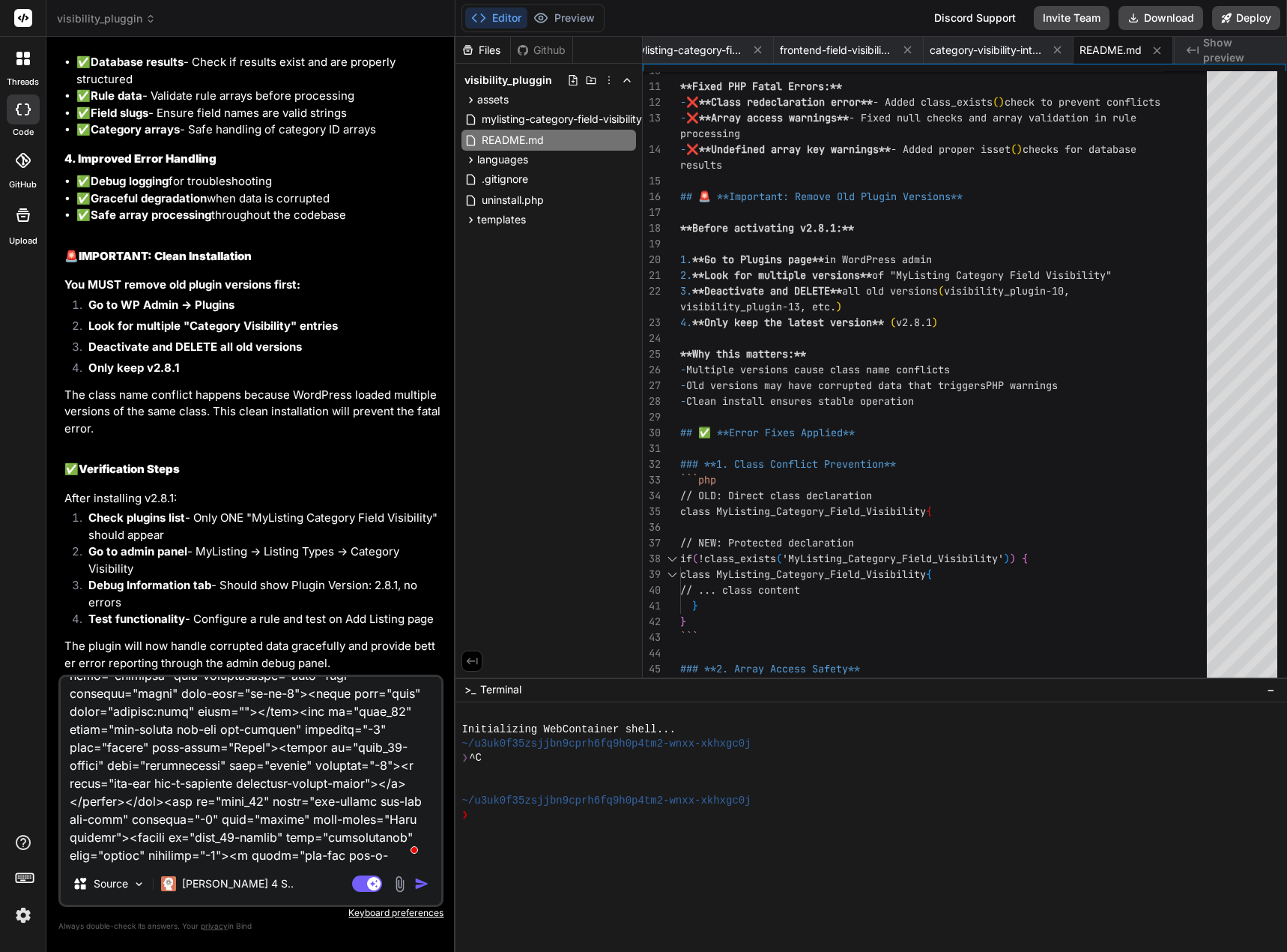
scroll to position [98842, 0]
click at [367, 882] on rect at bounding box center [374, 883] width 13 height 13
click at [426, 884] on img "button" at bounding box center [421, 883] width 15 height 15
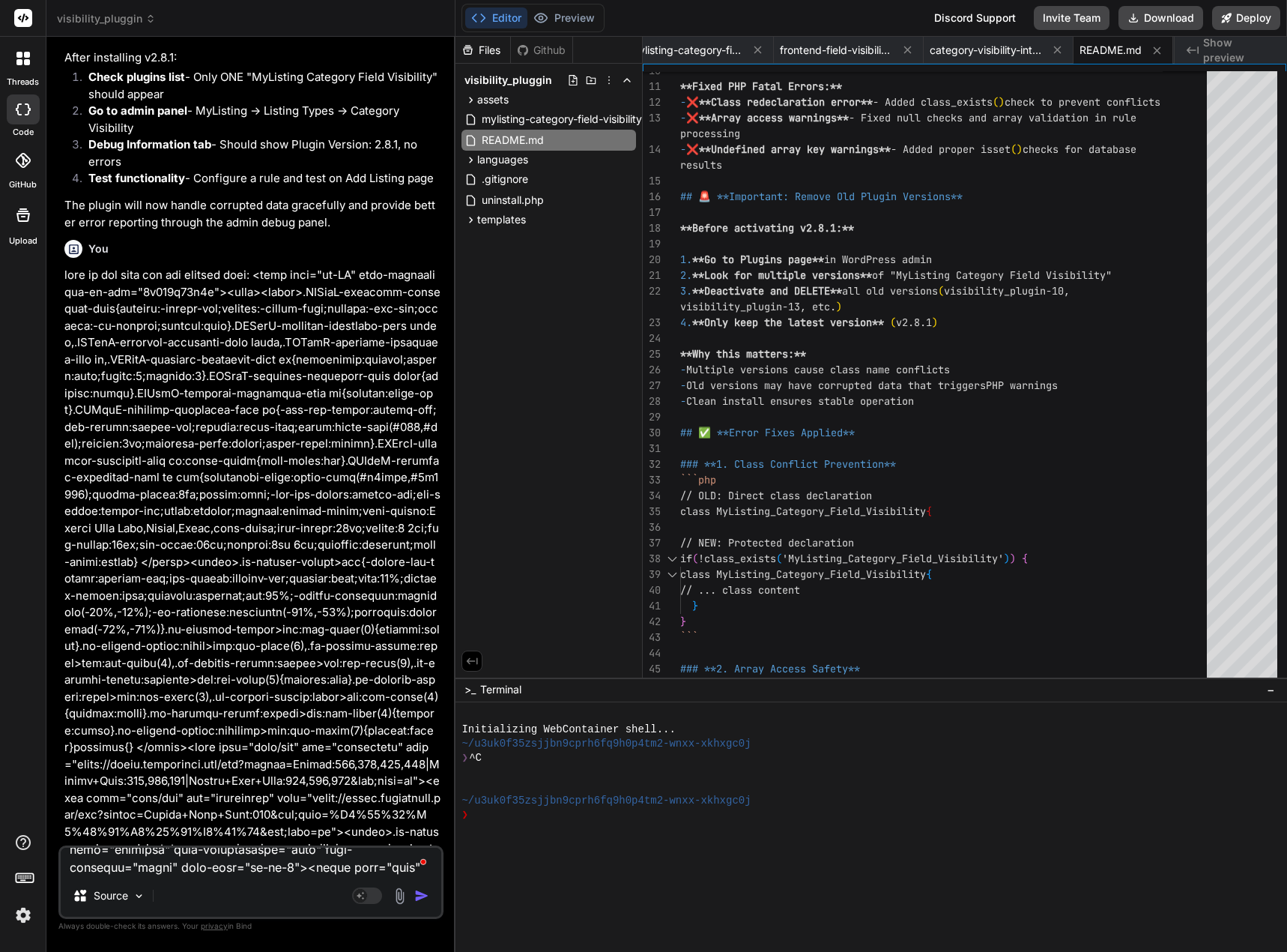
scroll to position [0, 0]
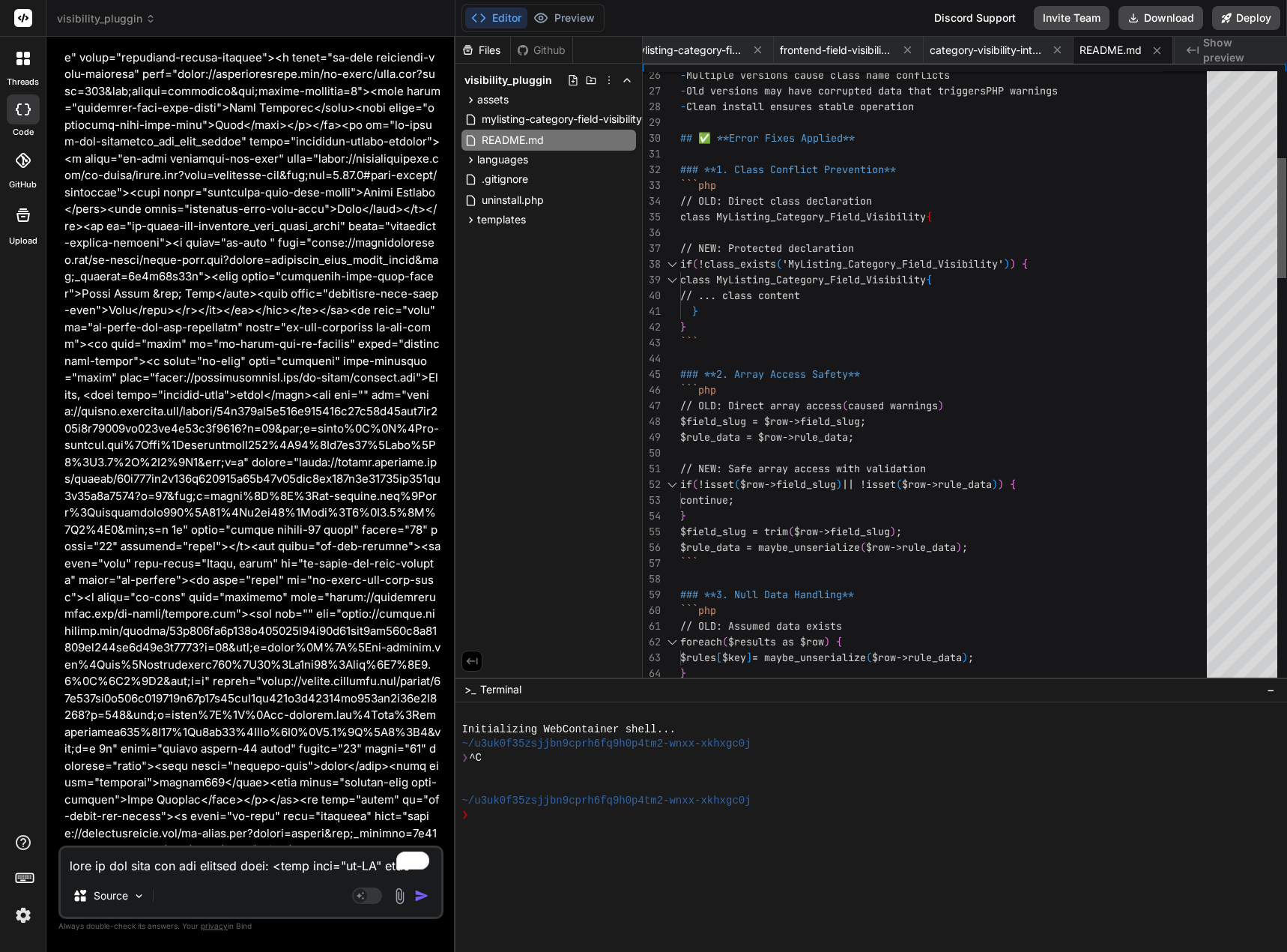
click at [1278, 230] on div at bounding box center [1281, 218] width 9 height 120
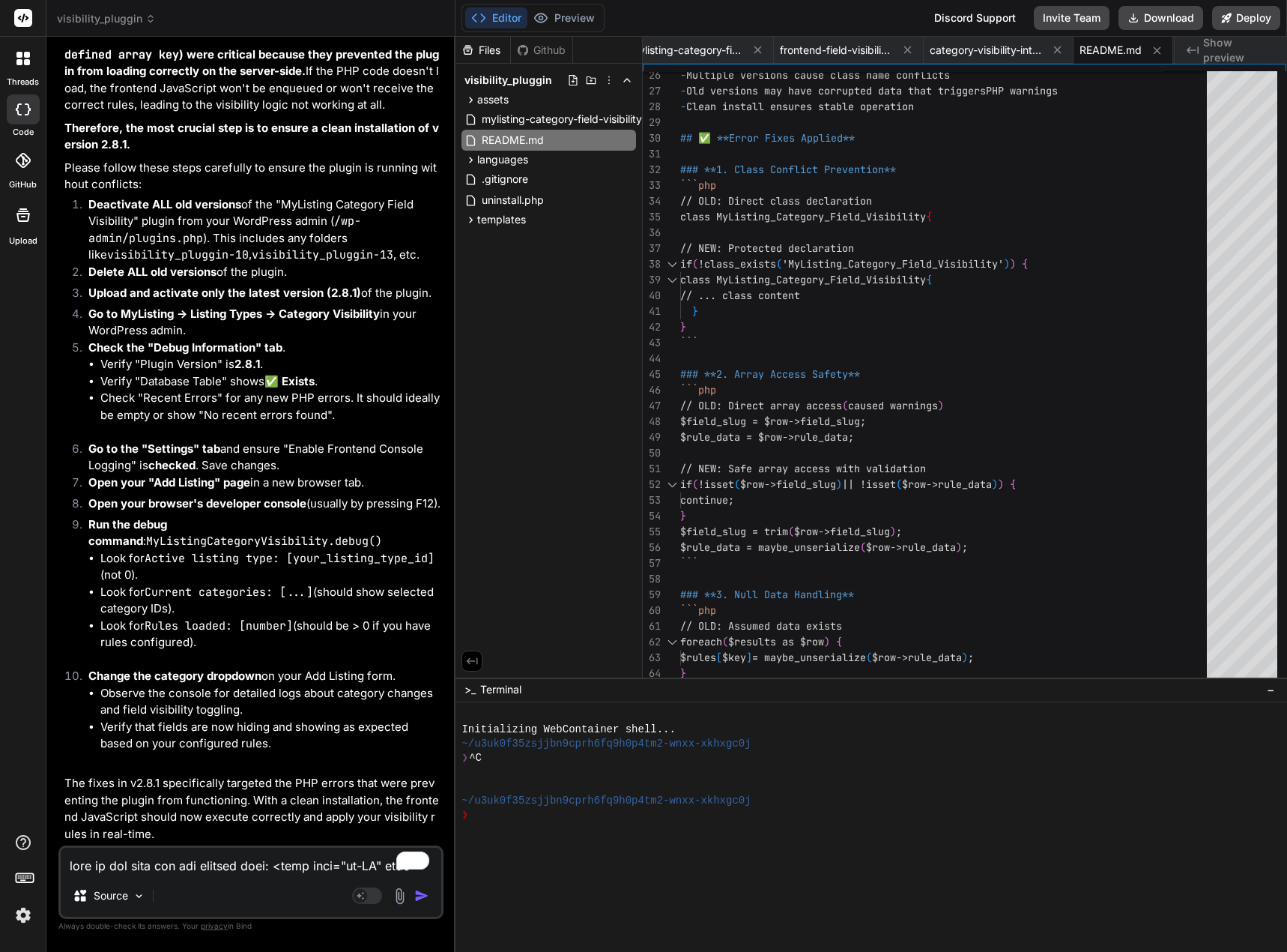
scroll to position [82505, 0]
click at [103, 867] on textarea "To enrich screen reader interactions, please activate Accessibility in Grammarl…" at bounding box center [251, 861] width 381 height 27
paste textarea "[[DATE] 04:12:57 UTC] PHP Fatal error: Cannot declare class MyListing_Category_…"
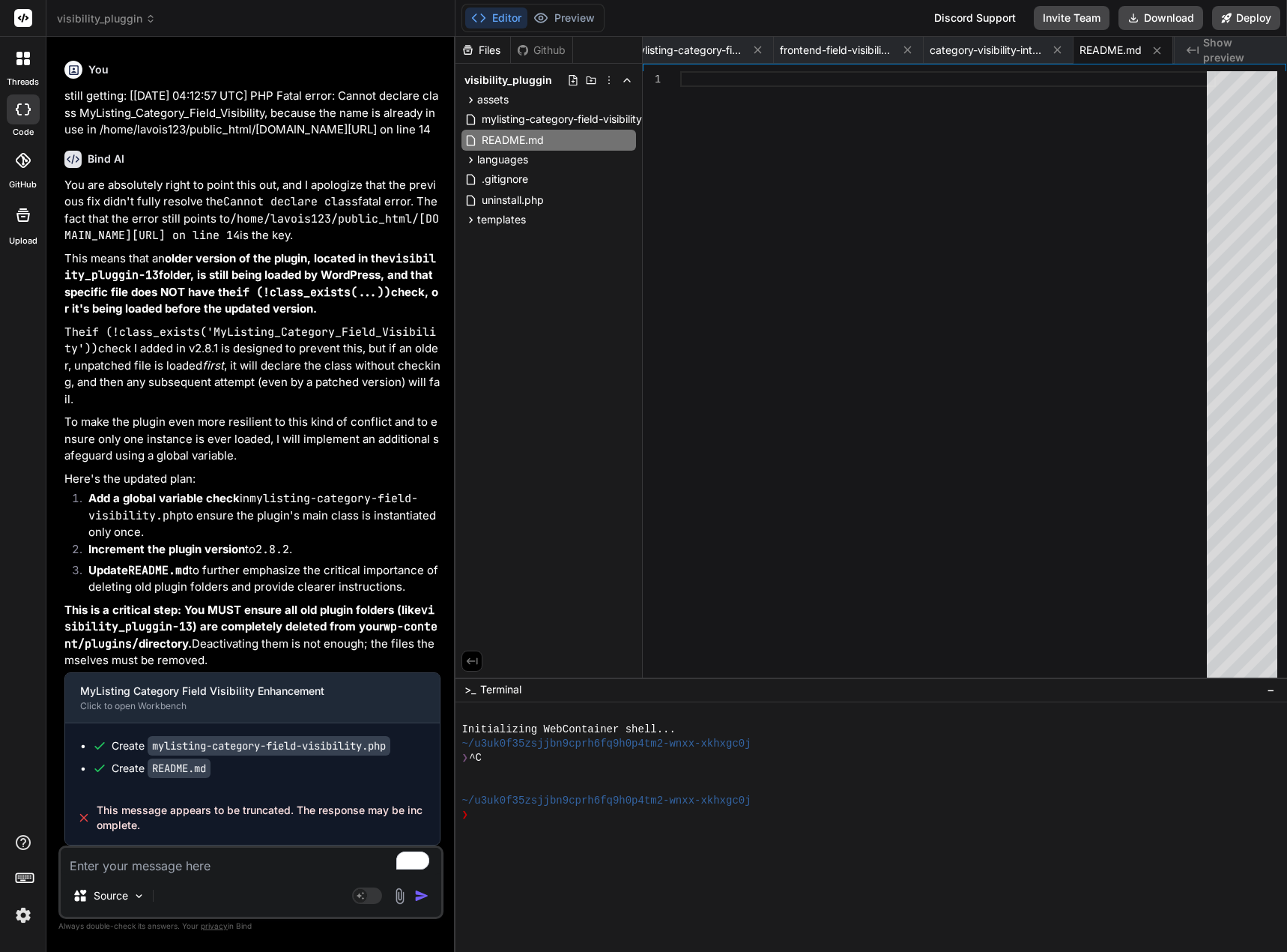
scroll to position [83363, 0]
click at [123, 870] on textarea "To enrich screen reader interactions, please activate Accessibility in Grammarl…" at bounding box center [251, 861] width 381 height 27
drag, startPoint x: 162, startPoint y: 822, endPoint x: 95, endPoint y: 812, distance: 67.7
click at [95, 812] on div "This message appears to be truncated. The response may be incomplete." at bounding box center [252, 817] width 375 height 54
copy span "This message appears to be truncated. The response may be incomplete."
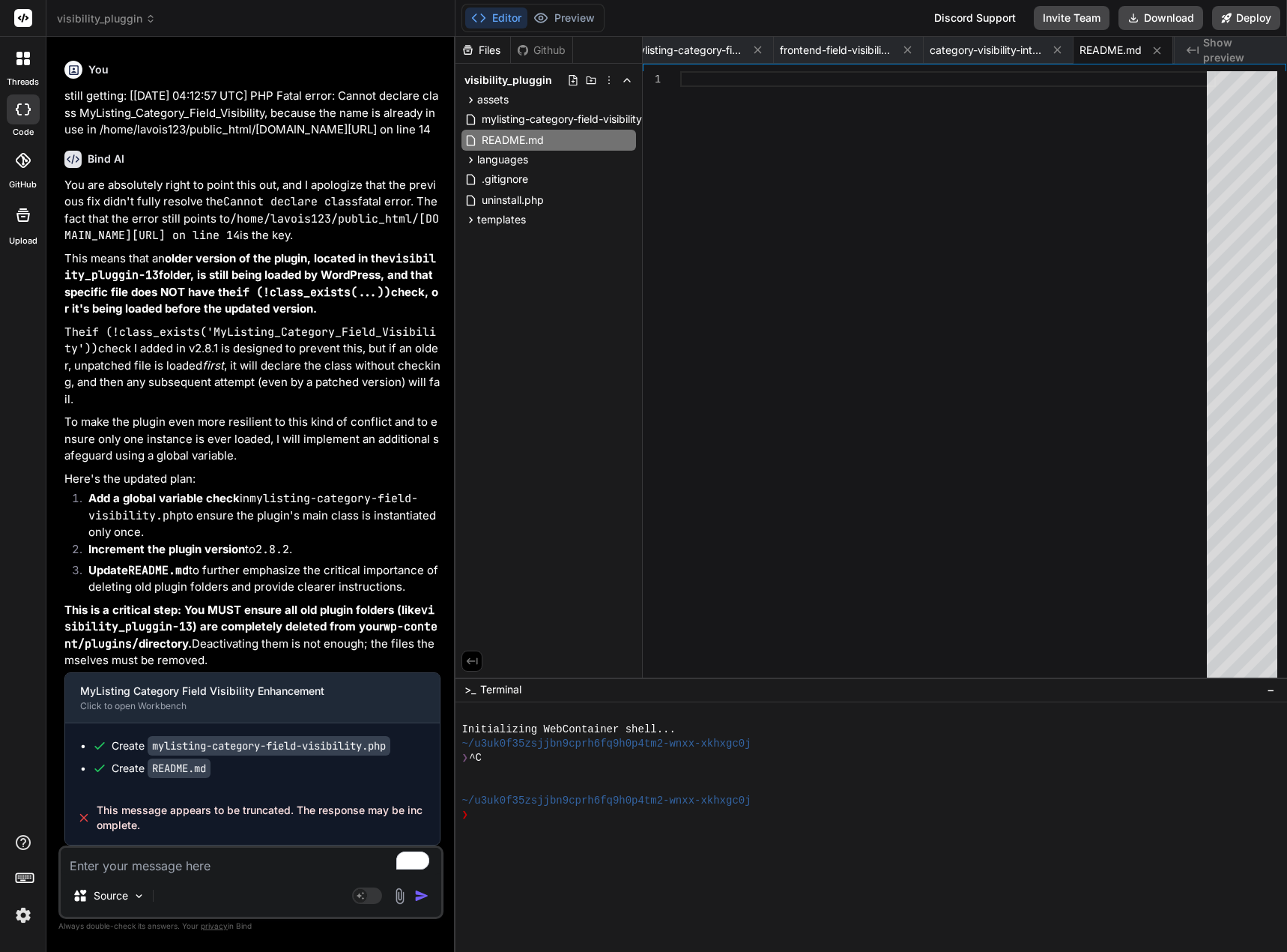
click at [103, 872] on textarea "To enrich screen reader interactions, please activate Accessibility in Grammarl…" at bounding box center [251, 861] width 381 height 27
paste textarea "This message appears to be truncated. The response may be incomplete."
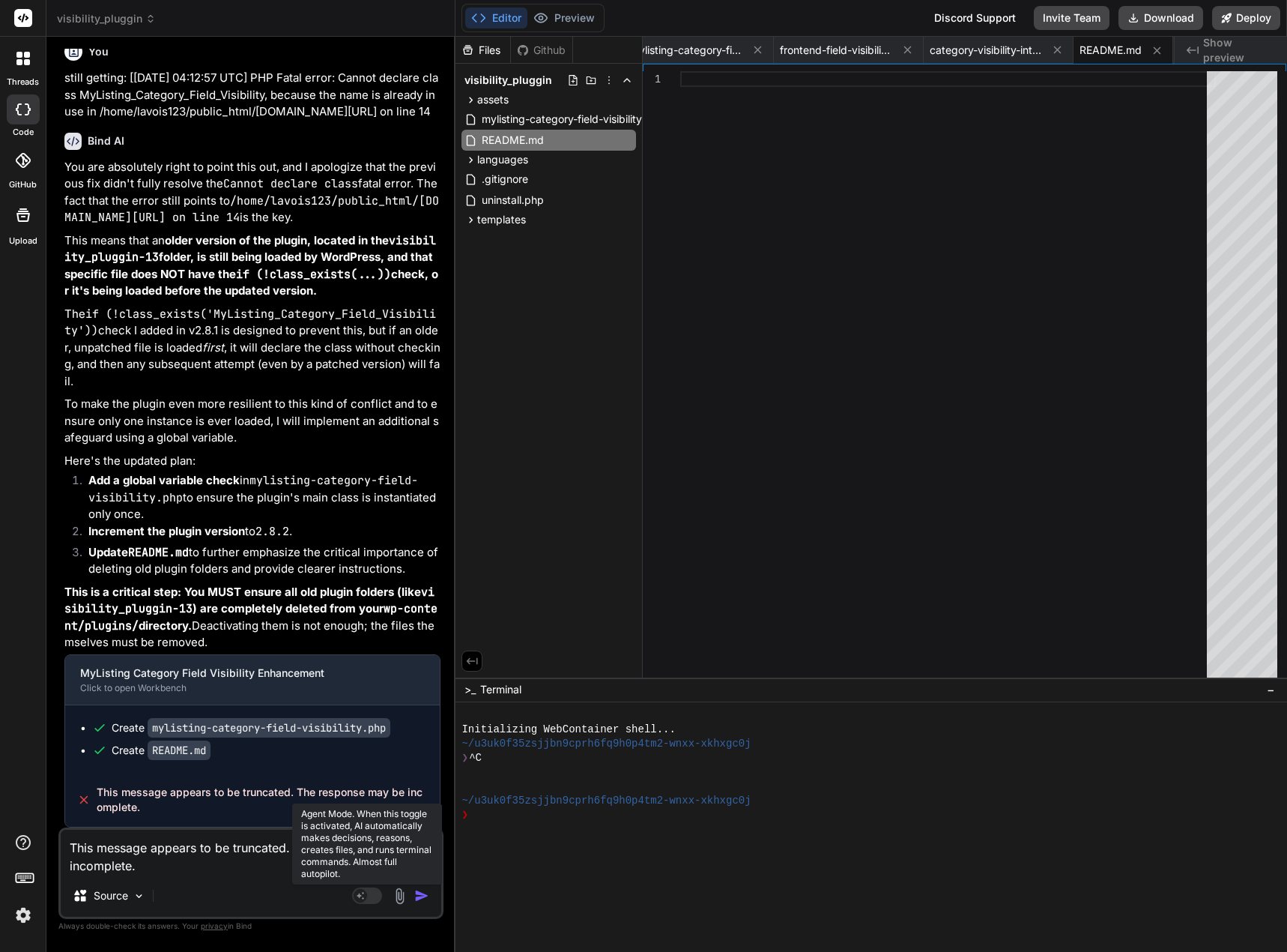
click at [375, 893] on rect at bounding box center [367, 895] width 30 height 17
click at [420, 896] on img "button" at bounding box center [421, 895] width 15 height 15
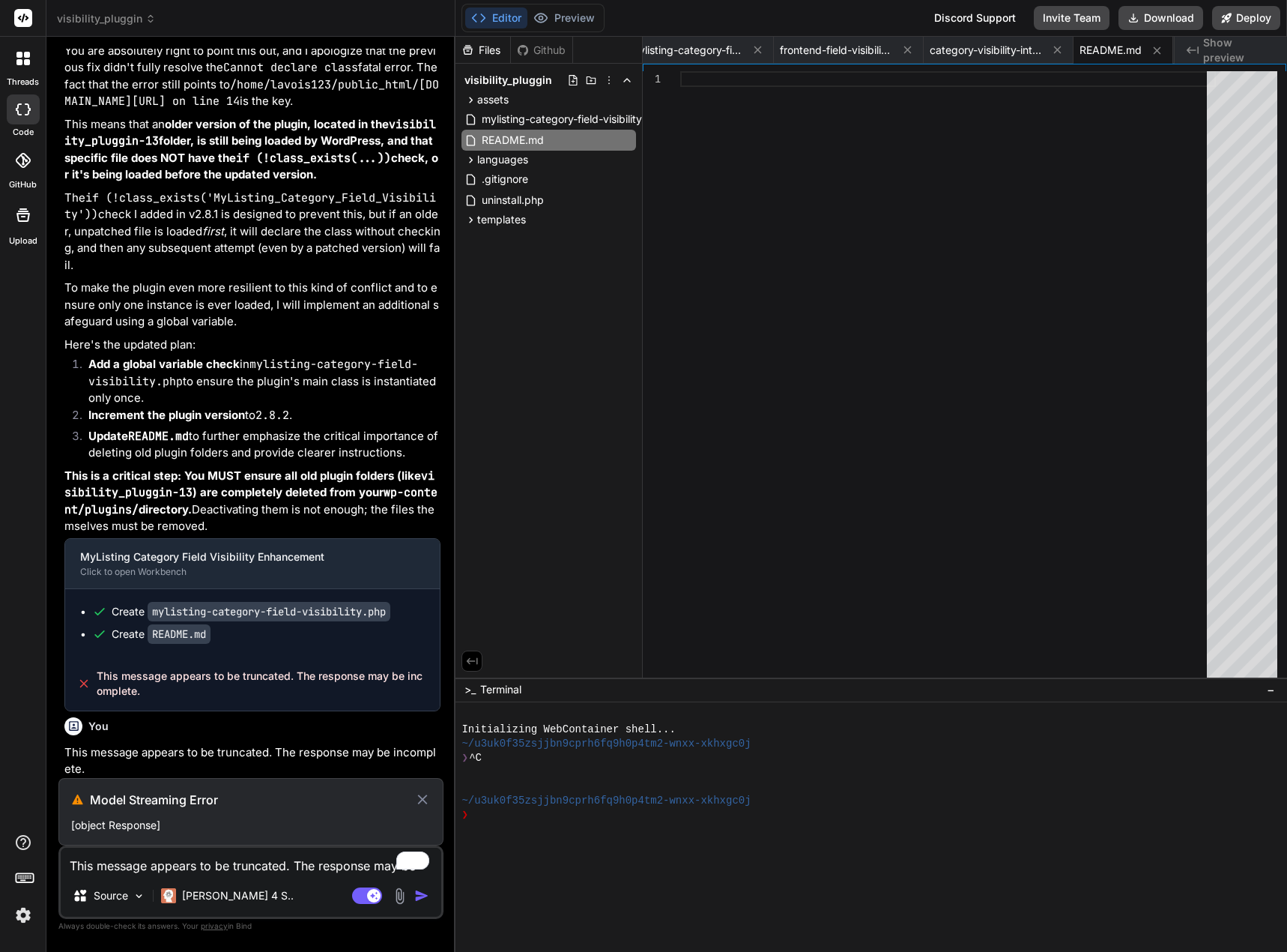
scroll to position [83419, 0]
click at [425, 798] on icon at bounding box center [422, 799] width 9 height 9
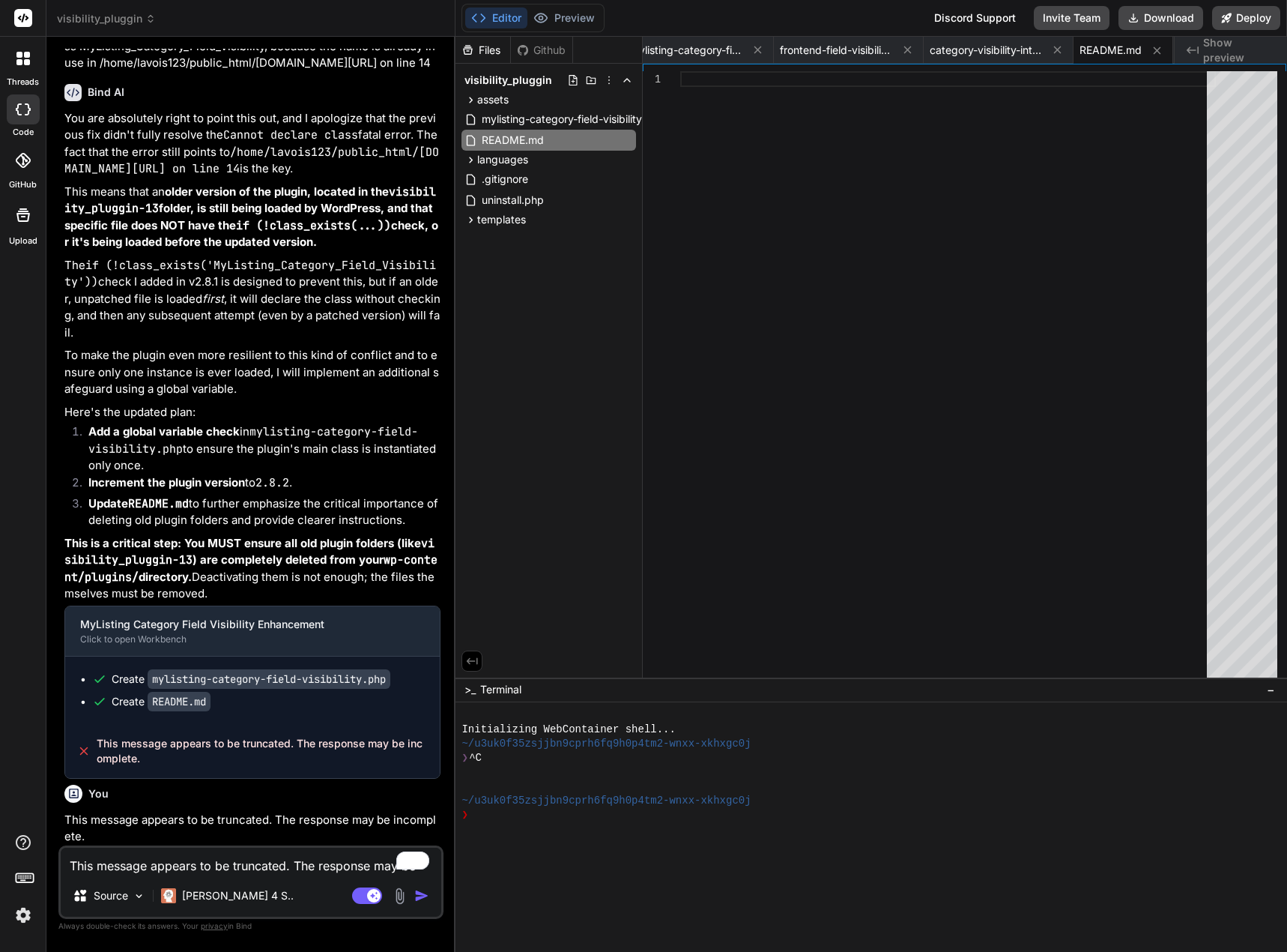
scroll to position [83430, 0]
click at [220, 819] on p "This message appears to be truncated. The response may be incomplete." at bounding box center [252, 828] width 376 height 34
drag, startPoint x: 103, startPoint y: 837, endPoint x: 79, endPoint y: 823, distance: 27.8
click at [58, 819] on div "Bind AI Web Search Created with Pixso. Code Generator You none of this seem to …" at bounding box center [251, 494] width 409 height 914
copy p "This message appears to be truncated. The response may be incomplete."
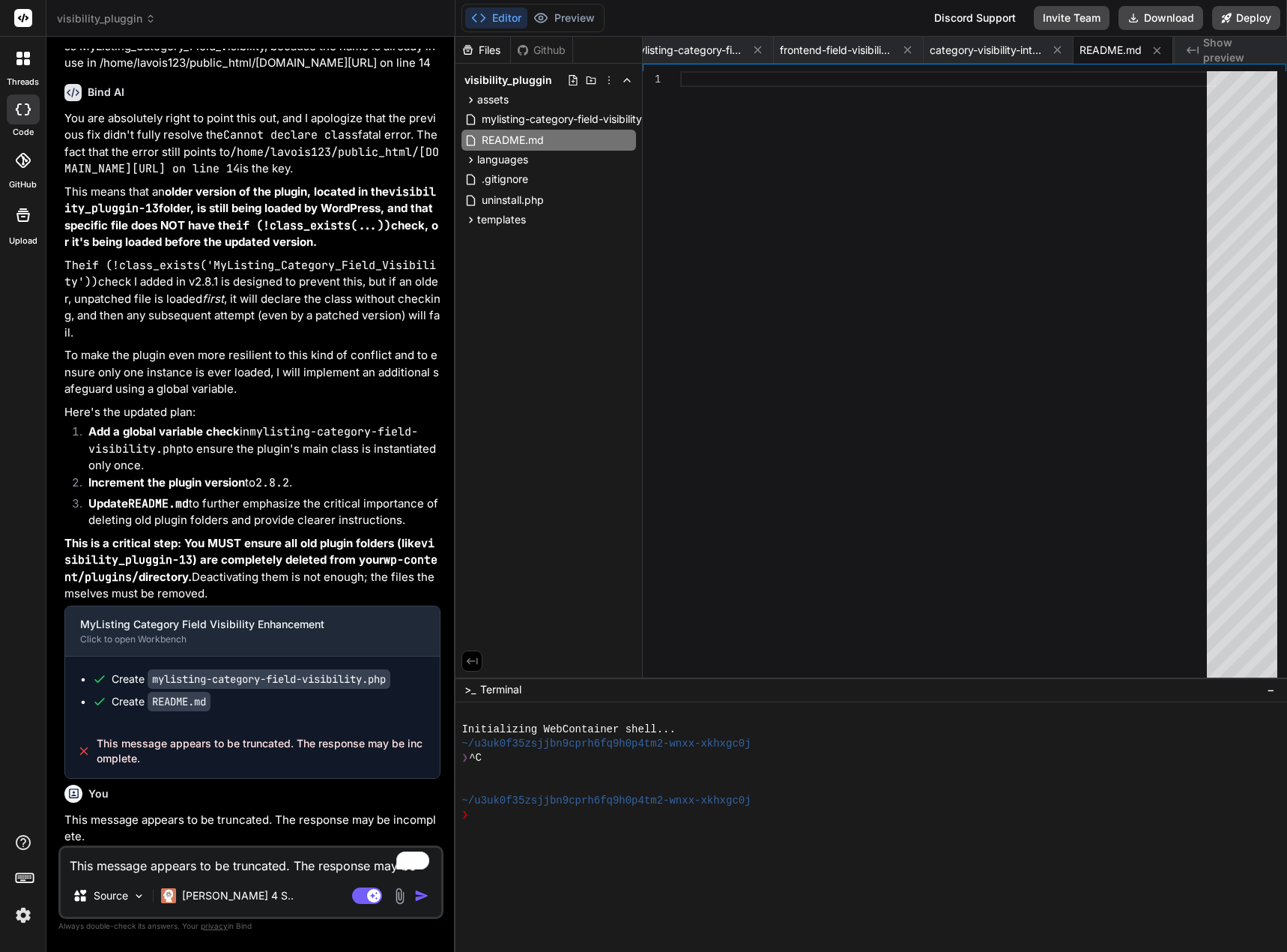
click at [125, 861] on textarea "This message appears to be truncated. The response may be incomplete." at bounding box center [251, 861] width 381 height 27
paste textarea "To enrich screen reader interactions, please activate Accessibility in Grammarl…"
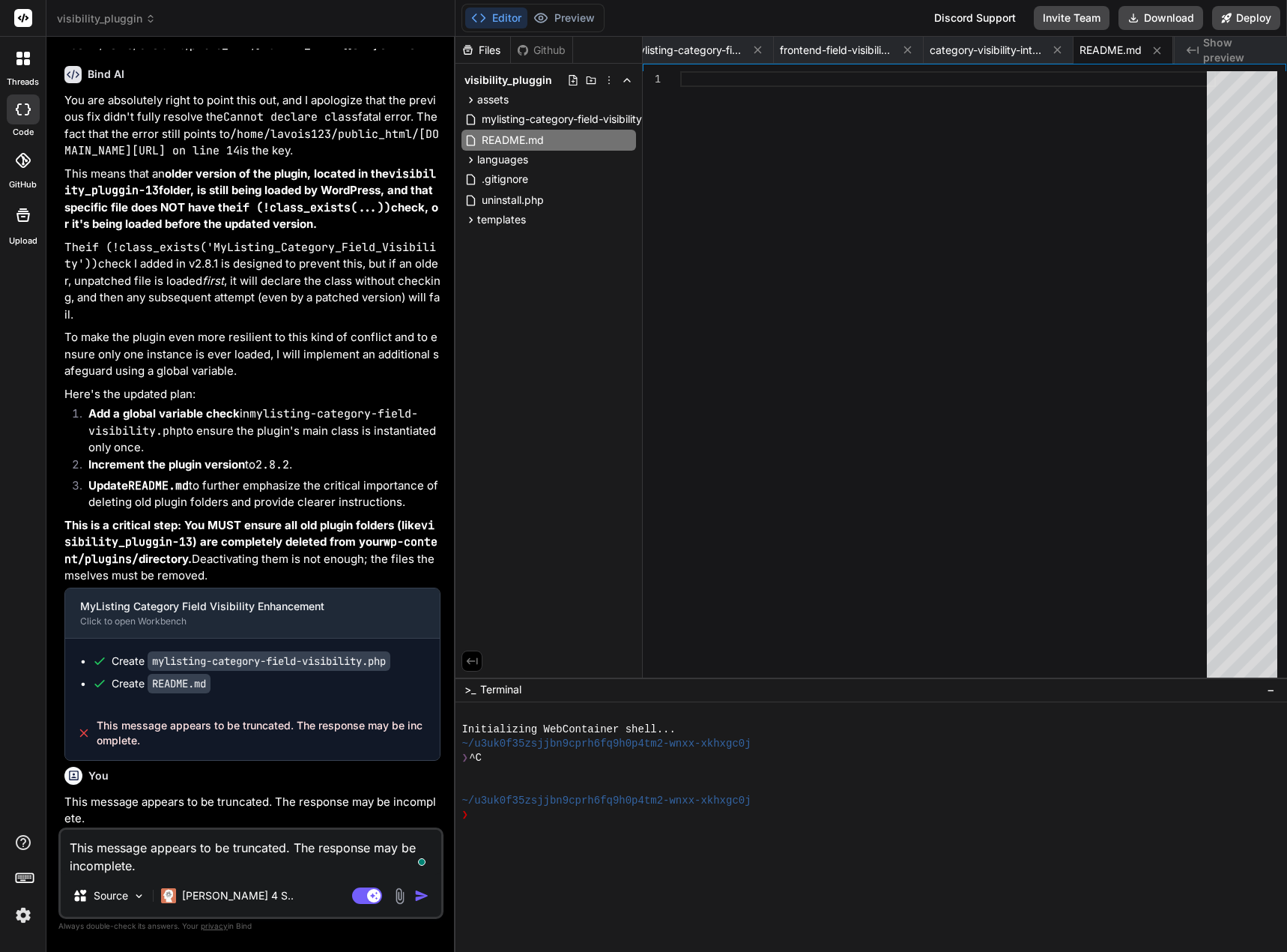
click at [421, 896] on img "button" at bounding box center [421, 895] width 15 height 15
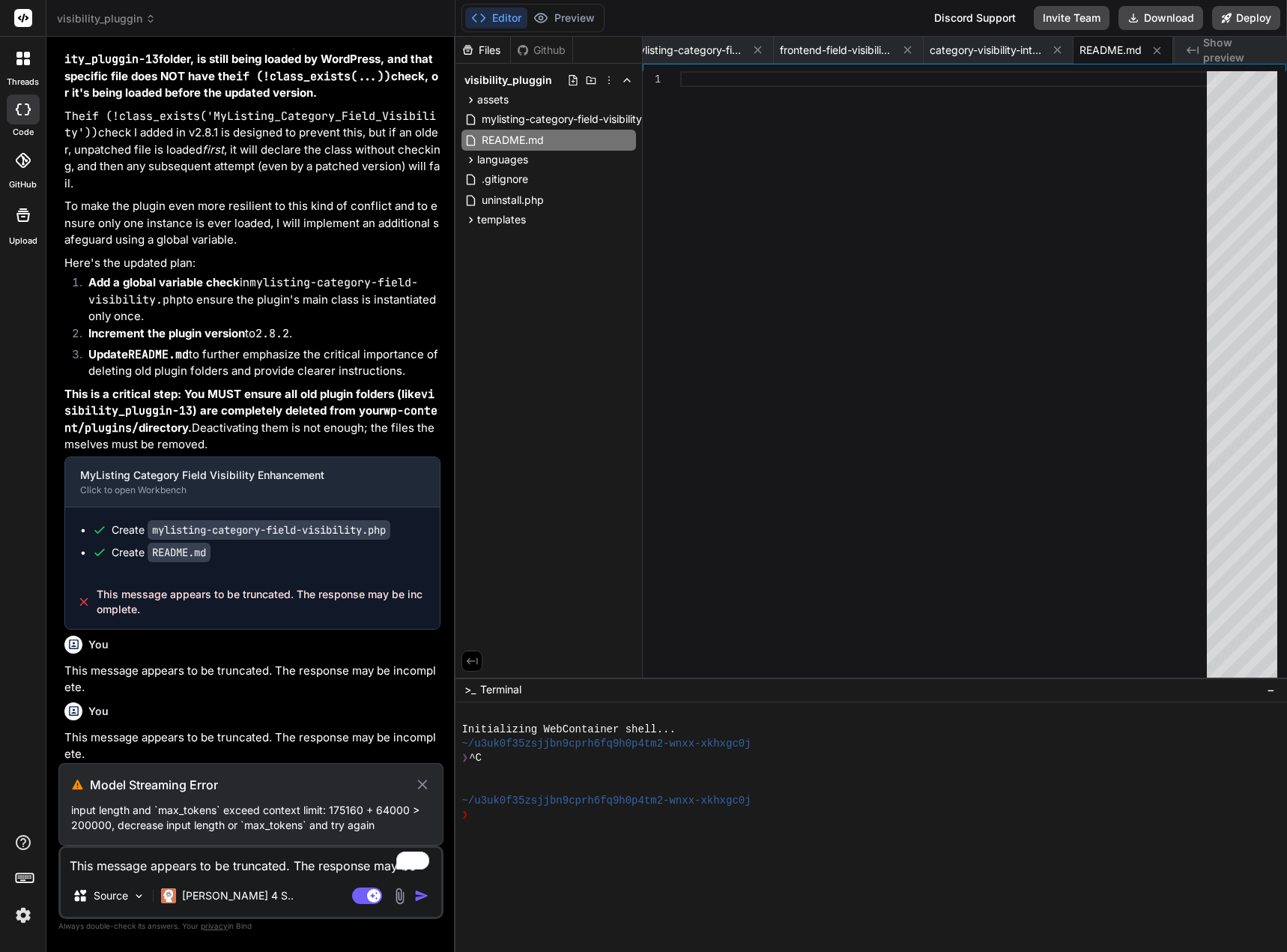
scroll to position [83579, 0]
click at [421, 786] on icon at bounding box center [423, 784] width 17 height 18
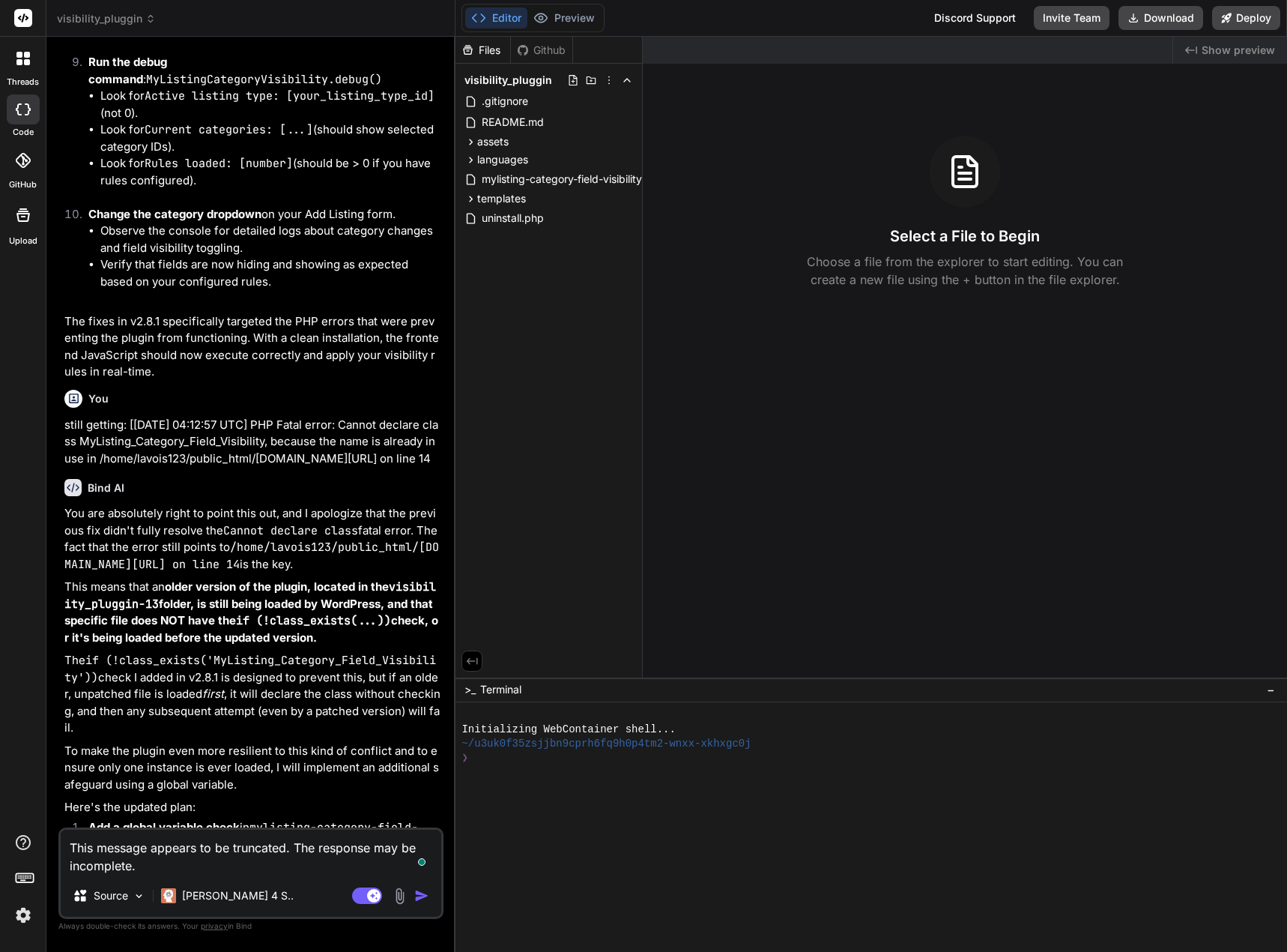
scroll to position [66531, 0]
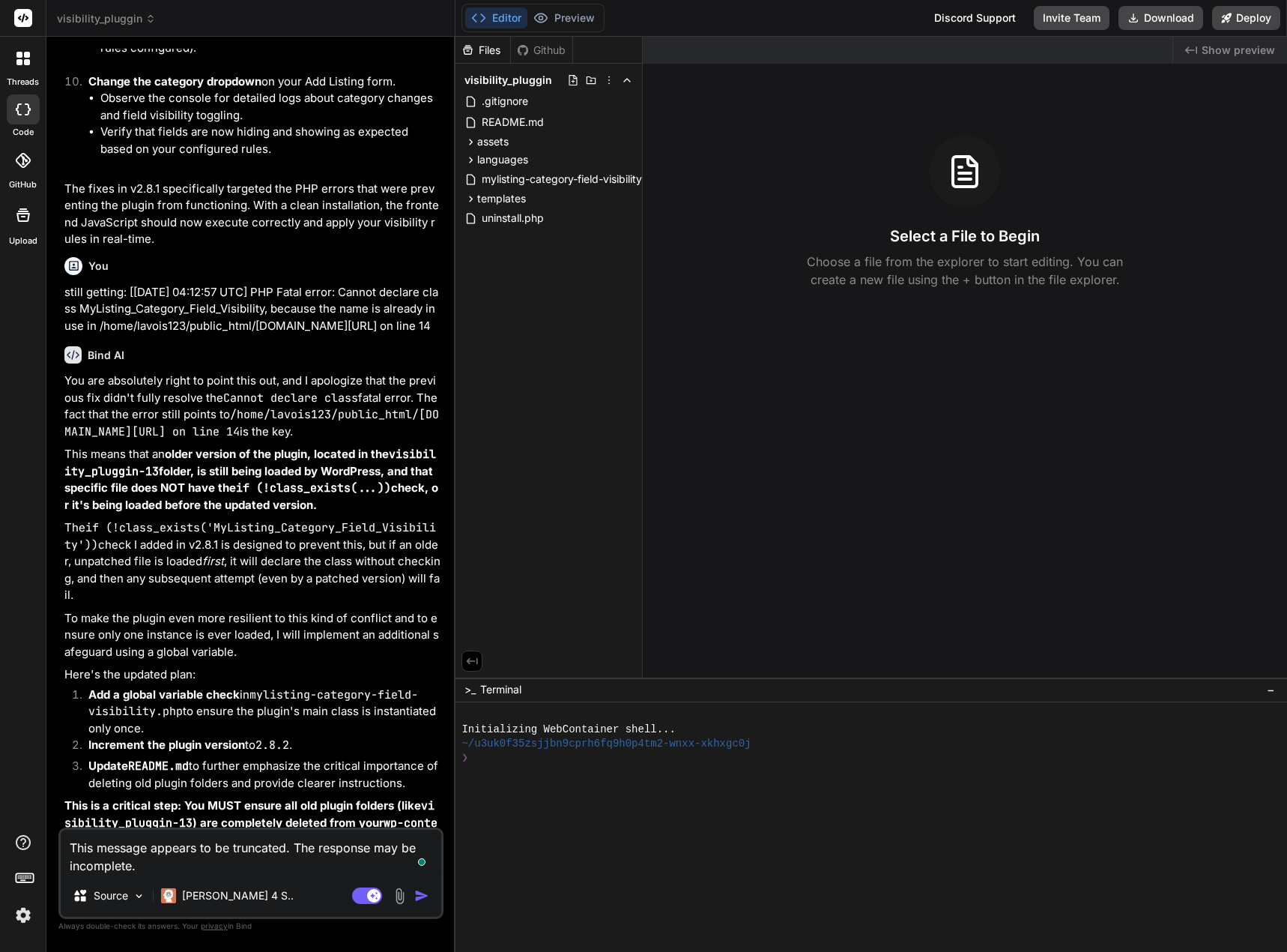
click at [418, 894] on img "button" at bounding box center [421, 895] width 15 height 15
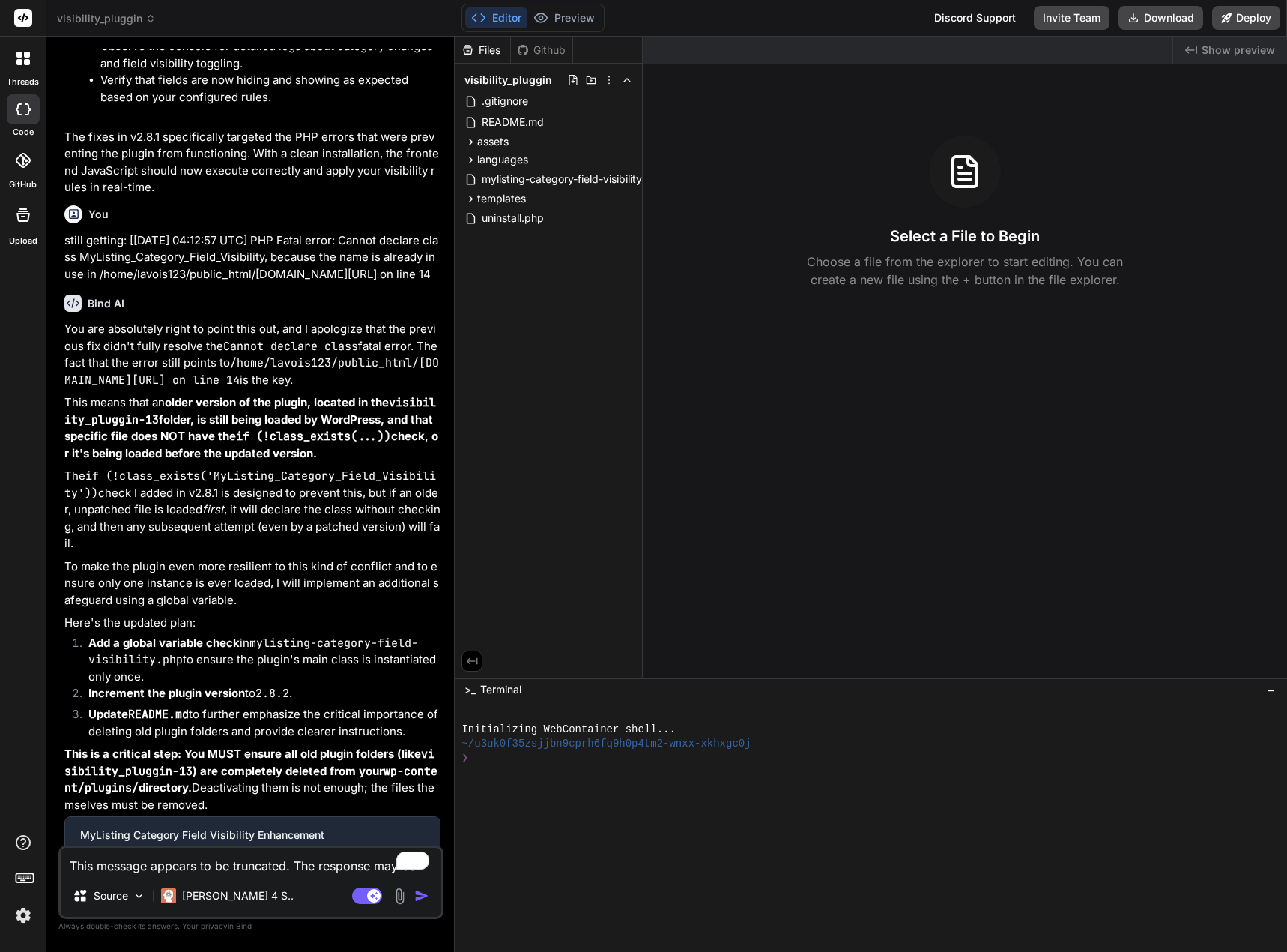
scroll to position [66570, 0]
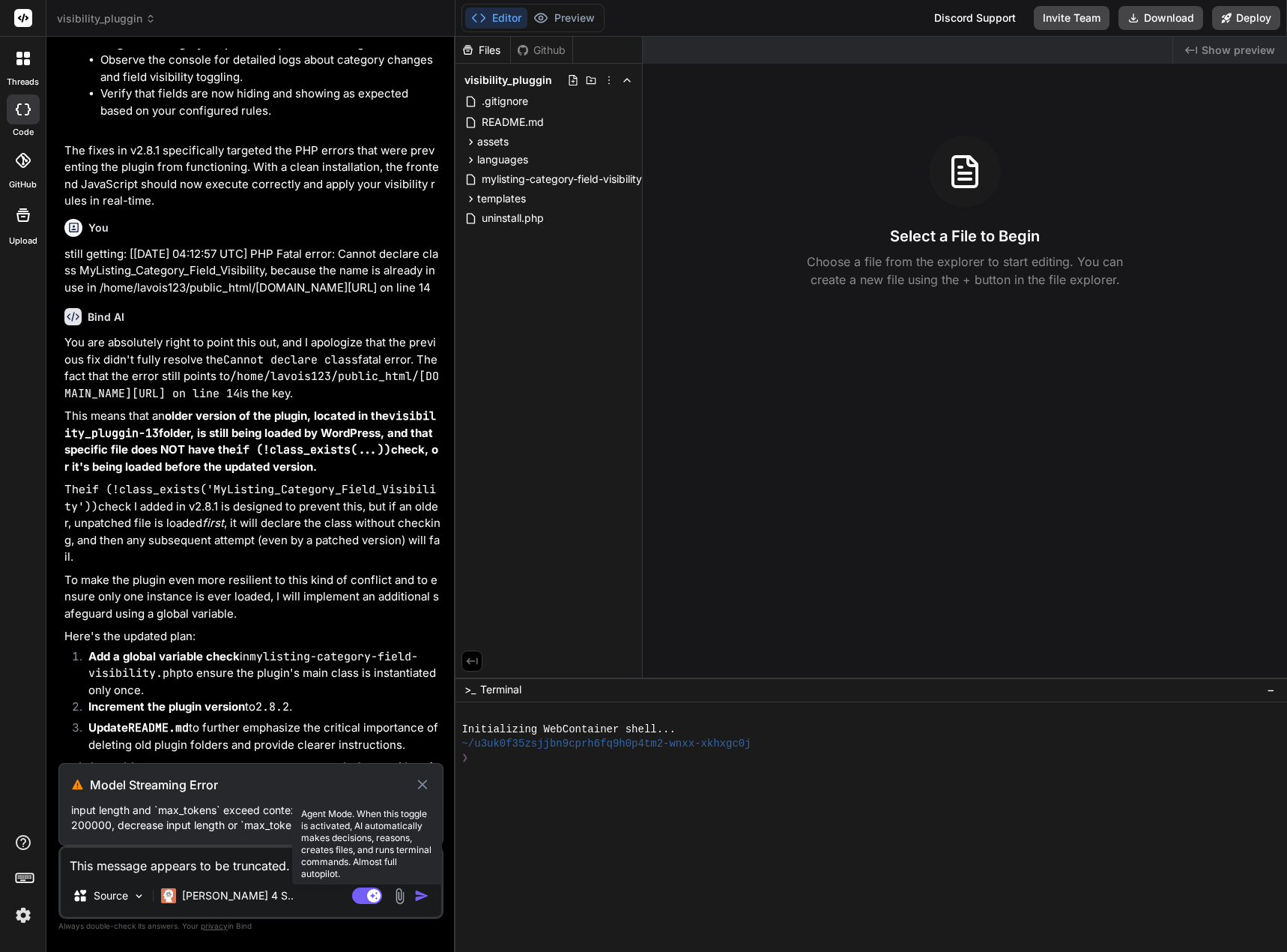
click at [361, 892] on rect at bounding box center [367, 895] width 30 height 17
click at [300, 863] on textarea "This message appears to be truncated. The response may be incomplete." at bounding box center [251, 861] width 381 height 27
click at [270, 865] on textarea "This message appears to be truncated. The response may be incomplete." at bounding box center [251, 861] width 381 height 27
paste textarea "To enrich screen reader interactions, please activate Accessibility in Grammarl…"
type textarea "x"
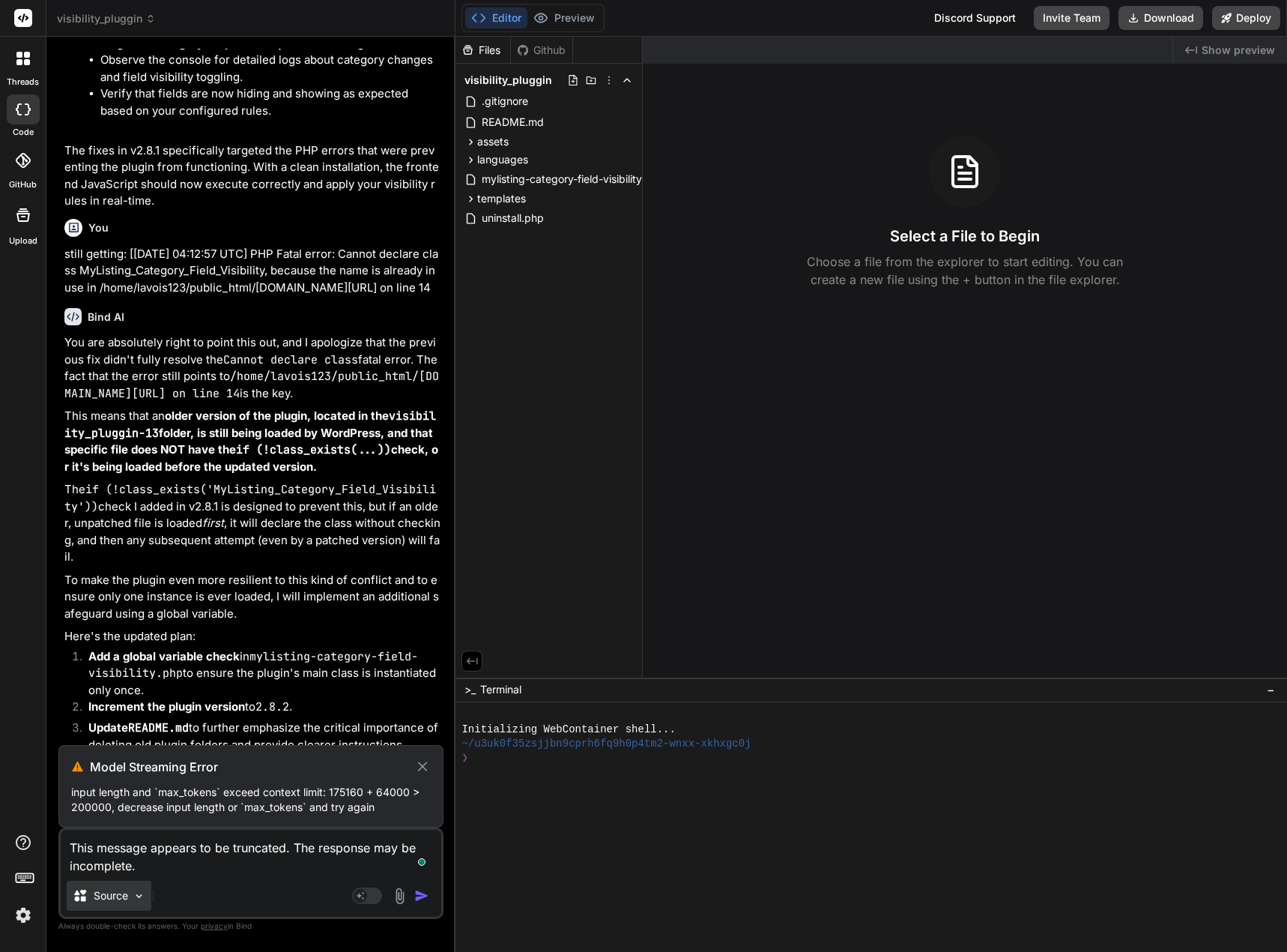
type textarea "This message appears to be truncated. The response may be incomplete."
click at [136, 898] on img at bounding box center [139, 896] width 13 height 13
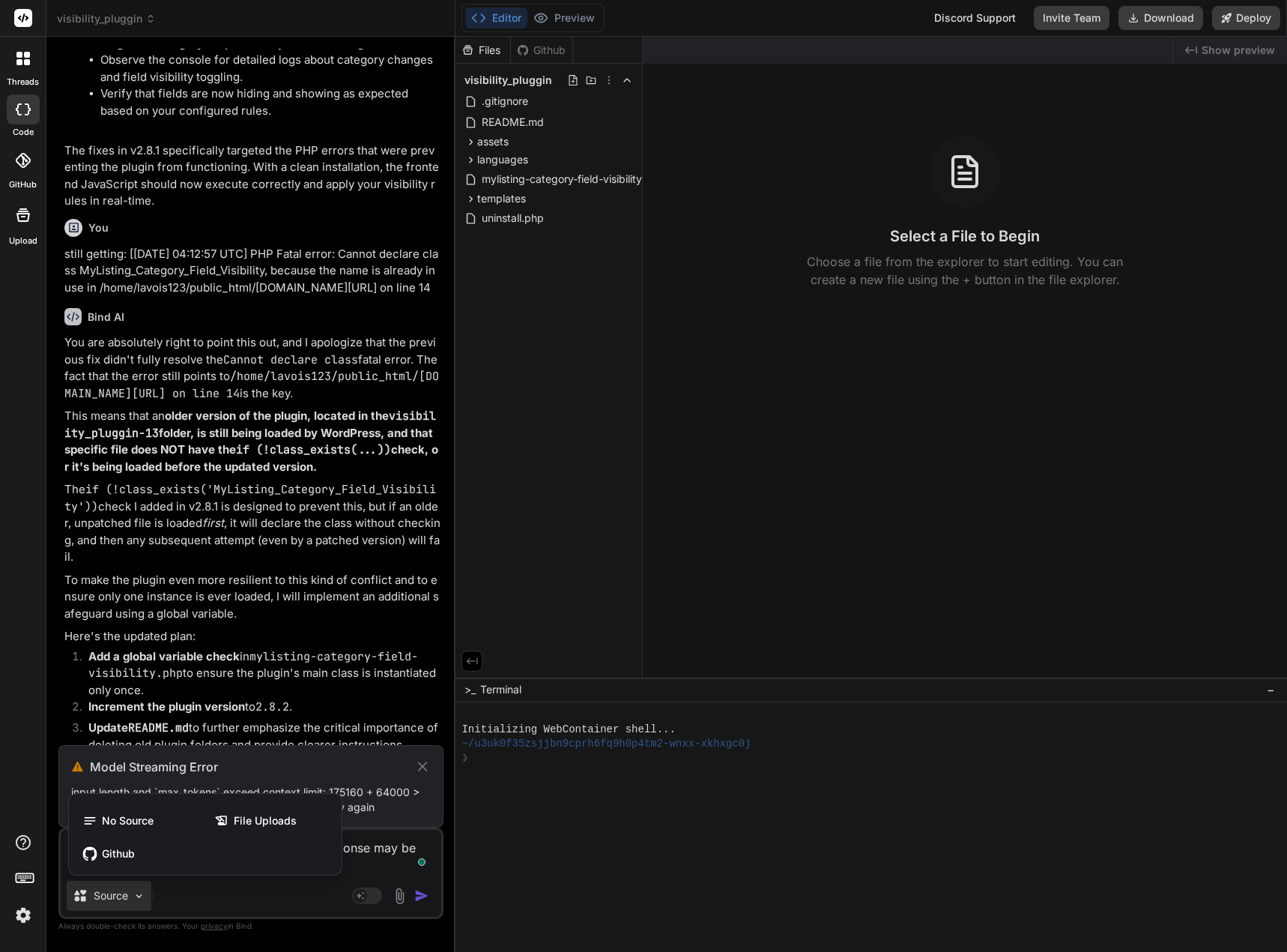
click at [136, 902] on div at bounding box center [644, 476] width 1287 height 952
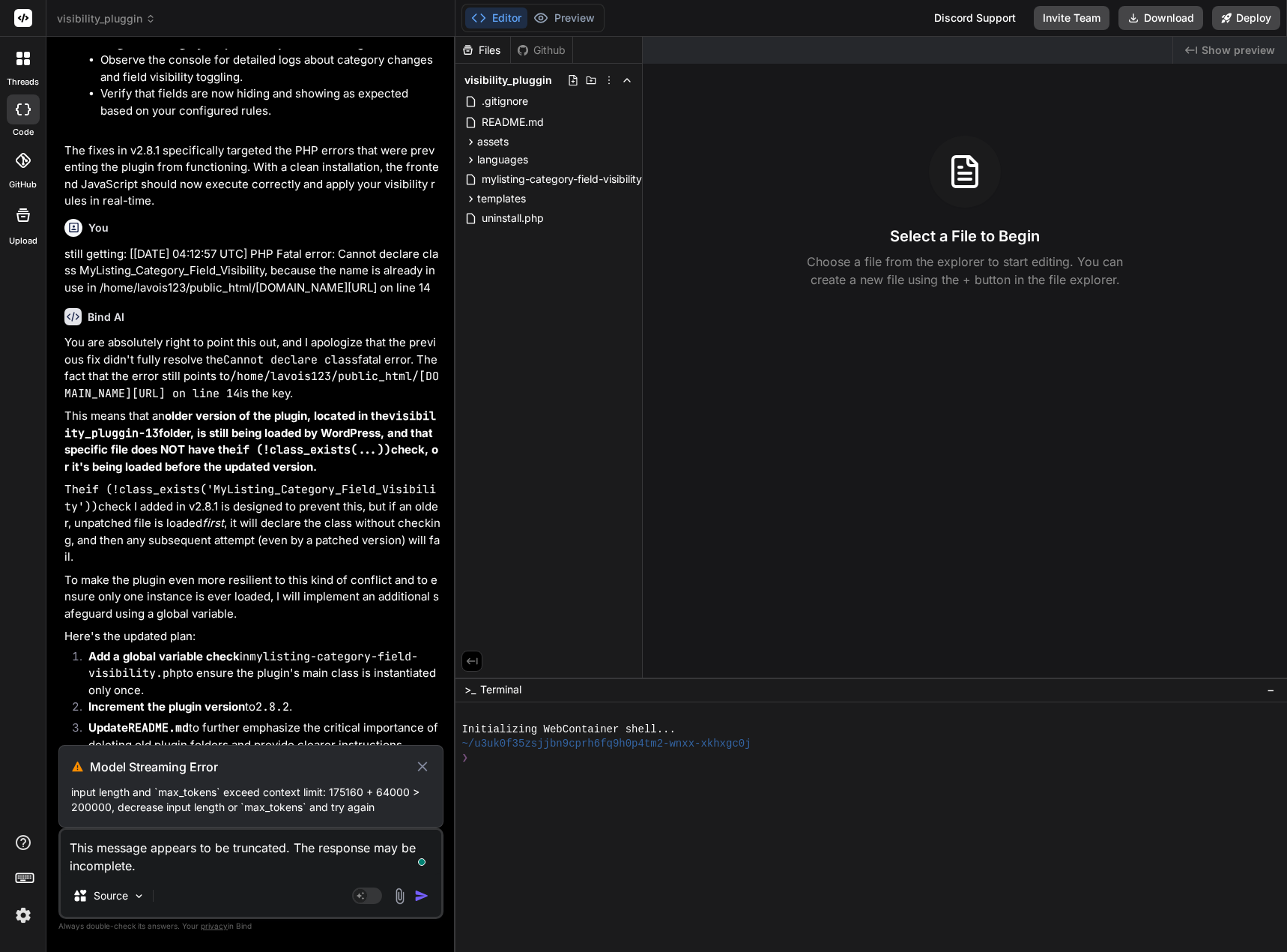
click at [284, 875] on div "This message appears to be truncated. The response may be incomplete. Source Ag…" at bounding box center [251, 873] width 385 height 91
click at [159, 859] on textarea "This message appears to be truncated. The response may be incomplete." at bounding box center [251, 852] width 381 height 45
click at [369, 896] on rect at bounding box center [367, 895] width 30 height 17
click at [377, 892] on icon at bounding box center [375, 895] width 8 height 8
click at [154, 866] on textarea "This message appears to be truncated. The response may be incomplete." at bounding box center [251, 852] width 381 height 45
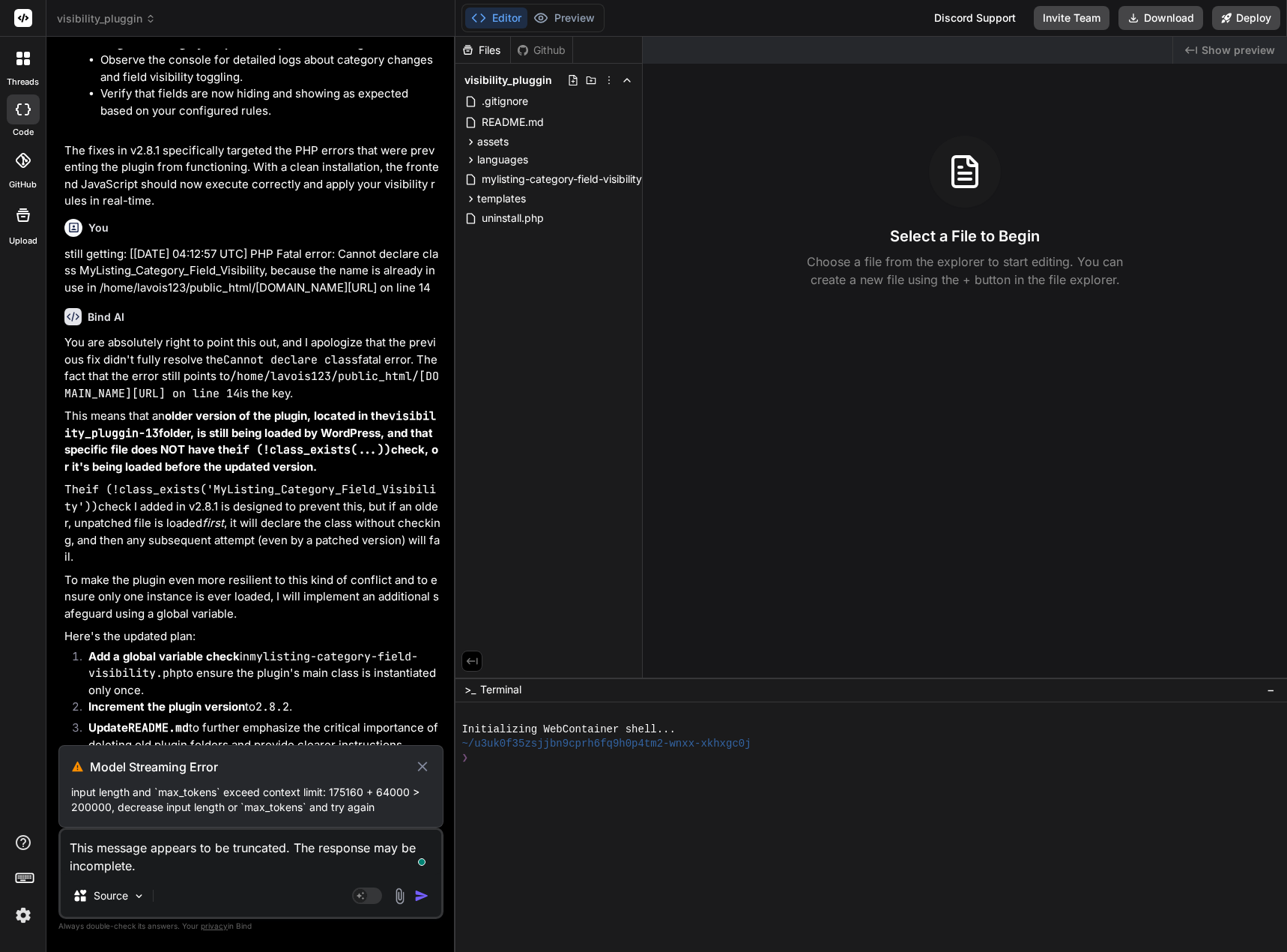
click at [422, 768] on icon at bounding box center [422, 766] width 9 height 9
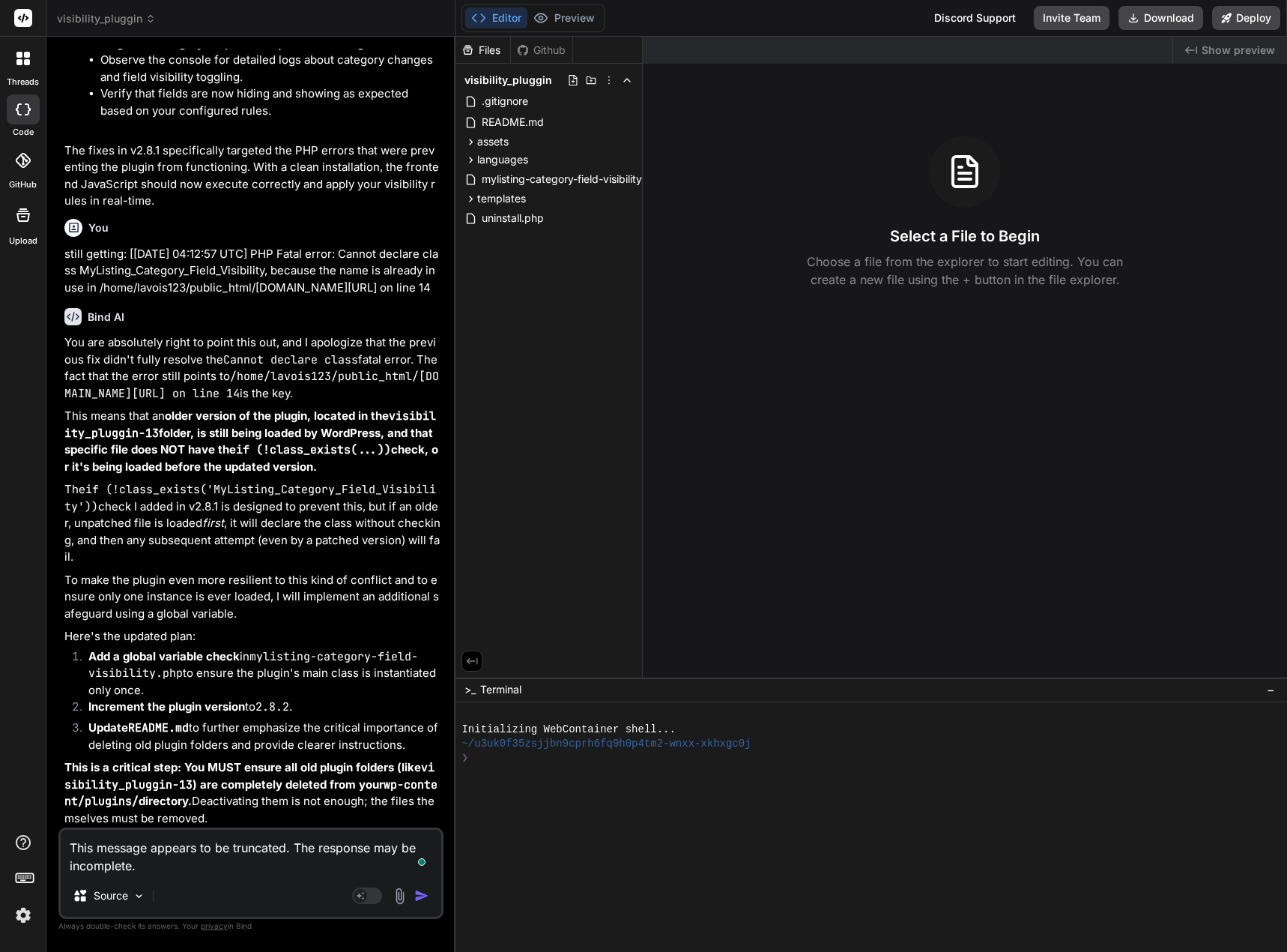
click at [416, 894] on img "button" at bounding box center [421, 895] width 15 height 15
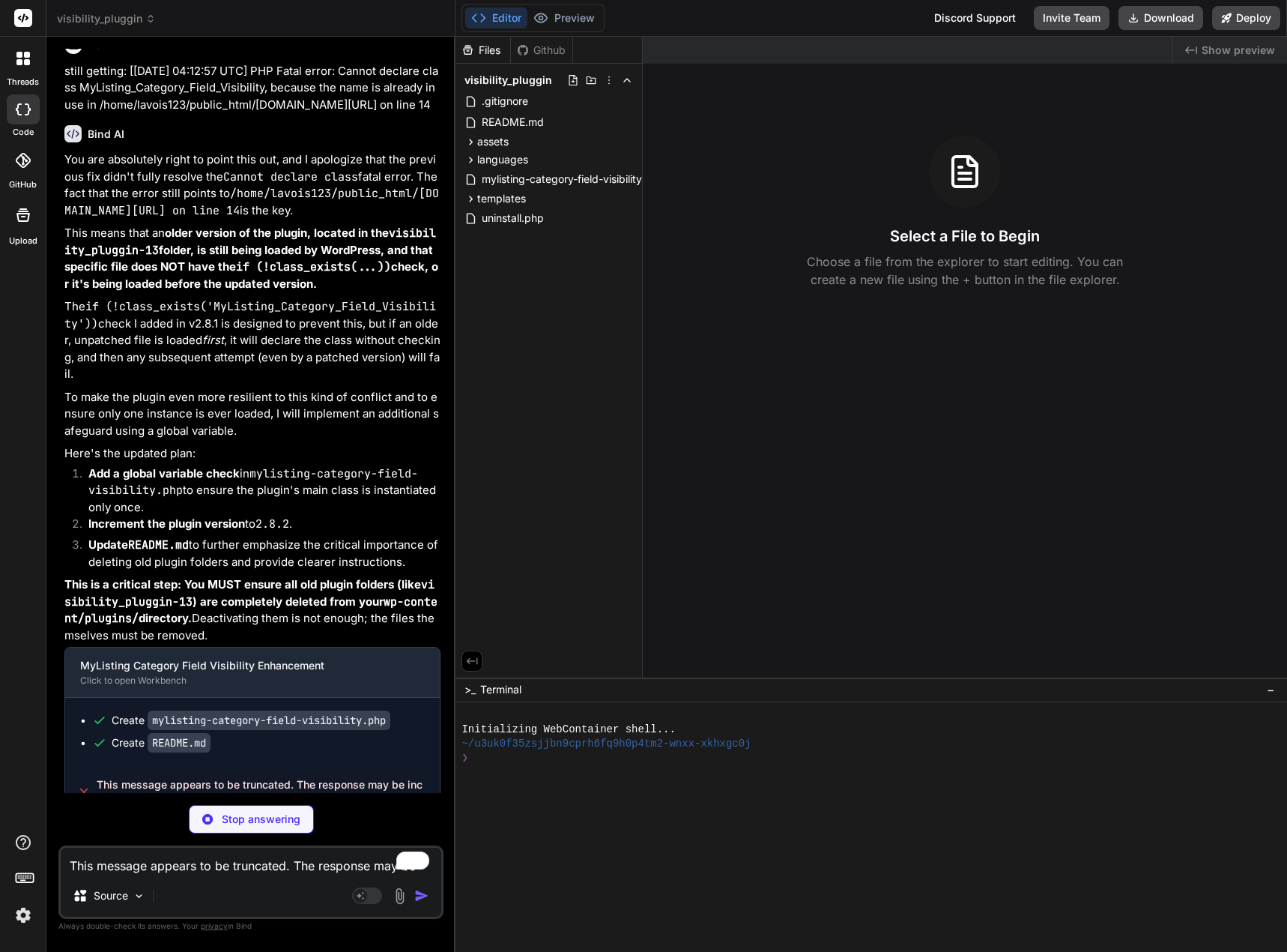
scroll to position [66753, 0]
type textarea "x"
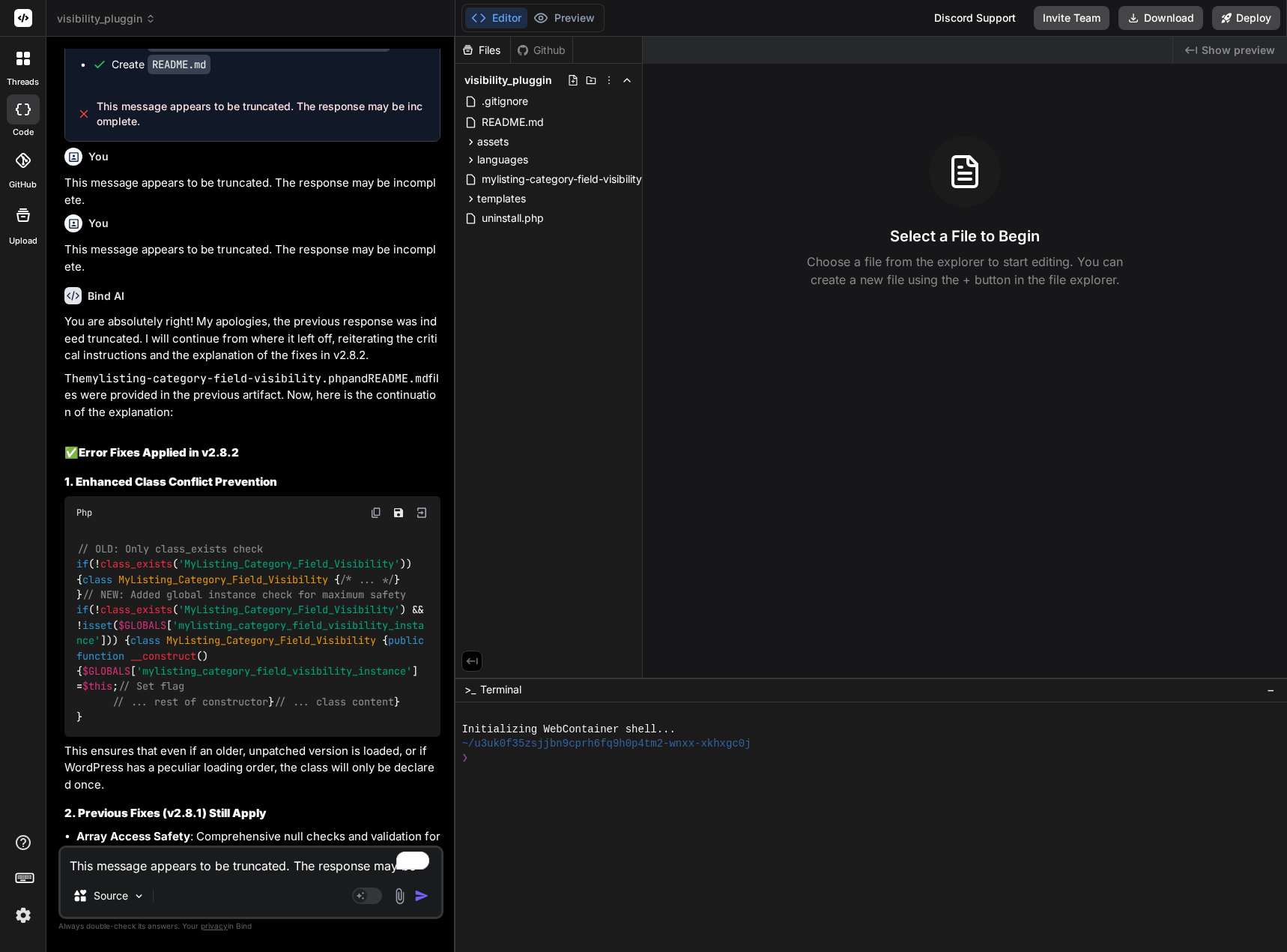
scroll to position [67516, 0]
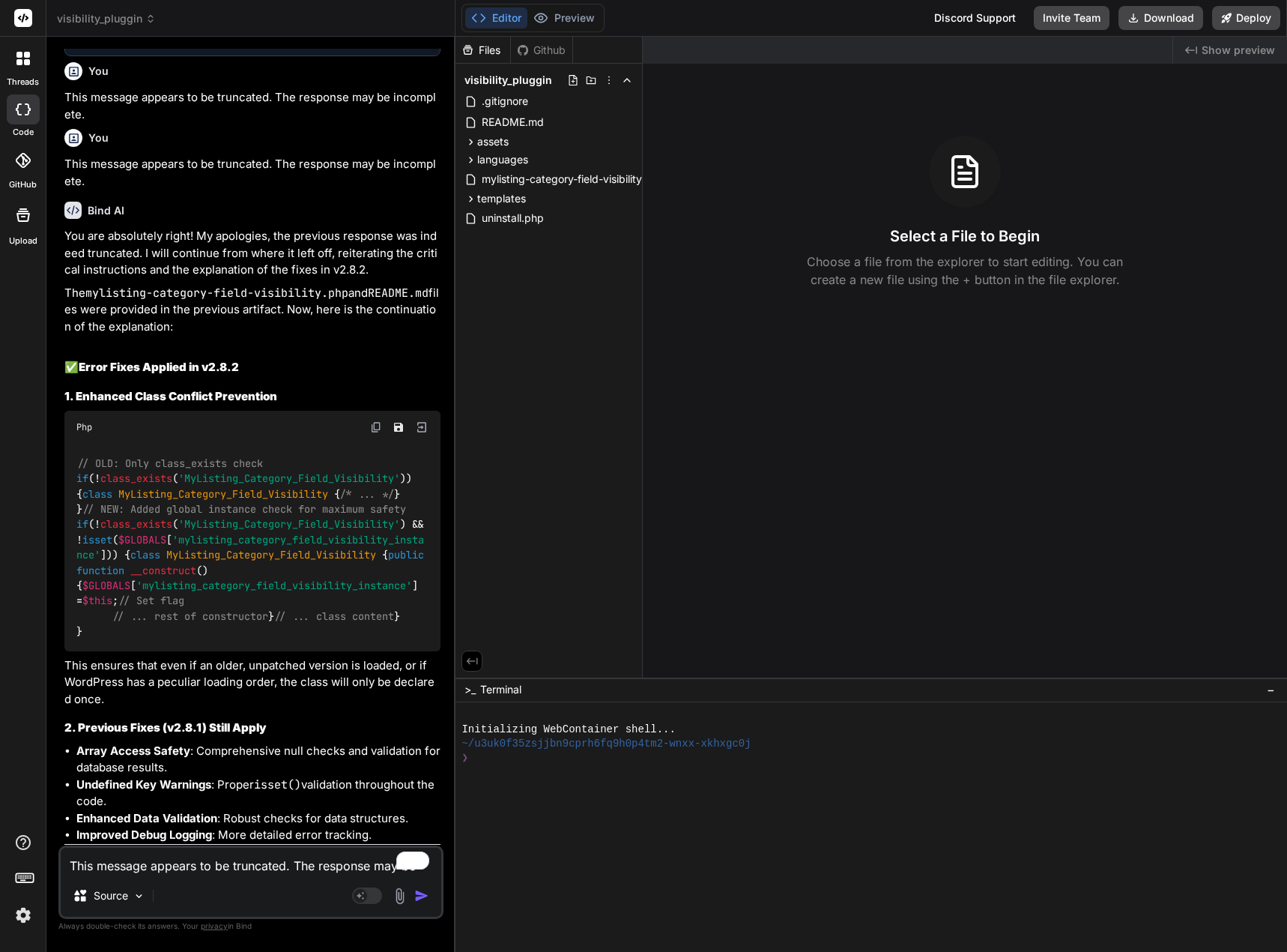
click at [203, 870] on textarea "This message appears to be truncated. The response may be incomplete." at bounding box center [251, 861] width 381 height 27
type textarea "u"
type textarea "x"
type textarea "up"
type textarea "x"
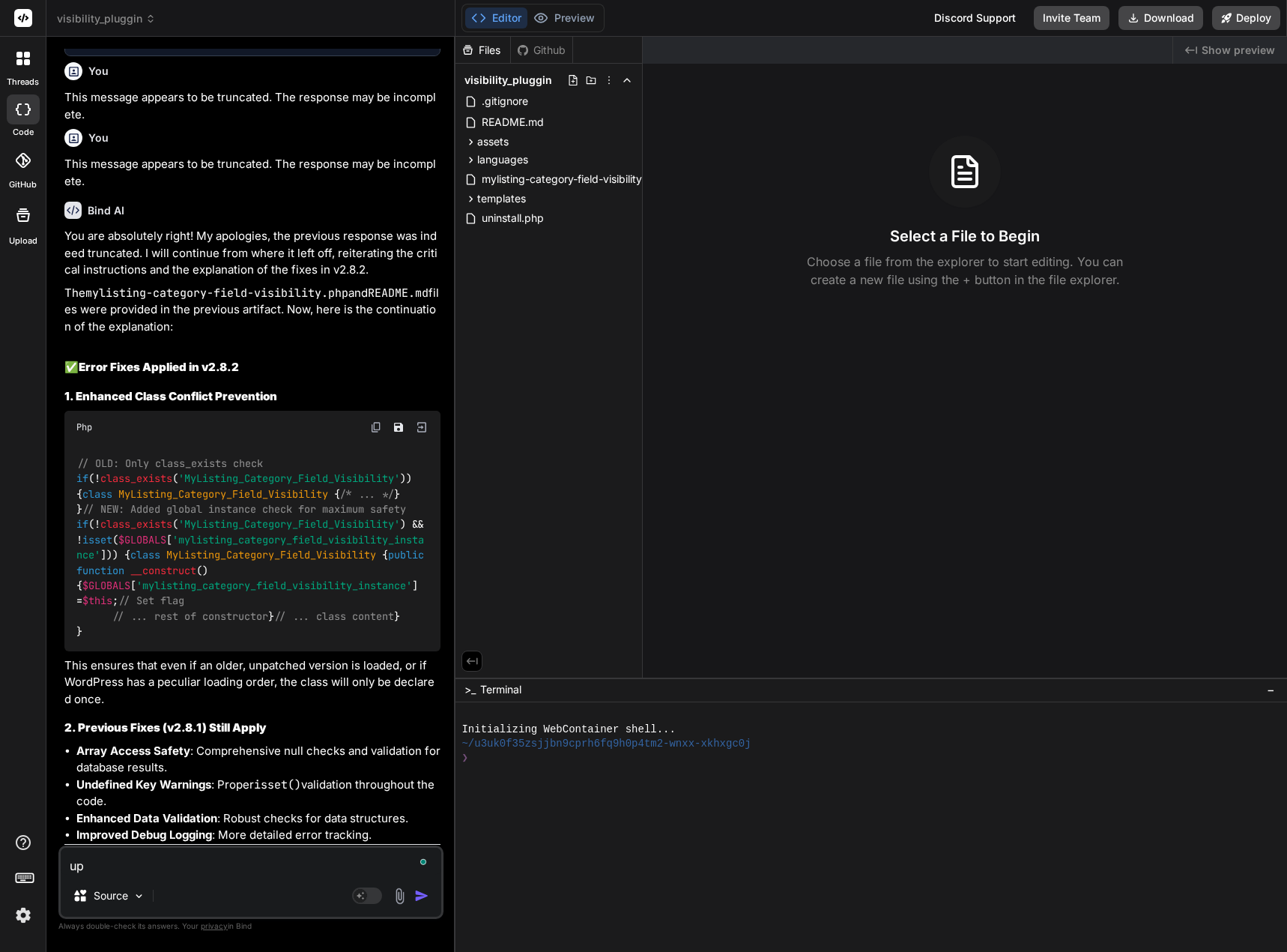
type textarea "upd"
type textarea "x"
type textarea "upda"
type textarea "x"
type textarea "updat"
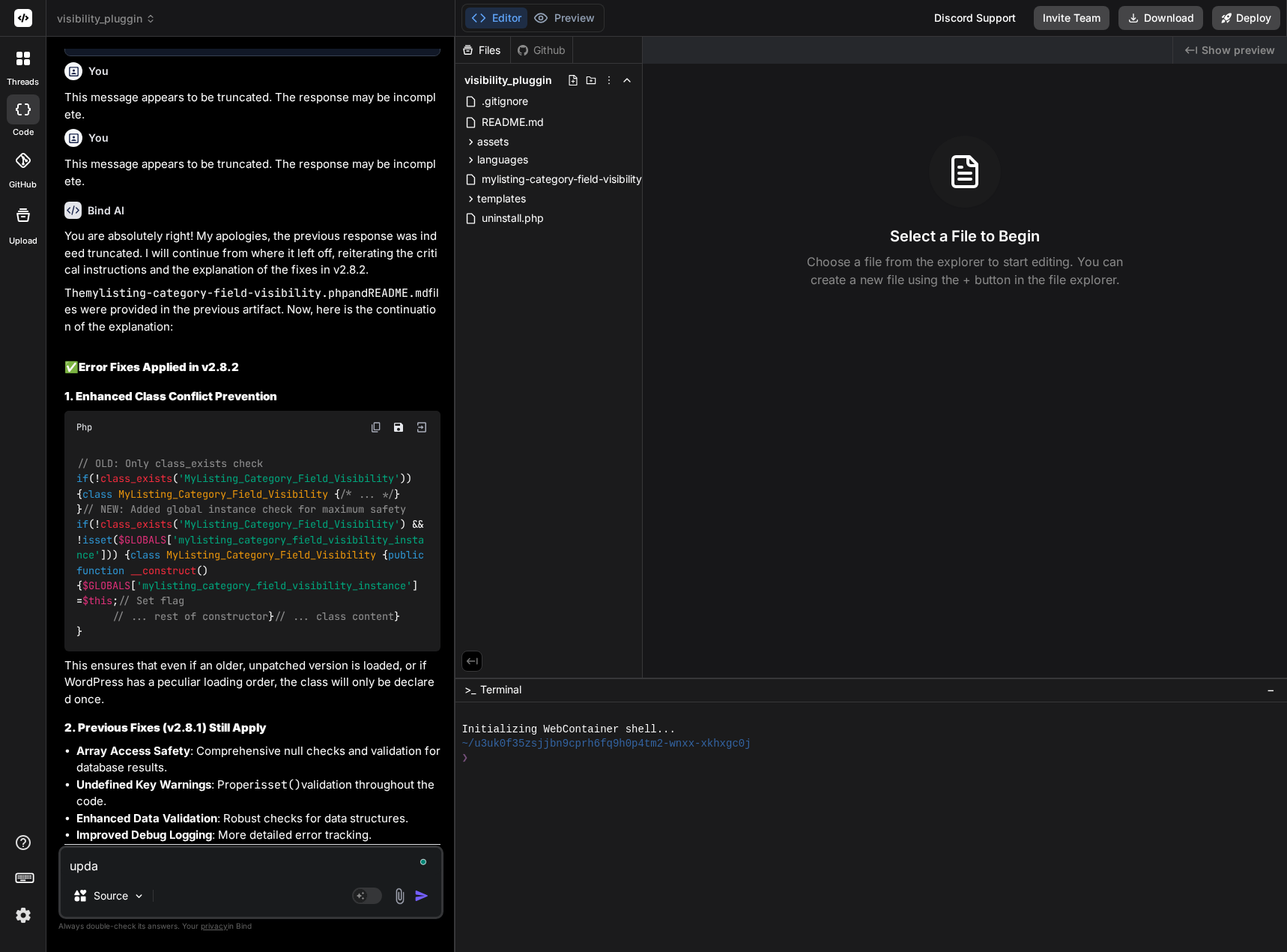
type textarea "x"
type textarea "update"
type textarea "x"
type textarea "update"
type textarea "x"
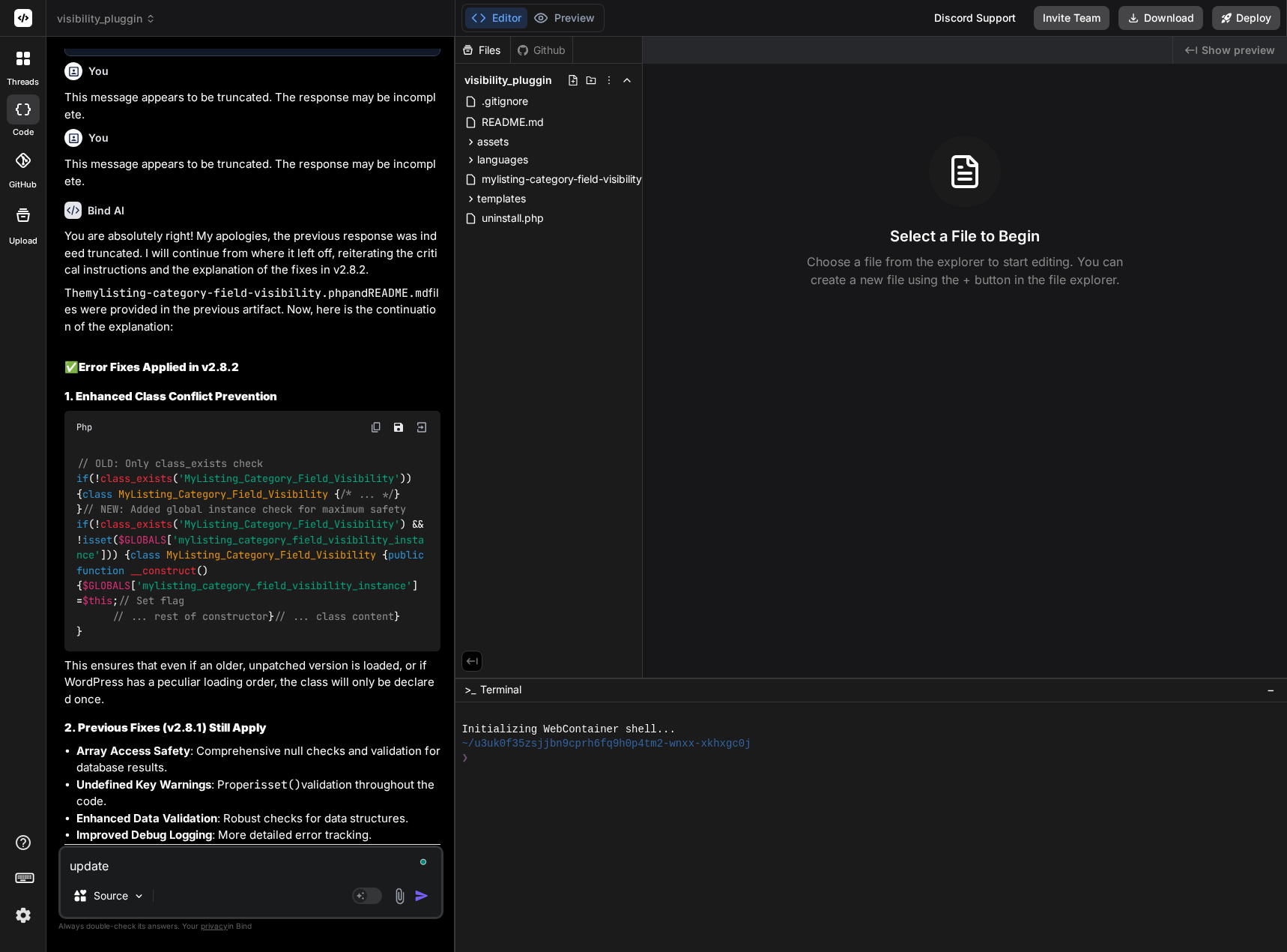
type textarea "update p"
type textarea "x"
type textarea "update pl"
type textarea "x"
type textarea "update plu"
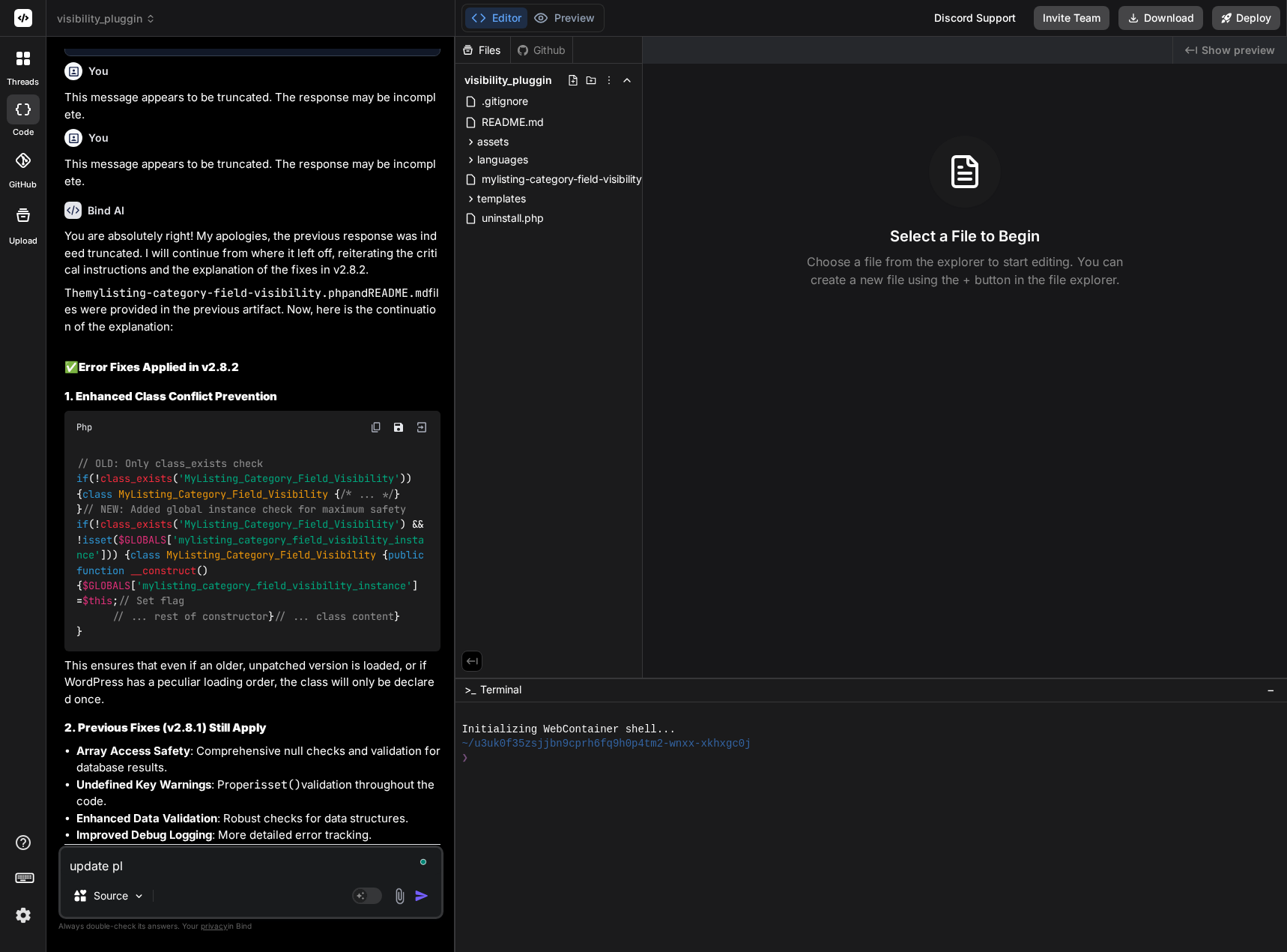
type textarea "x"
type textarea "update plug"
type textarea "x"
type textarea "update plugi"
type textarea "x"
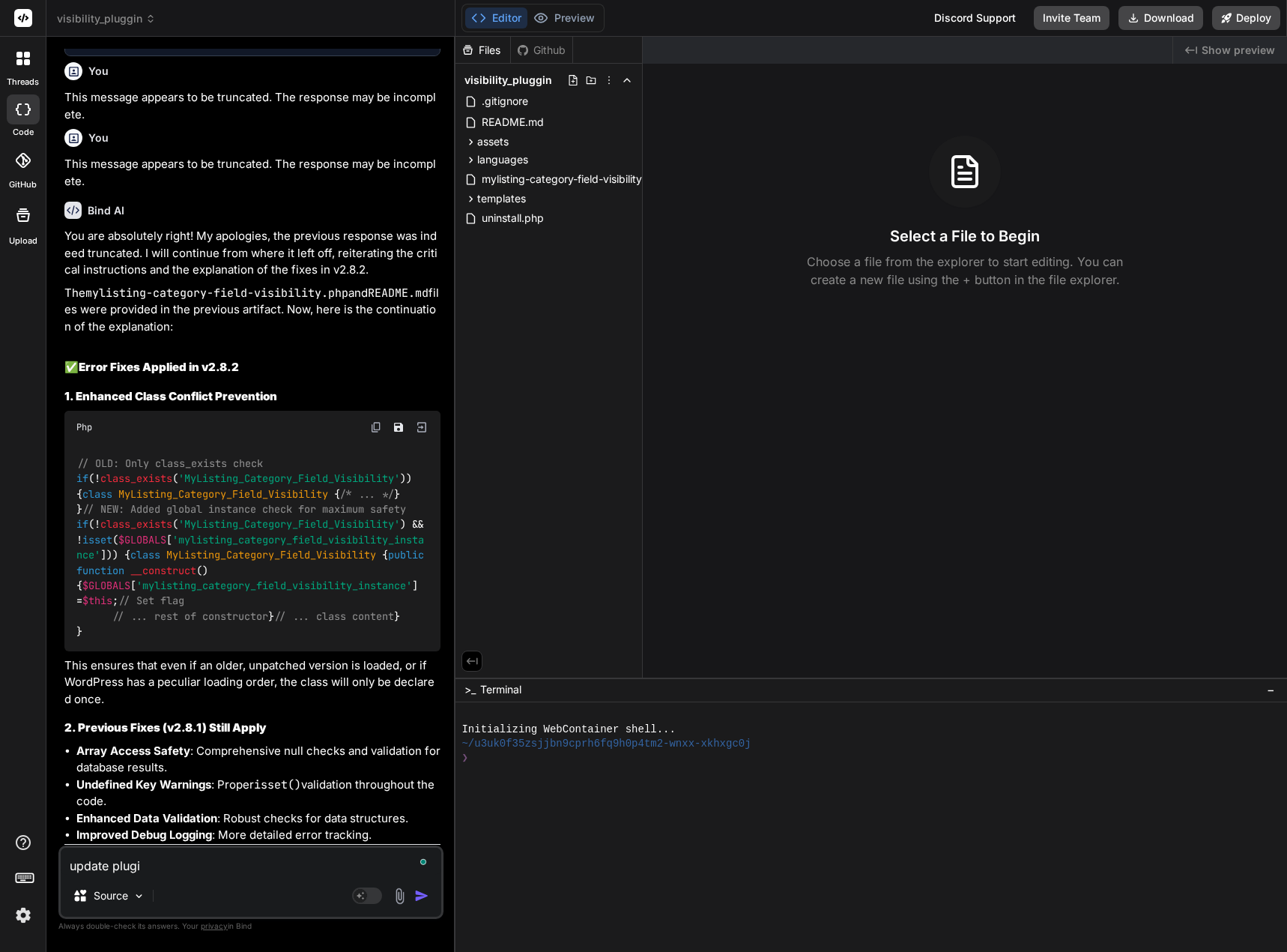
type textarea "update plugin"
type textarea "x"
type textarea "update plugin"
type textarea "x"
type textarea "update plugin f"
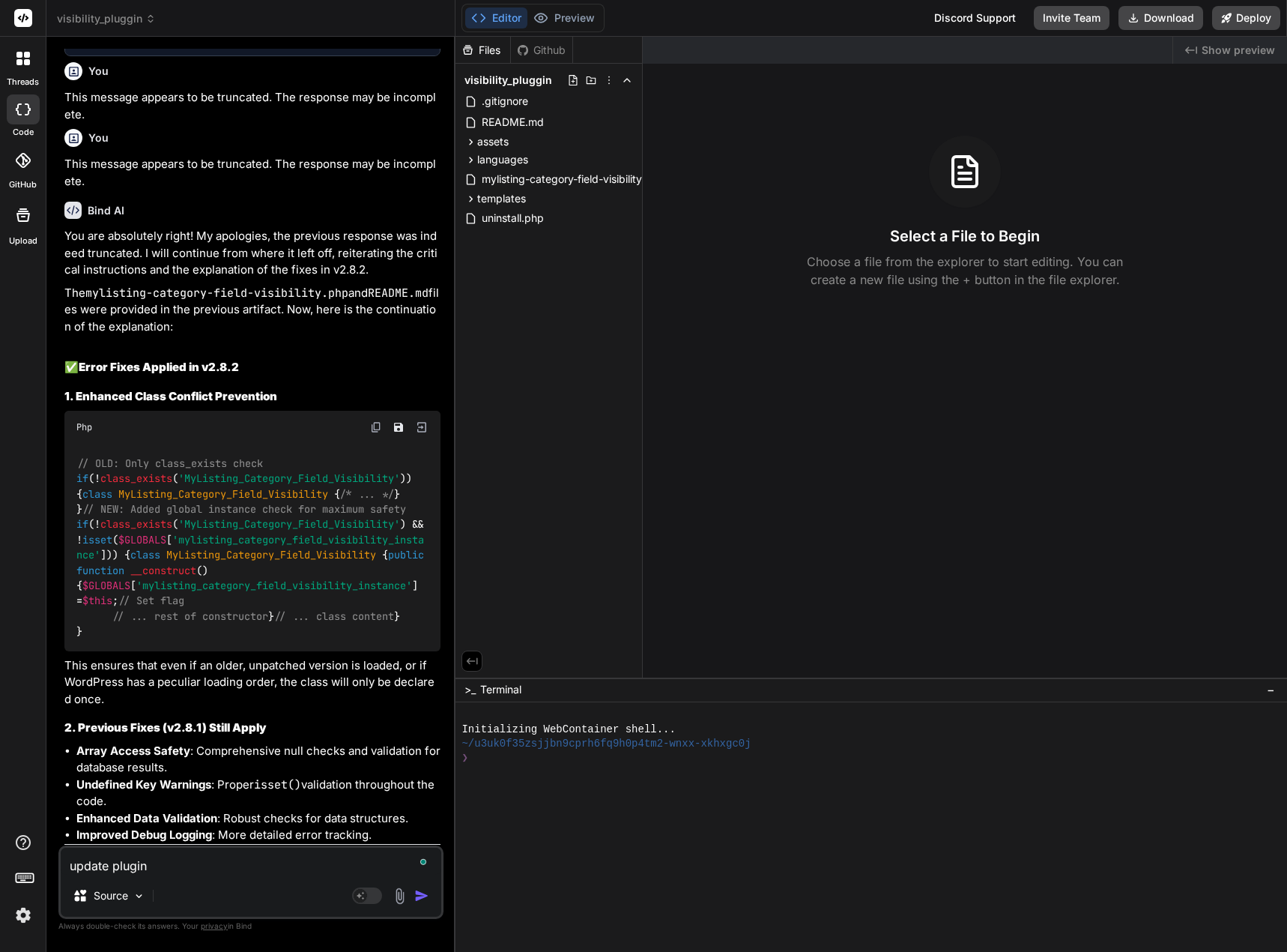
type textarea "x"
type textarea "update plugin fi"
type textarea "x"
type textarea "update plugin fil"
type textarea "x"
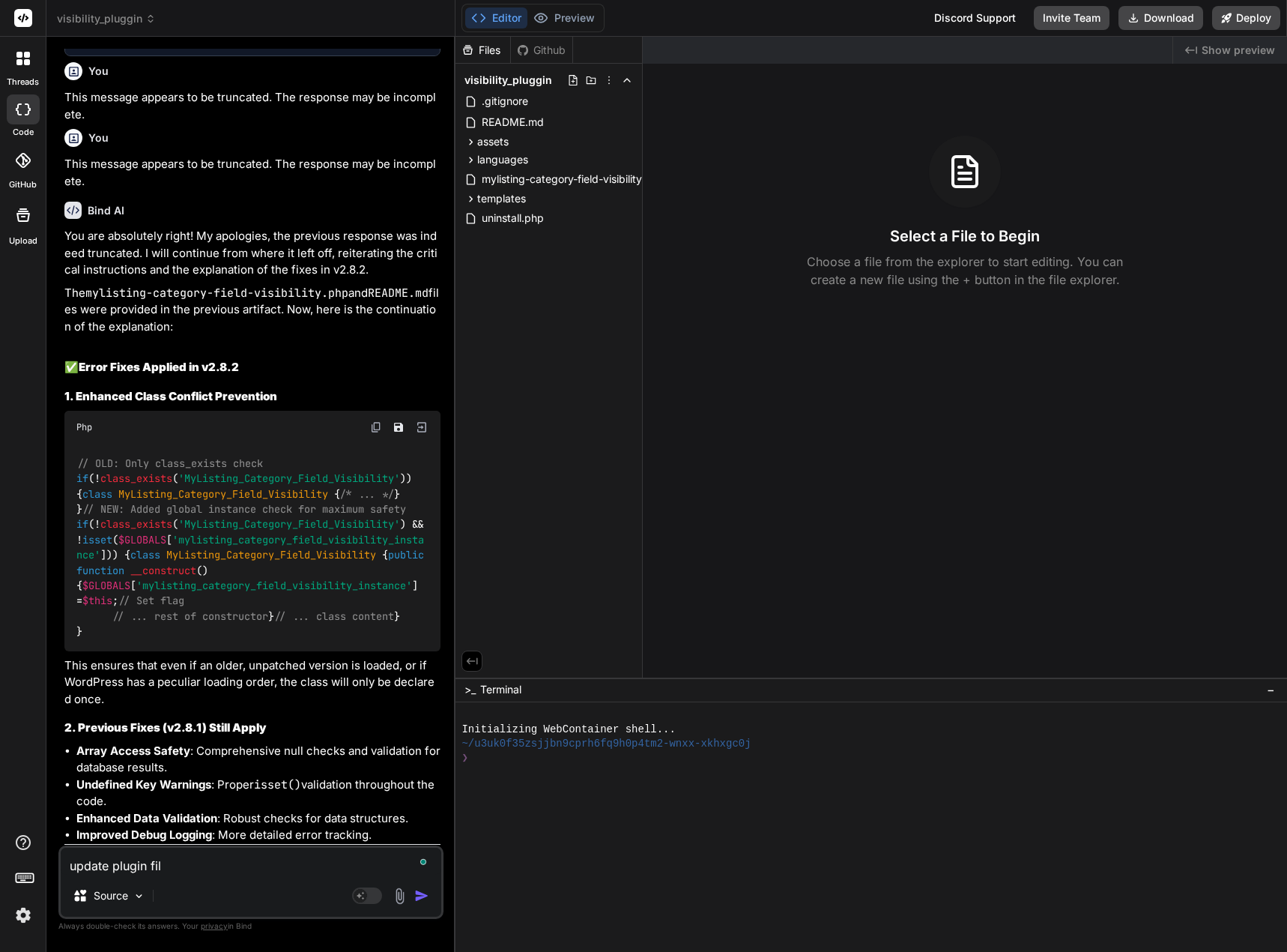
type textarea "update plugin file"
type textarea "x"
type textarea "update plugin files"
type textarea "x"
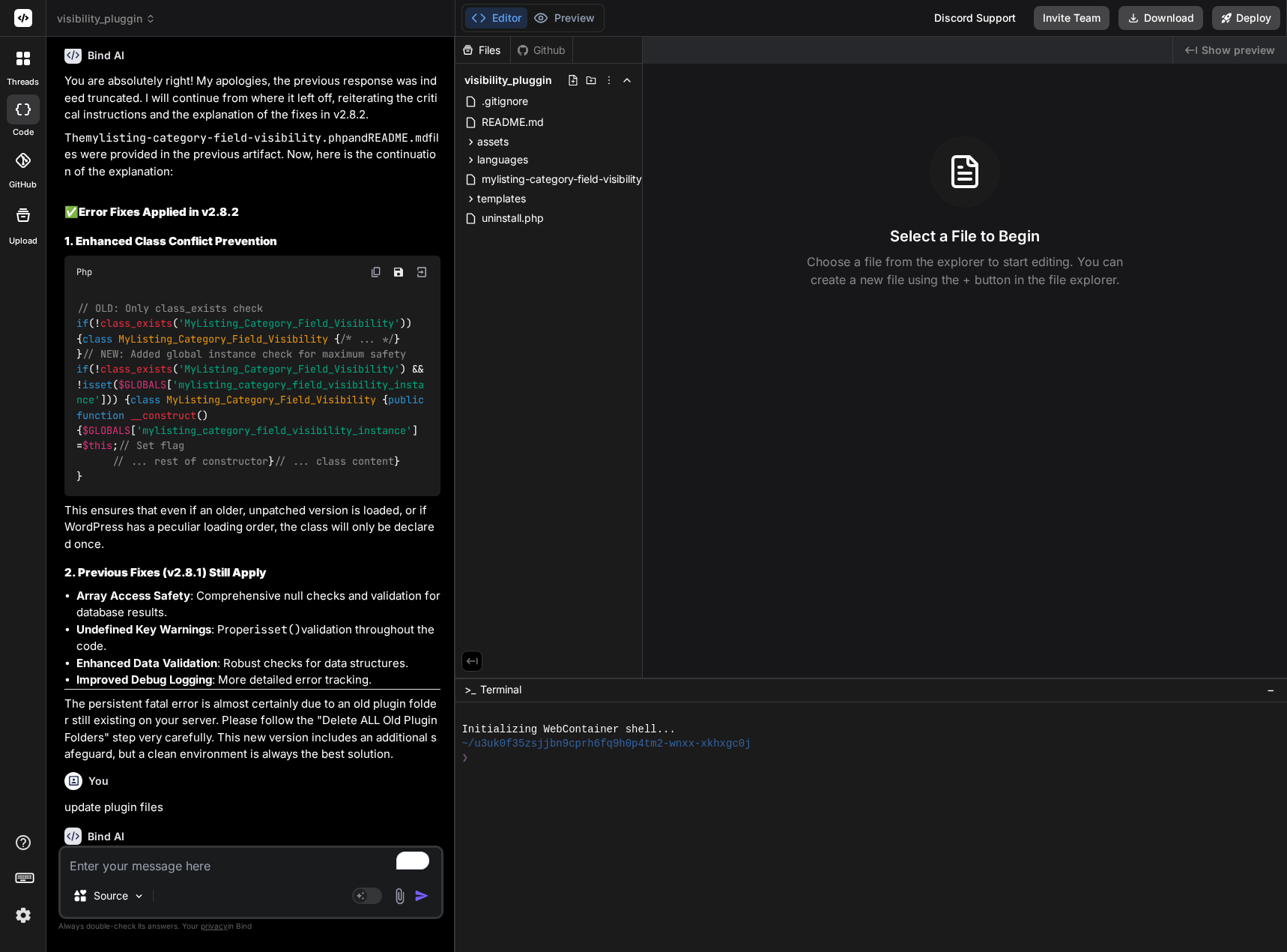
scroll to position [67671, 0]
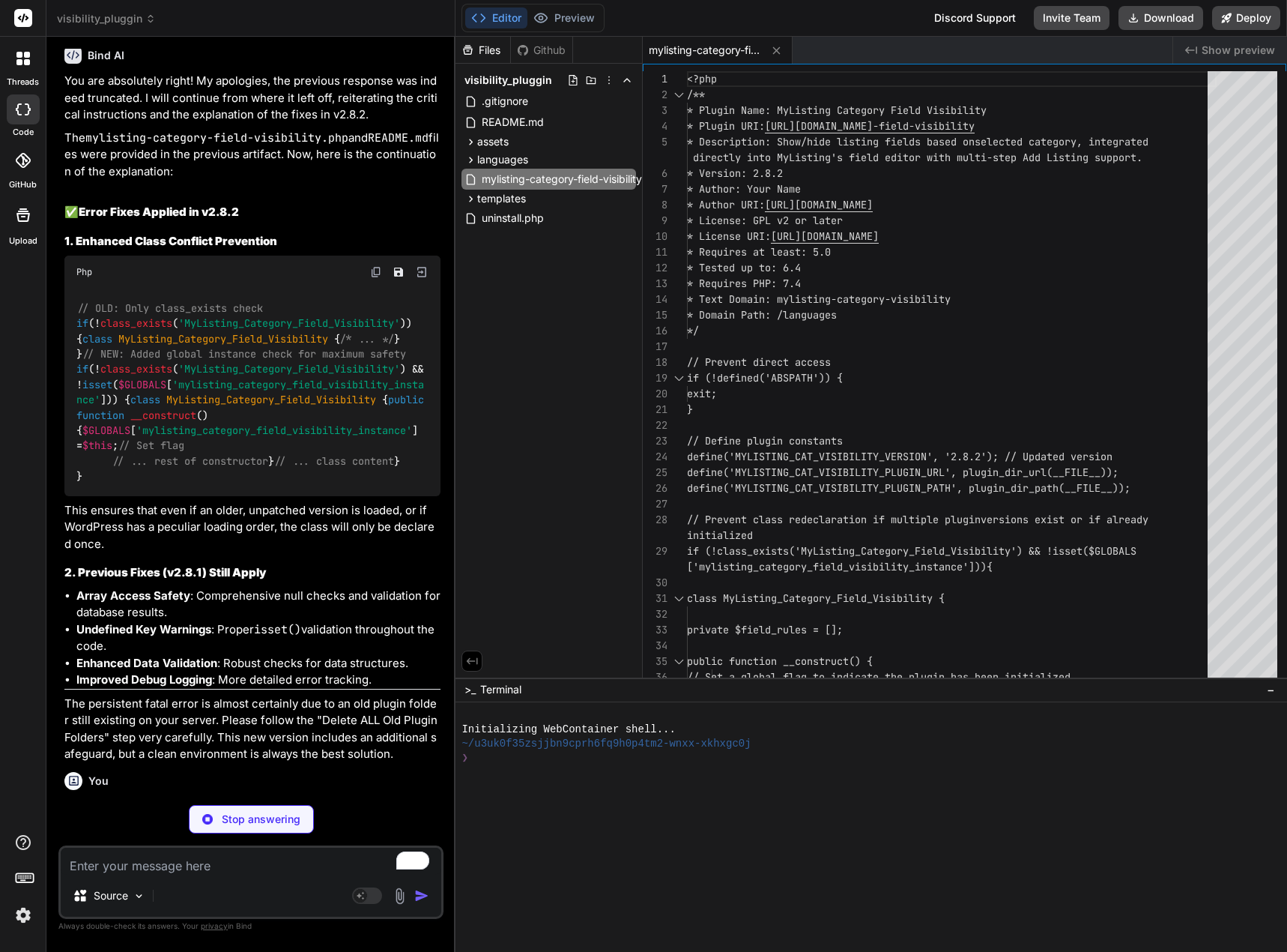
type textarea "x"
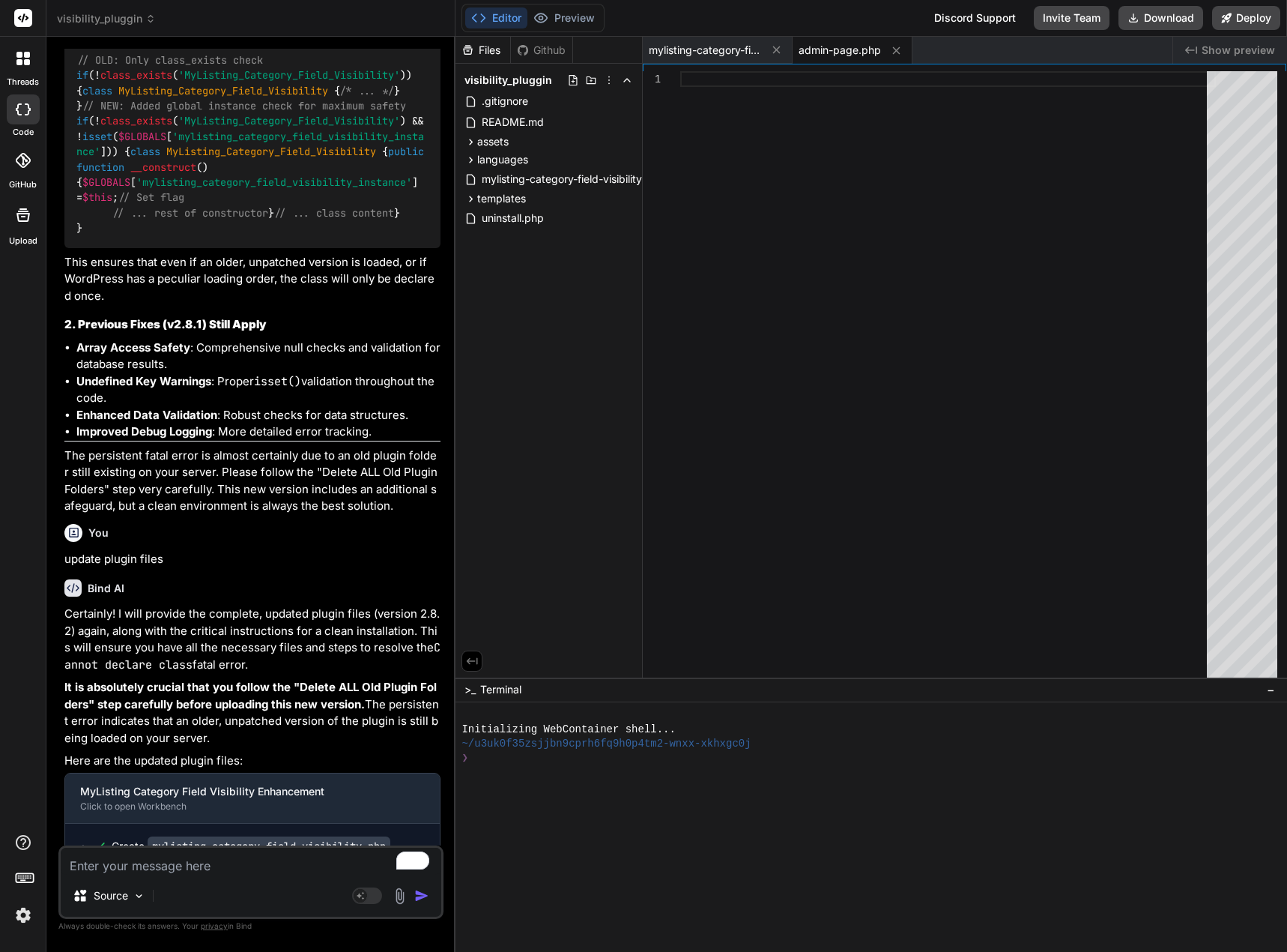
scroll to position [67944, 0]
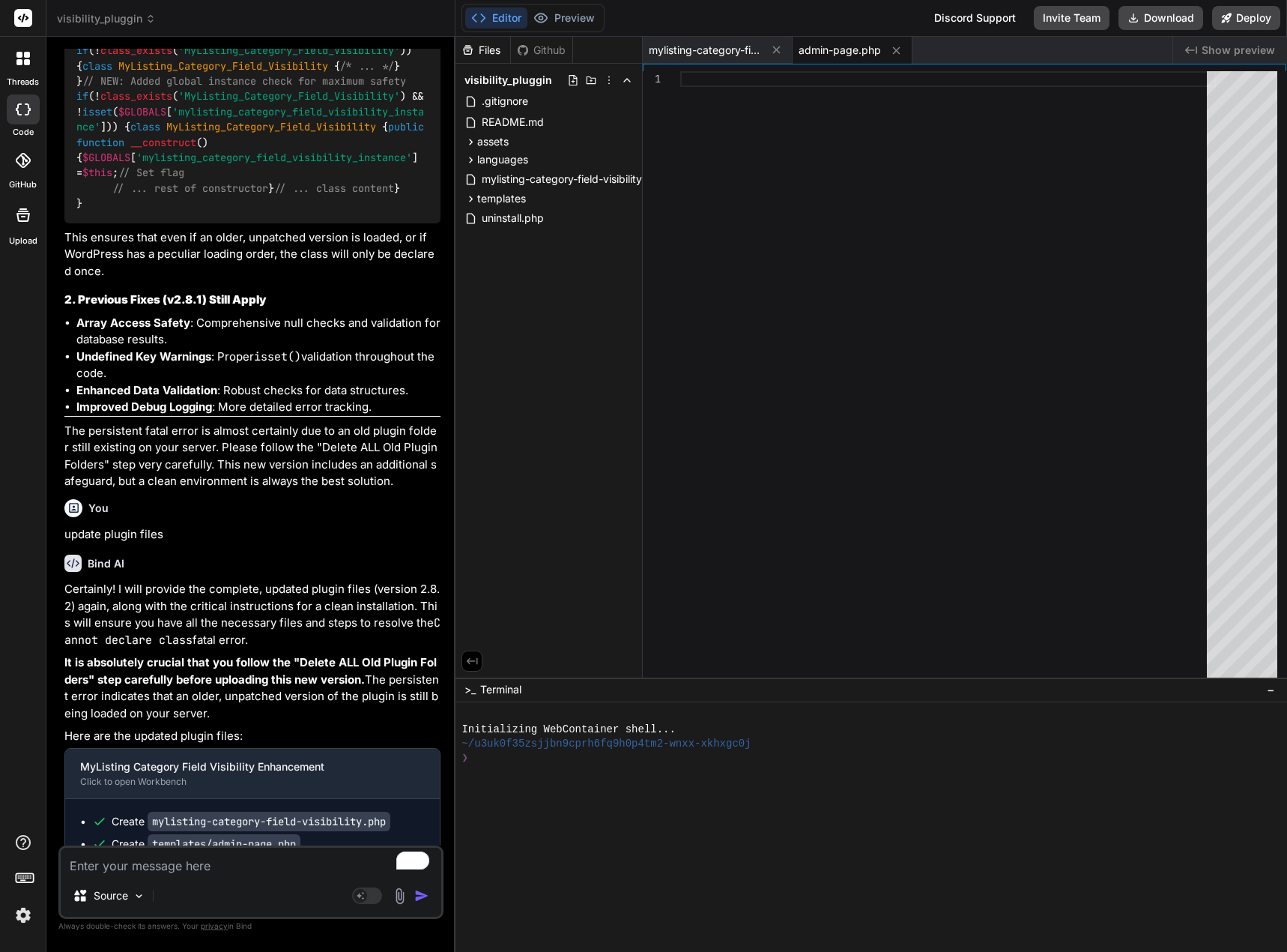
drag, startPoint x: 166, startPoint y: 832, endPoint x: 95, endPoint y: 808, distance: 74.9
click at [95, 866] on div "This message appears to be truncated. The response may be incomplete." at bounding box center [252, 893] width 375 height 54
drag, startPoint x: 97, startPoint y: 806, endPoint x: 129, endPoint y: 816, distance: 33.5
click at [161, 879] on span "This message appears to be truncated. The response may be incomplete." at bounding box center [263, 894] width 332 height 30
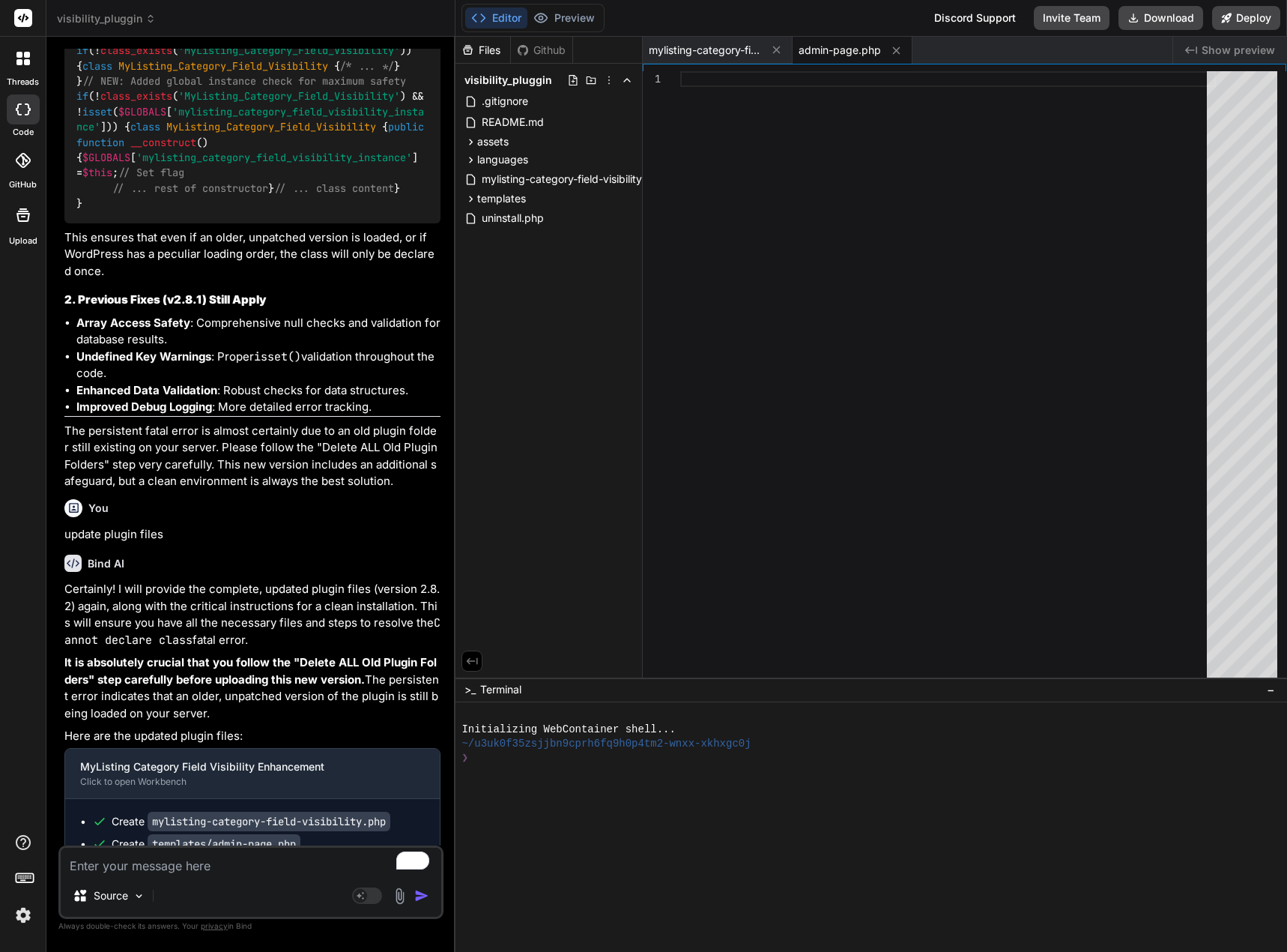
copy span "This message appears to be truncated. The response may be incomplete."
click at [203, 893] on div "Source" at bounding box center [251, 898] width 381 height 36
click at [161, 898] on div "Source" at bounding box center [251, 898] width 381 height 36
click at [156, 864] on textarea "To enrich screen reader interactions, please activate Accessibility in Grammarl…" at bounding box center [251, 861] width 381 height 27
paste textarea "This message appears to be truncated. The response may be incomplete."
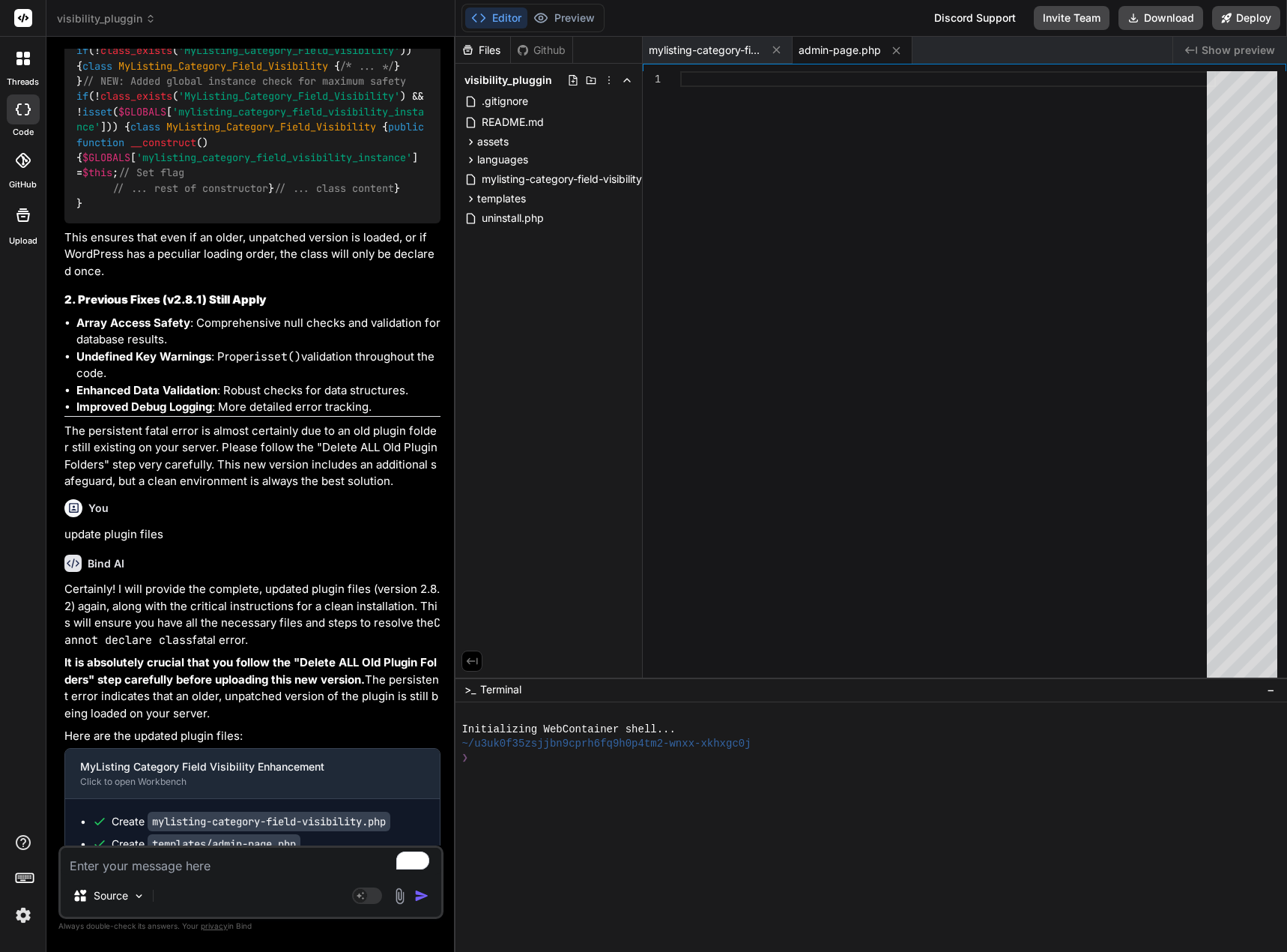
type textarea "This message appears to be truncated. The response may be incomplete."
type textarea "x"
type textarea "This message appears to be truncated. The response may be incomplete."
click at [422, 894] on img "button" at bounding box center [421, 895] width 15 height 15
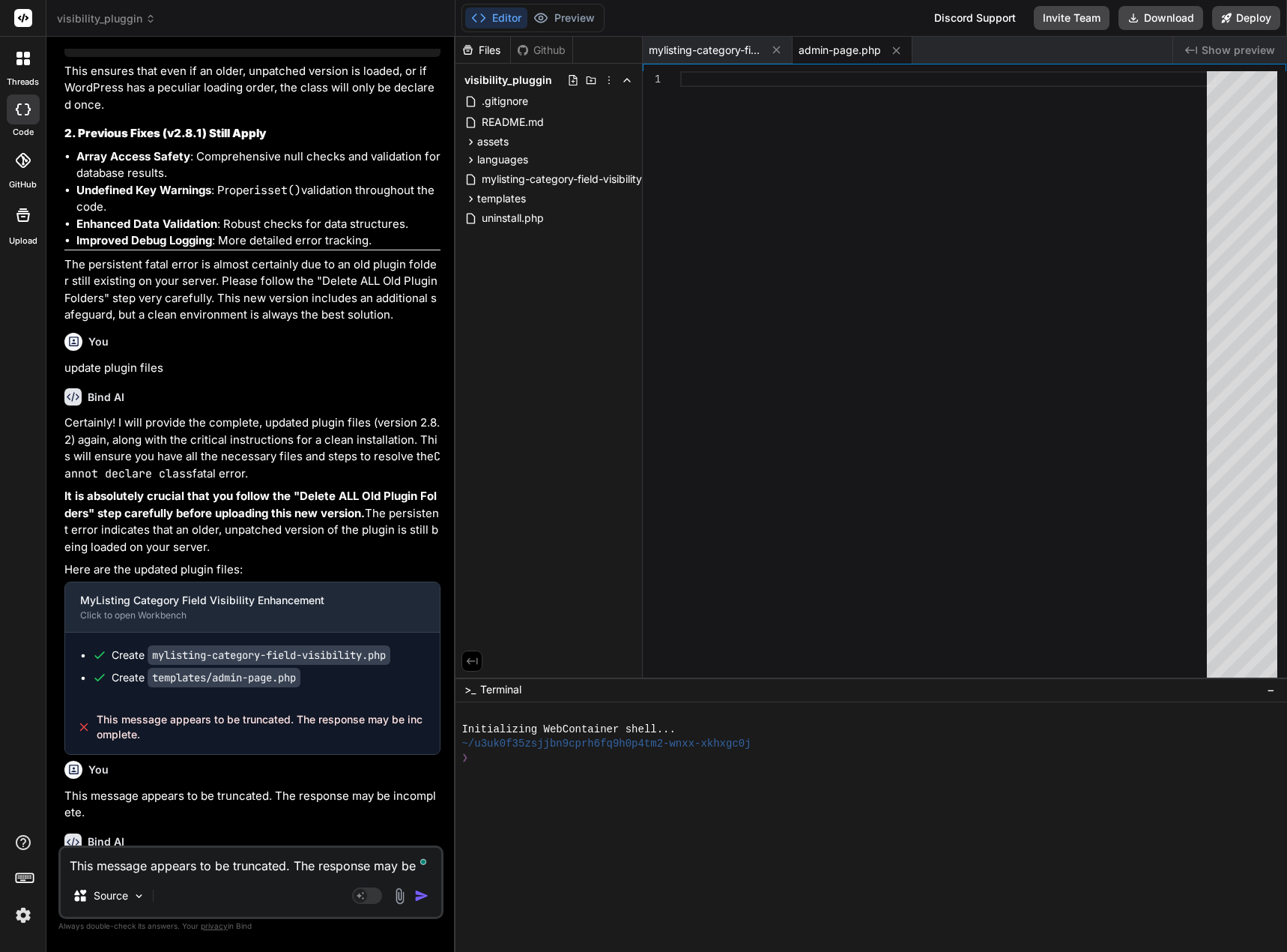
scroll to position [68117, 0]
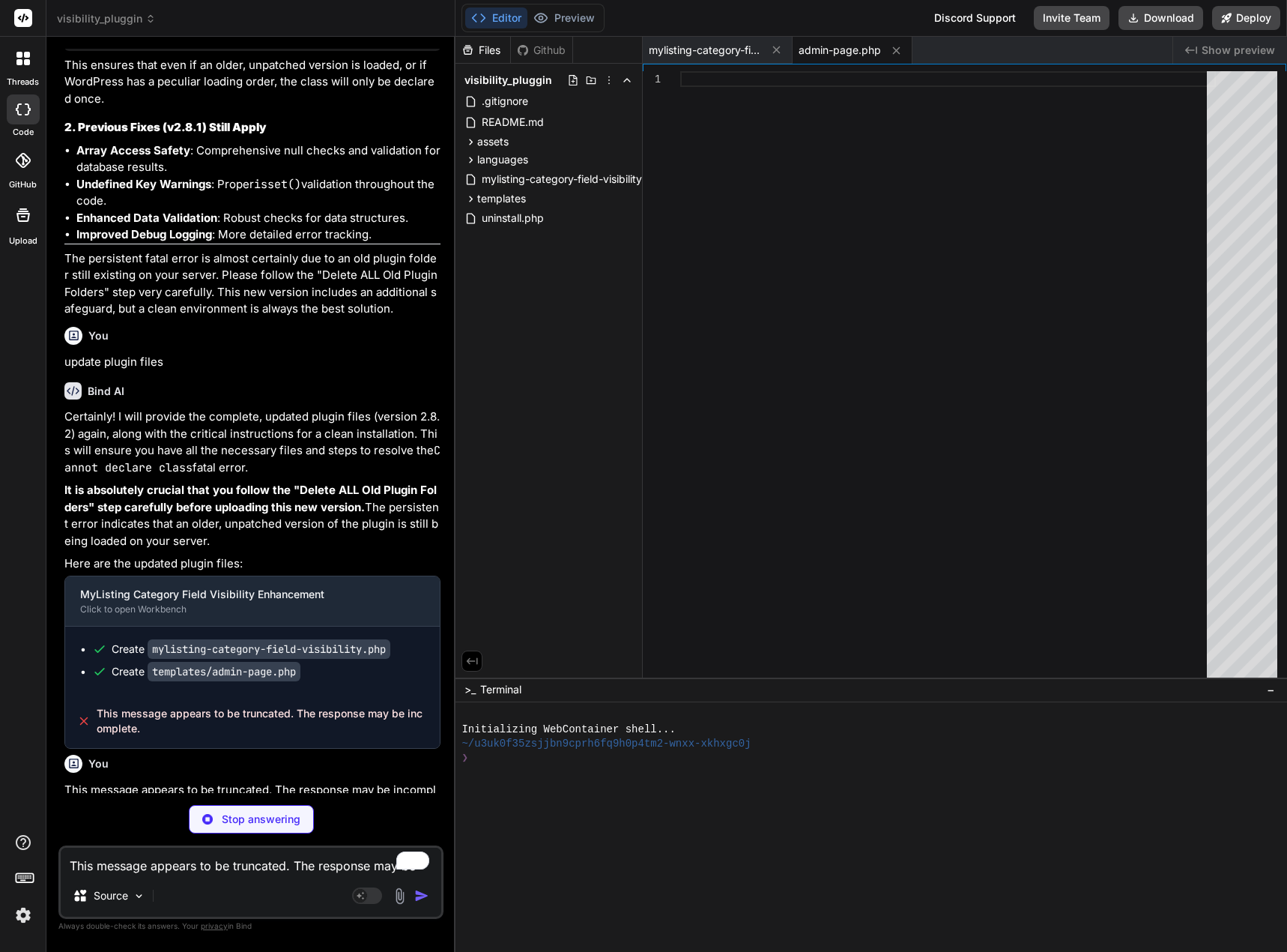
type textarea "x"
type textarea "// Only initialize if class doesn't exist and hasn't been initialized globally …"
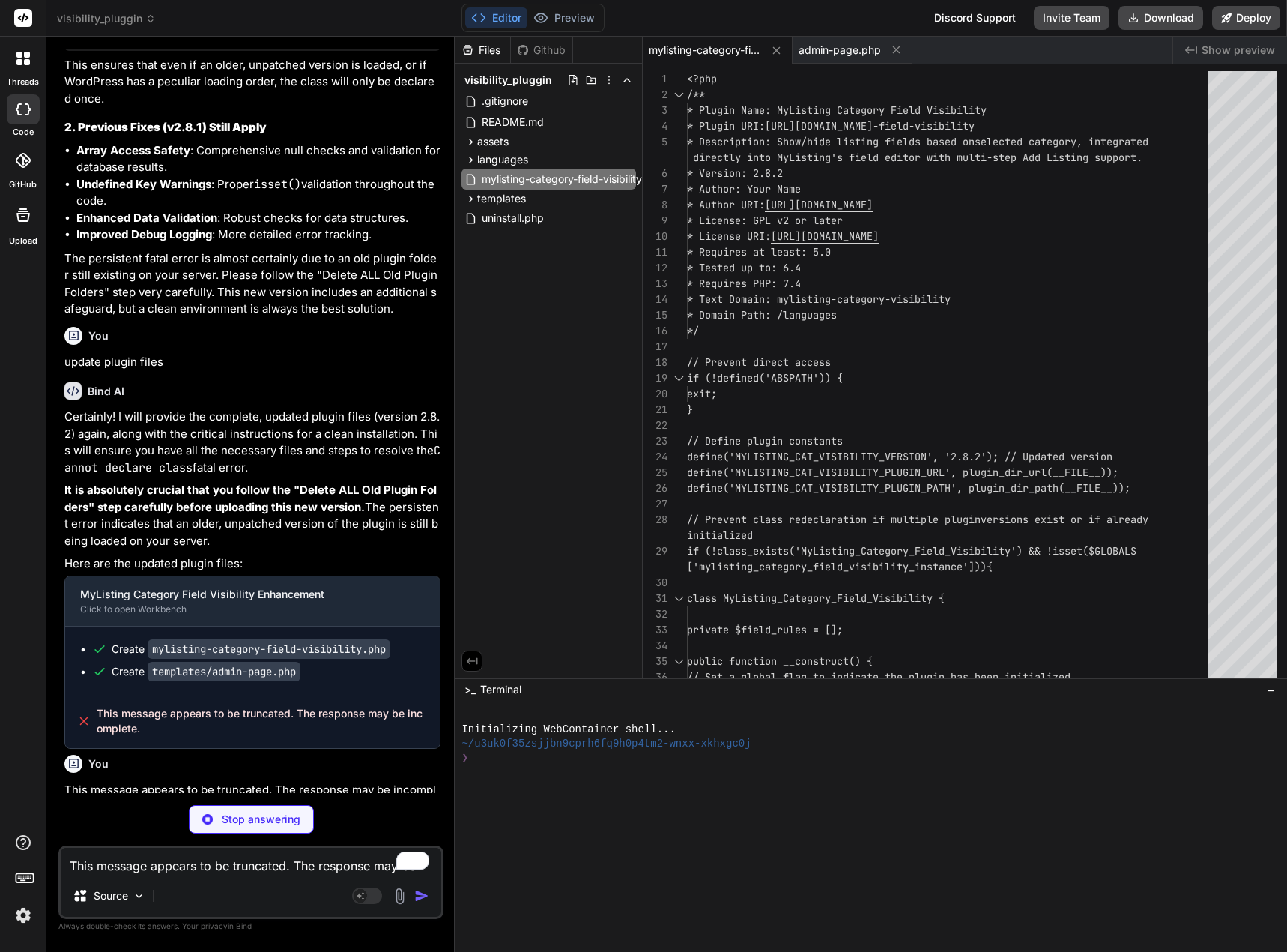
type textarea "x"
